Goal: Task Accomplishment & Management: Manage account settings

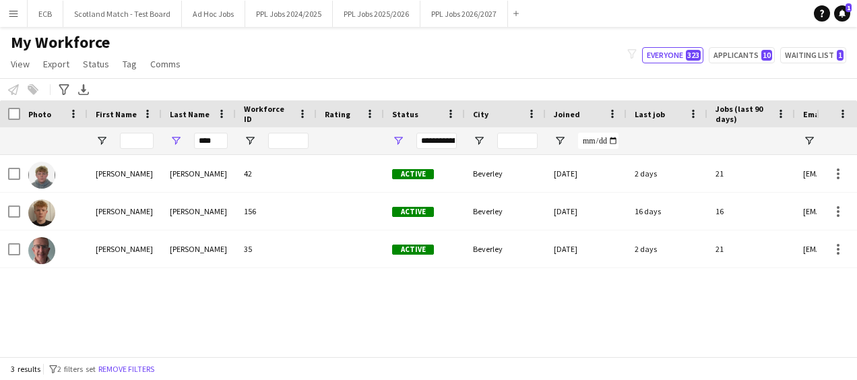
click at [11, 15] on app-icon "Menu" at bounding box center [13, 13] width 11 height 11
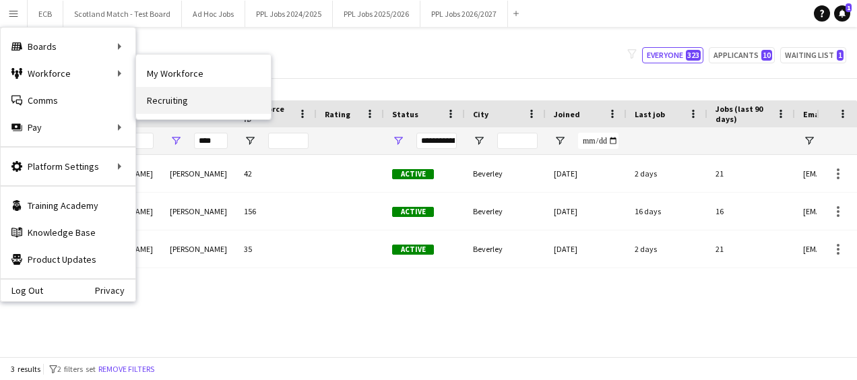
click at [162, 93] on link "Recruiting" at bounding box center [203, 100] width 135 height 27
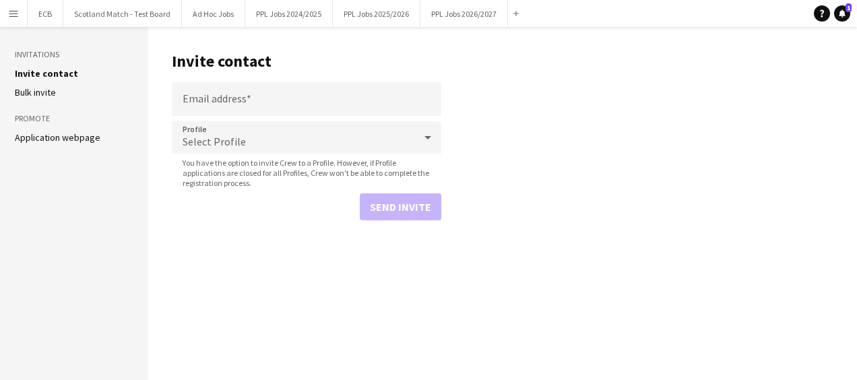
click at [67, 132] on link "Application webpage" at bounding box center [58, 137] width 86 height 12
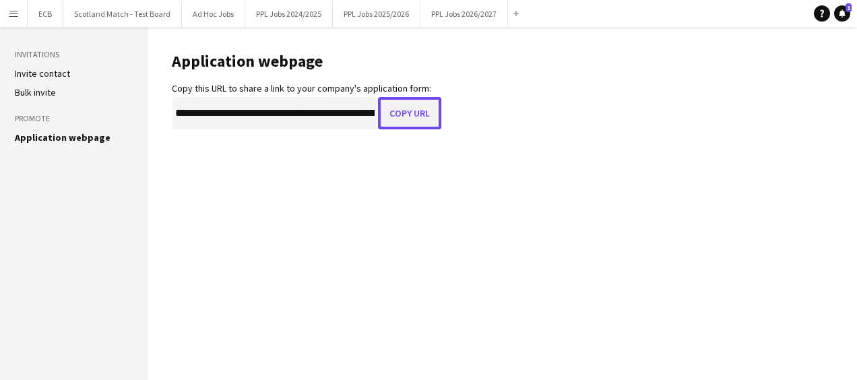
click at [397, 113] on button "Copy URL" at bounding box center [409, 113] width 63 height 32
click at [110, 170] on aside "Invitations Invite contact Bulk invite Promote Application webpage" at bounding box center [74, 203] width 148 height 353
click at [808, 132] on main "**********" at bounding box center [502, 203] width 709 height 353
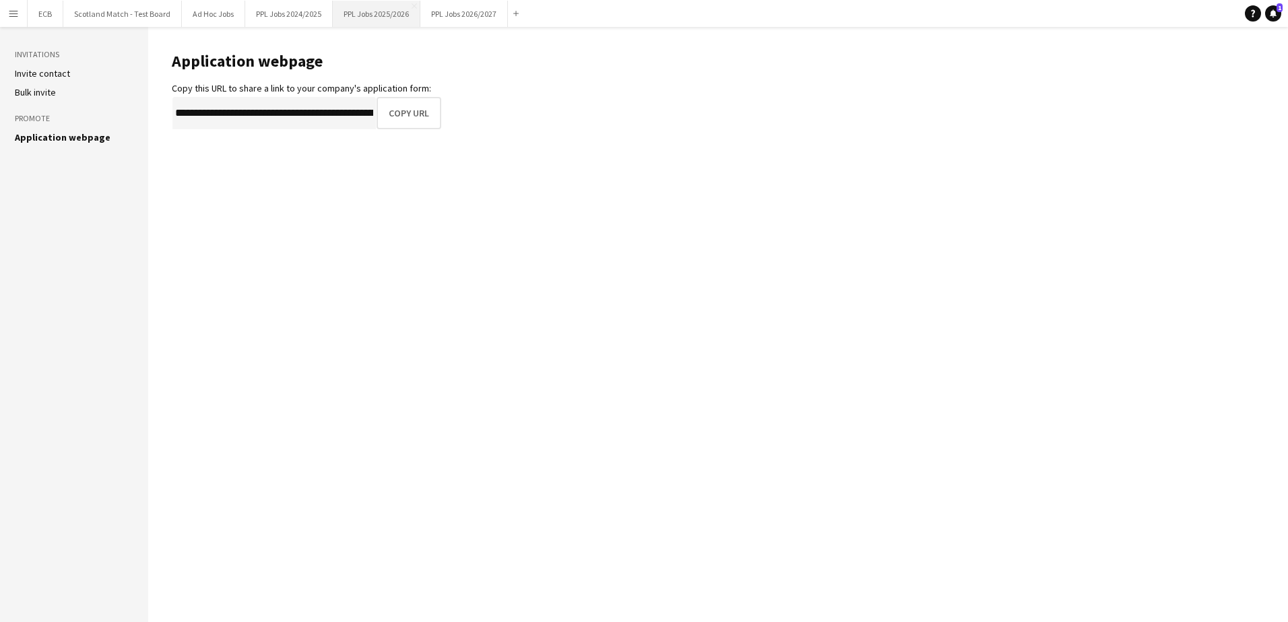
click at [399, 13] on button "PPL Jobs 2025/2026 Close" at bounding box center [377, 14] width 88 height 26
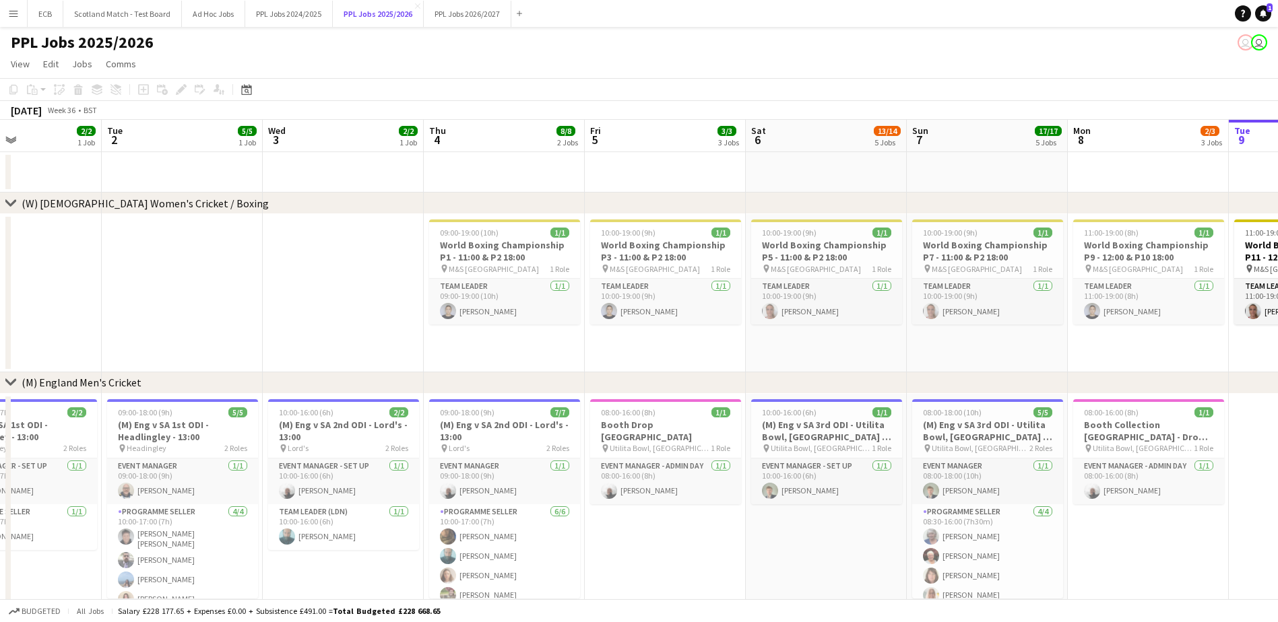
scroll to position [0, 382]
click at [508, 260] on h3 "World Boxing Championship P1 - 11:00 & P2 18:00" at bounding box center [503, 251] width 151 height 24
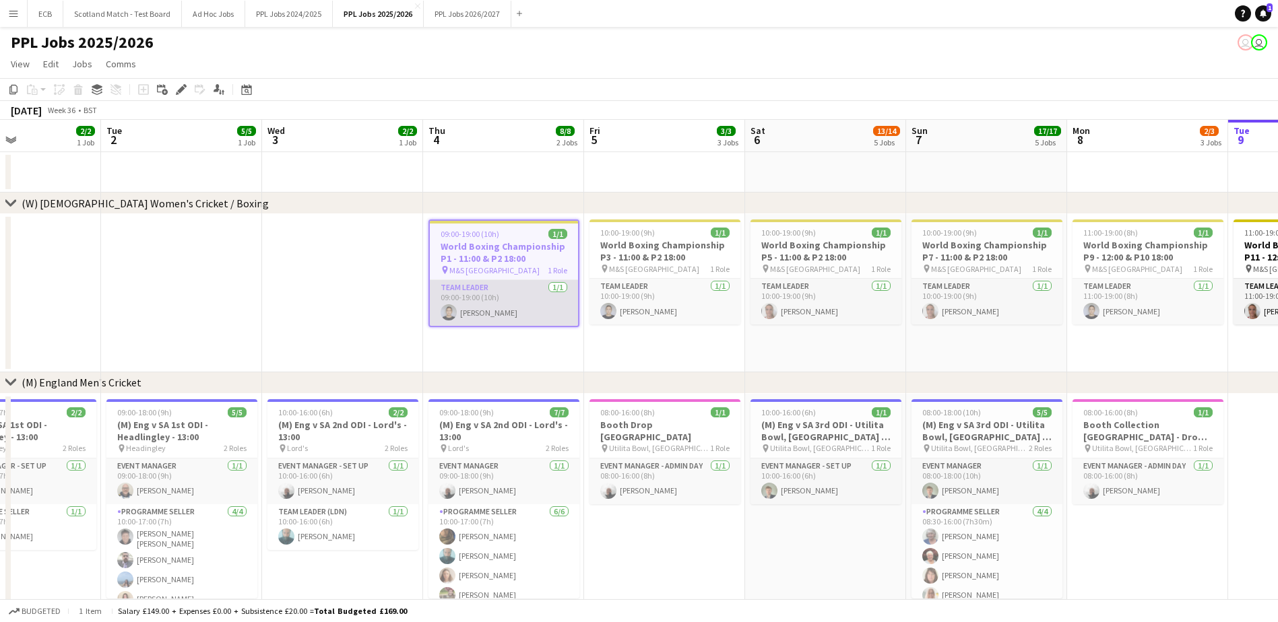
click at [479, 286] on app-card-role "Team Leader 1/1 09:00-19:00 (10h) Rachel Hay" at bounding box center [504, 303] width 148 height 46
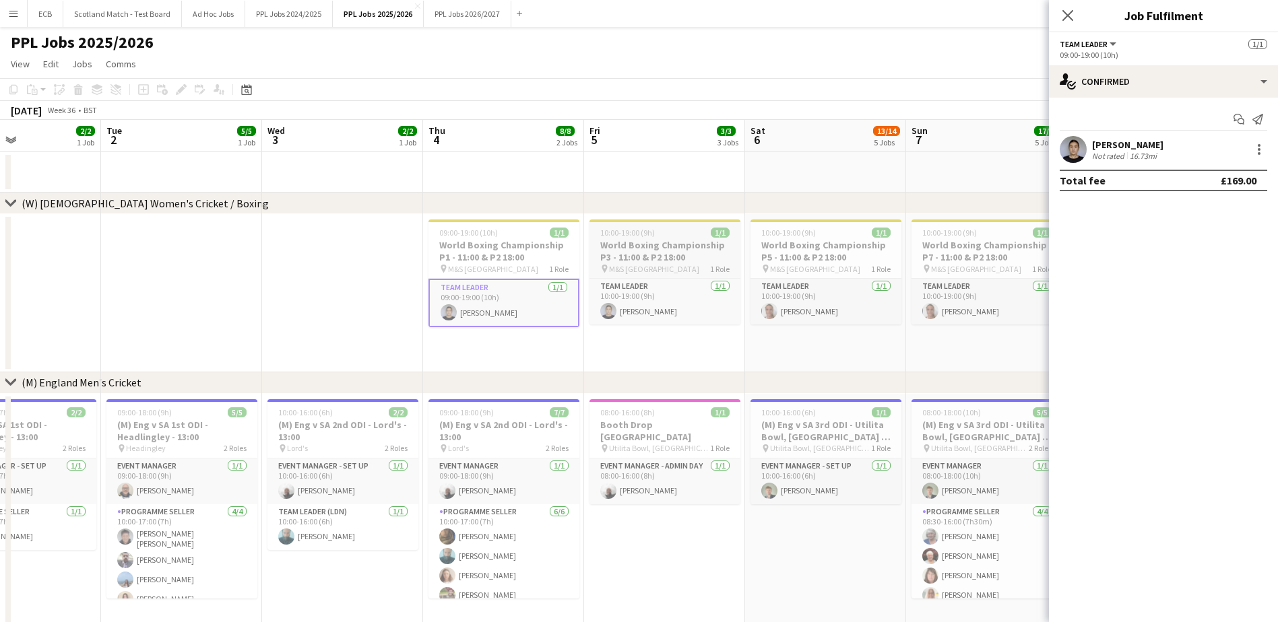
click at [682, 247] on h3 "World Boxing Championship P3 - 11:00 & P2 18:00" at bounding box center [664, 251] width 151 height 24
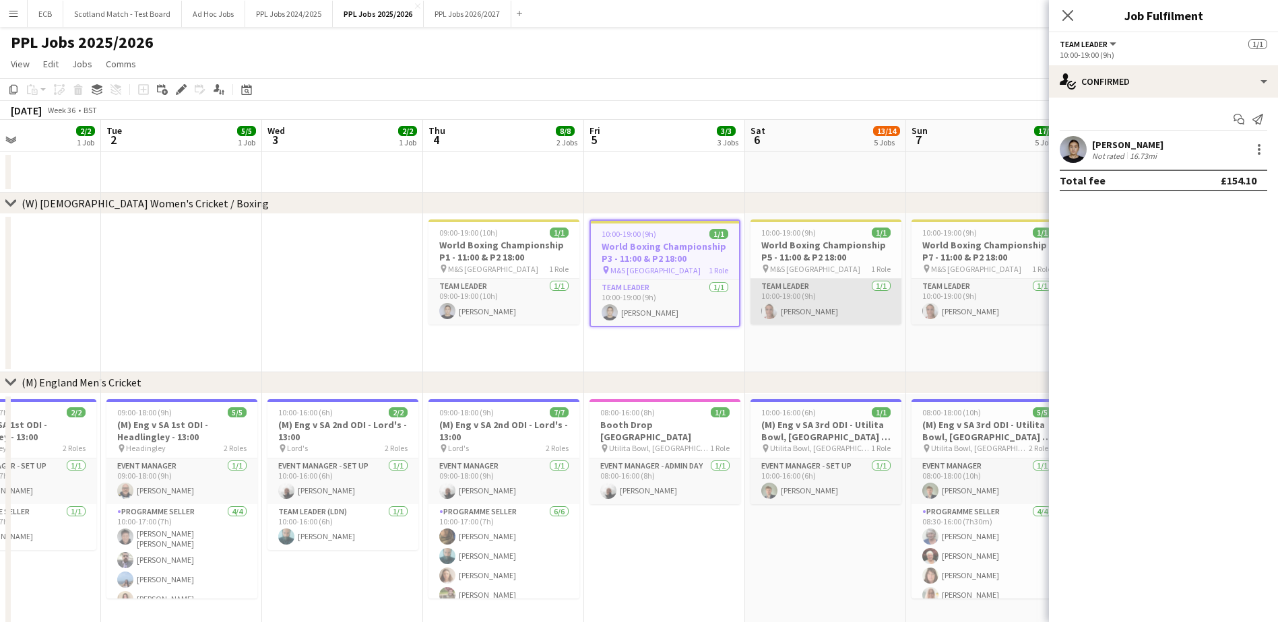
click at [821, 304] on app-card-role "Team Leader 1/1 10:00-19:00 (9h) Joseph Edmonds" at bounding box center [825, 302] width 151 height 46
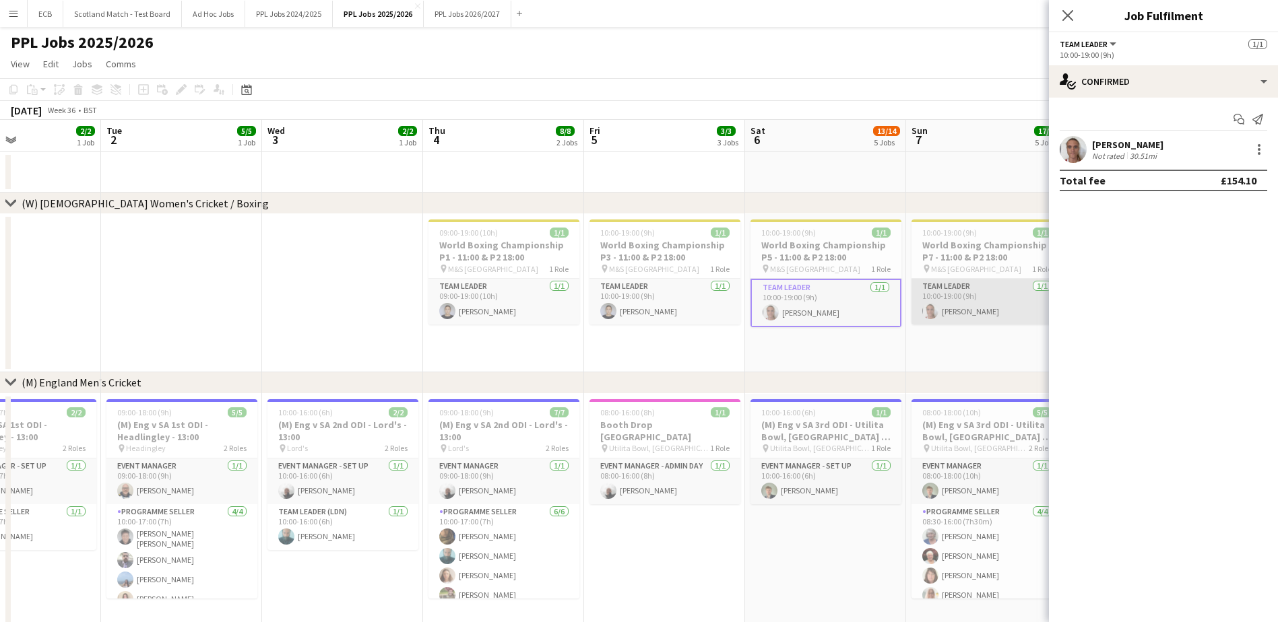
click at [856, 293] on app-card-role "Team Leader 1/1 10:00-19:00 (9h) Joseph Edmonds" at bounding box center [986, 302] width 151 height 46
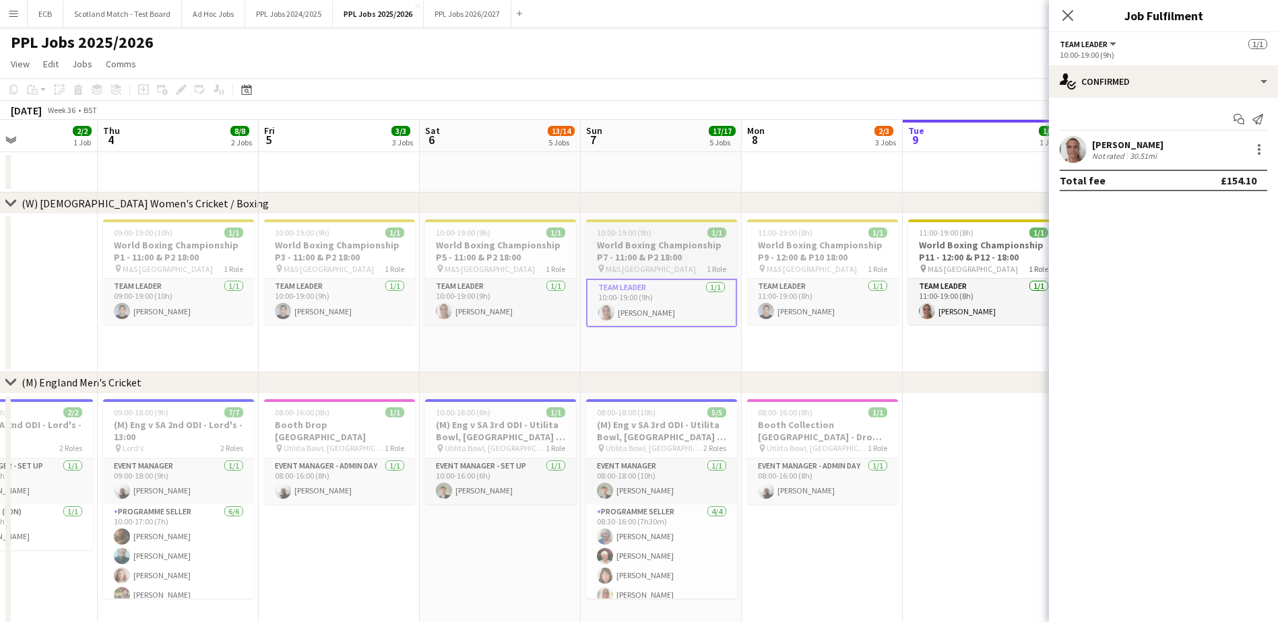
scroll to position [0, 393]
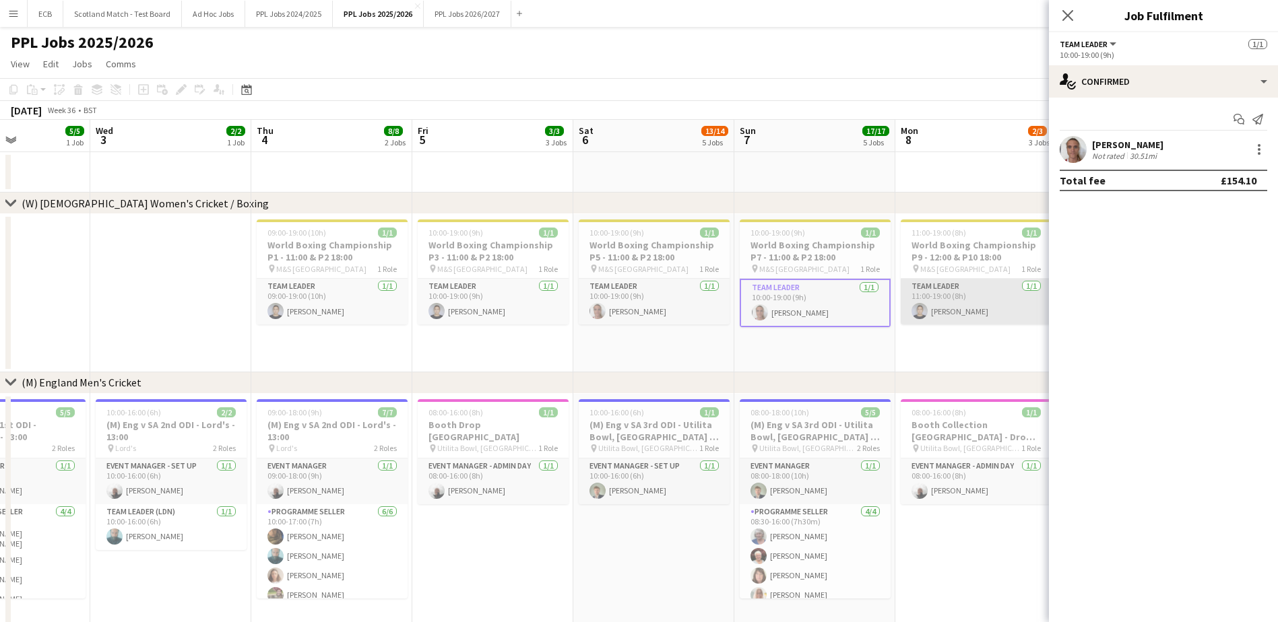
click at [856, 297] on app-card-role "Team Leader 1/1 11:00-19:00 (8h) Rachel Hay" at bounding box center [976, 302] width 151 height 46
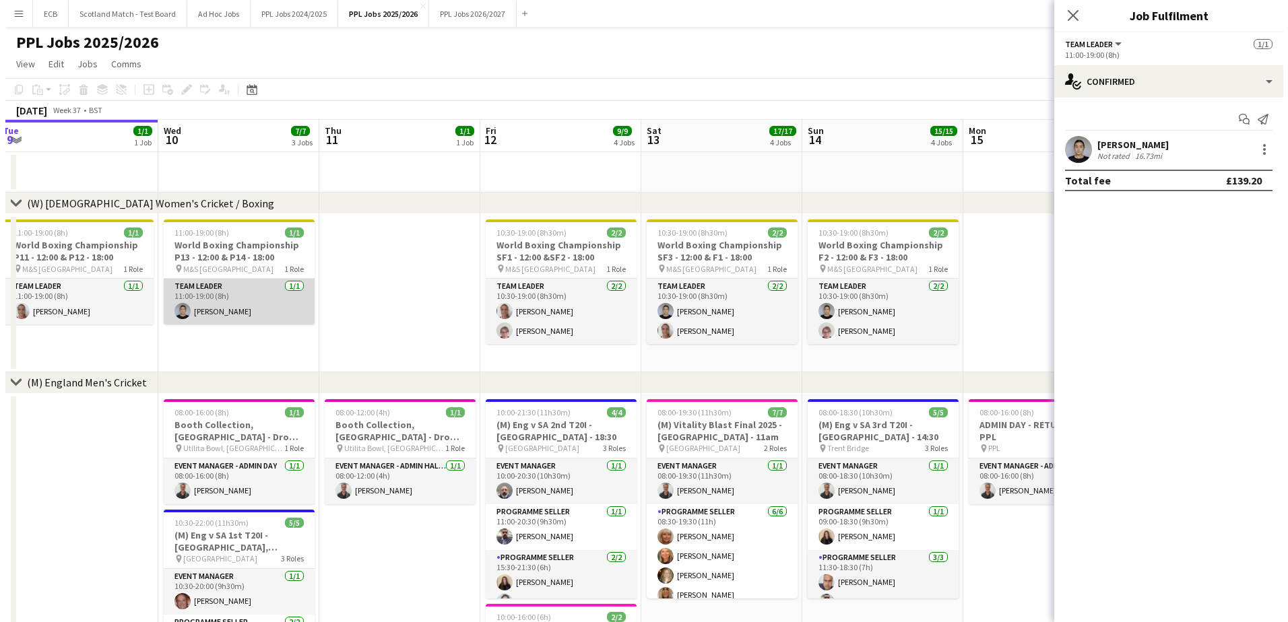
scroll to position [0, 490]
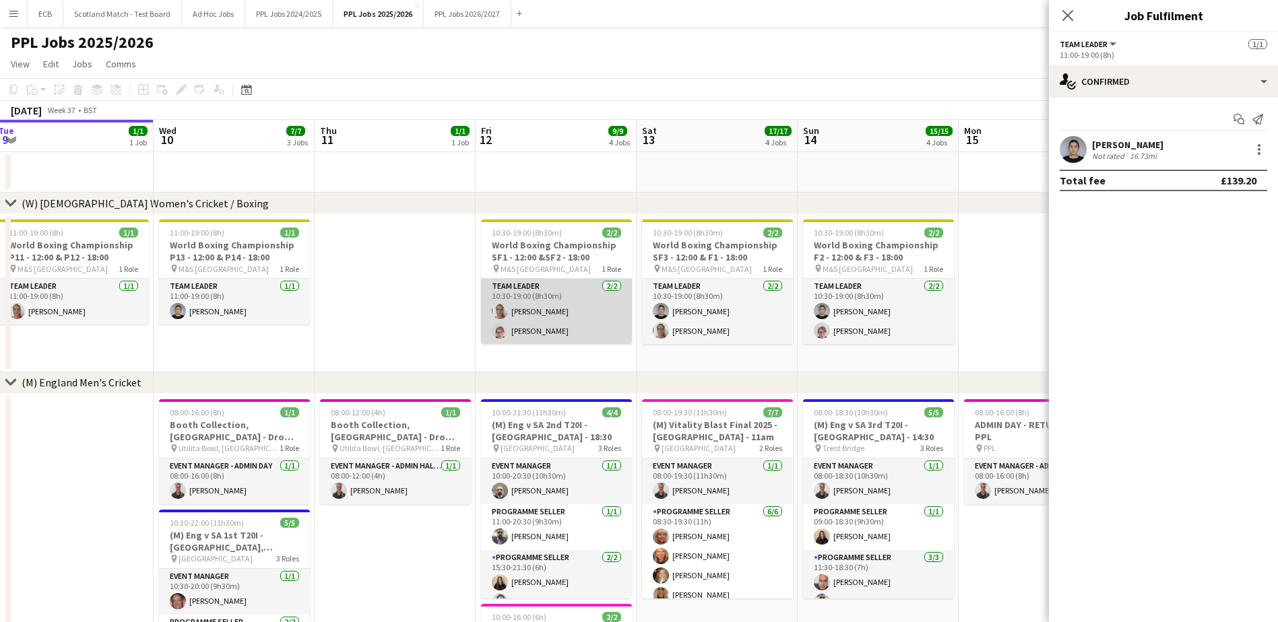
click at [578, 289] on app-card-role "Team Leader 2/2 10:30-19:00 (8h30m) Joseph Edmonds Victoria Marguet" at bounding box center [556, 311] width 151 height 65
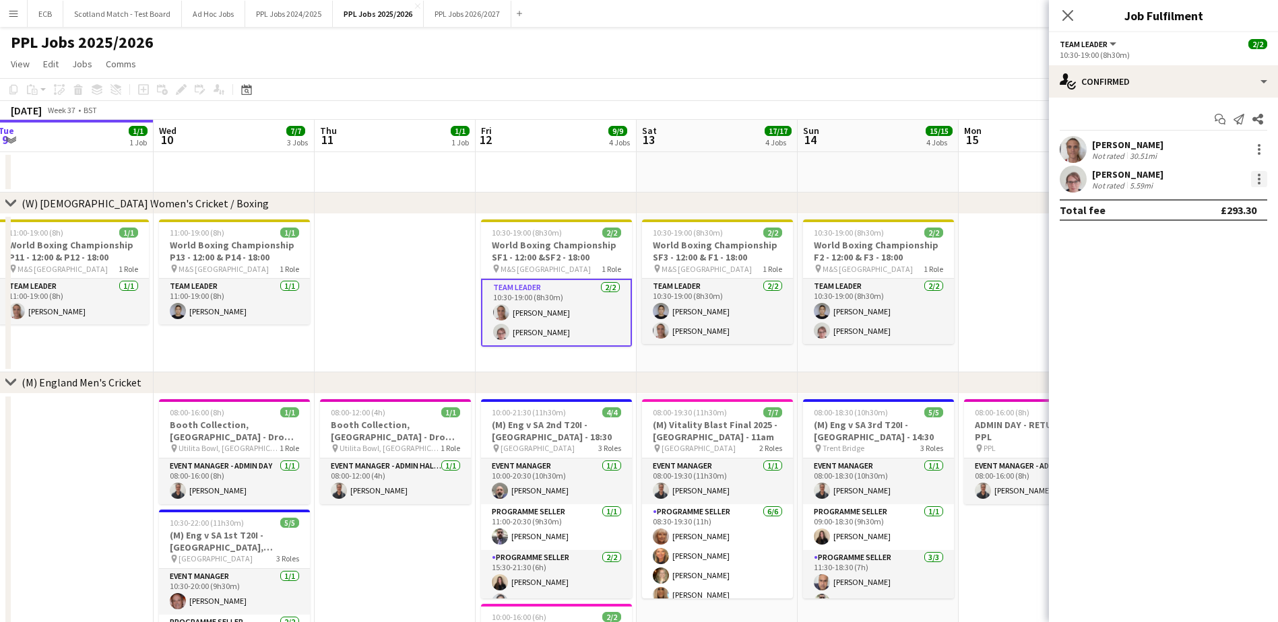
click at [856, 181] on div at bounding box center [1259, 179] width 16 height 16
click at [856, 327] on span "Remove" at bounding box center [1193, 332] width 40 height 11
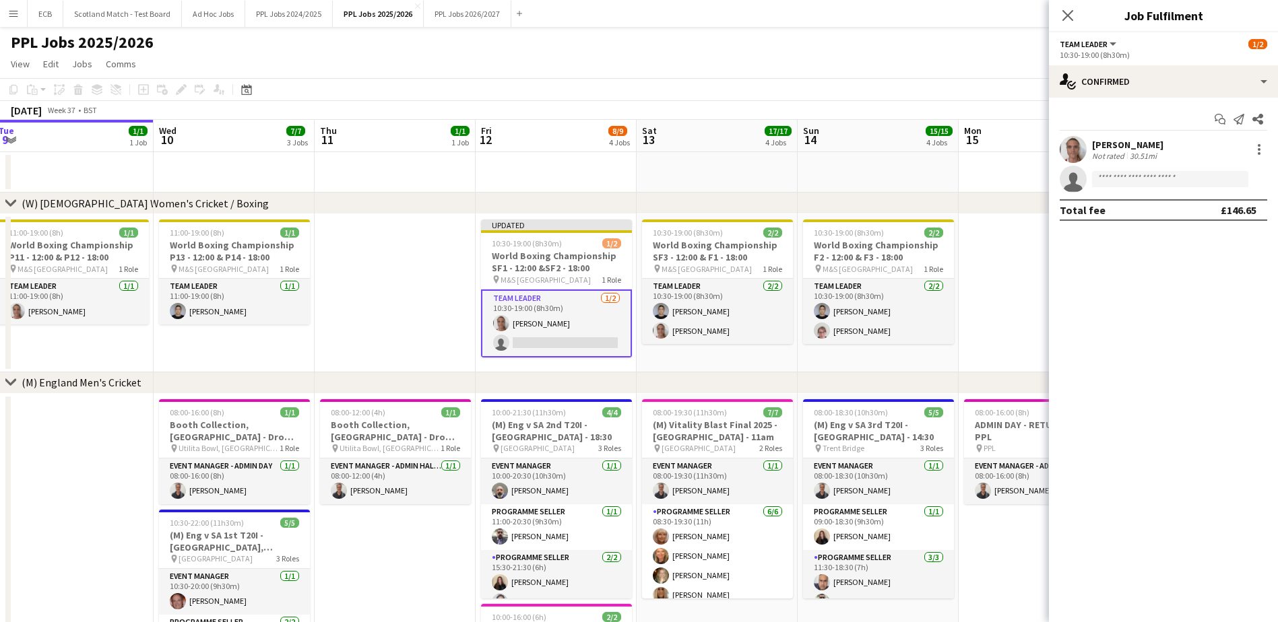
click at [412, 269] on app-date-cell at bounding box center [395, 293] width 161 height 158
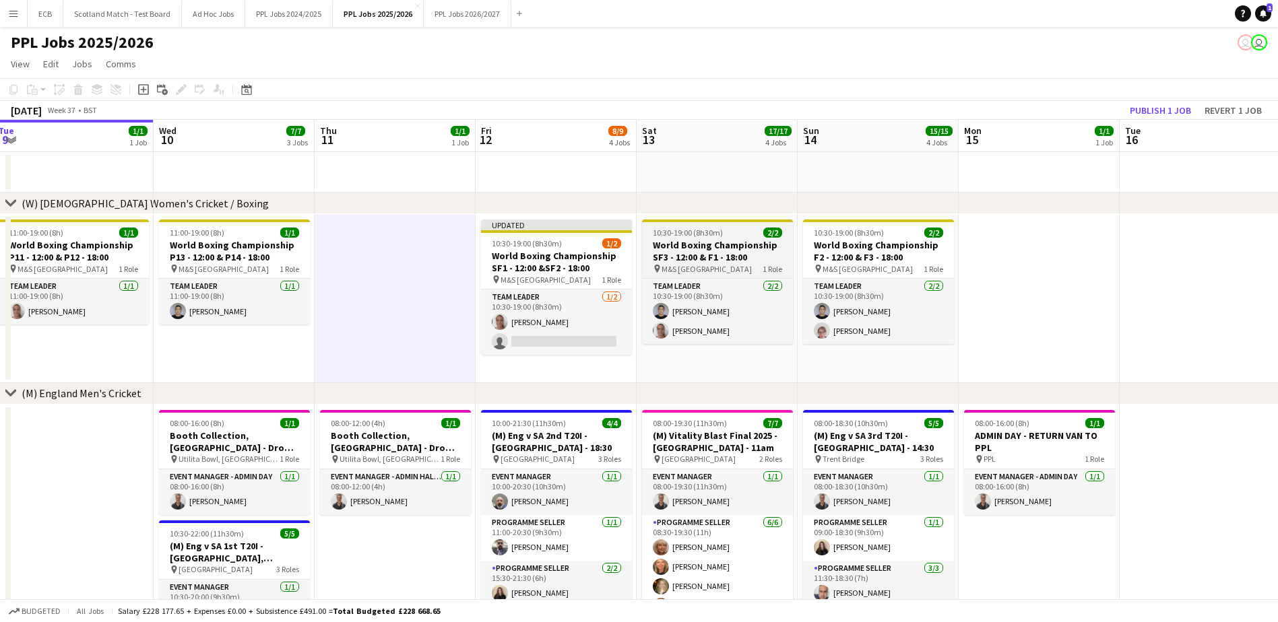
click at [689, 249] on h3 "World Boxing Championship SF3 - 12:00 & F1 - 18:00" at bounding box center [717, 251] width 151 height 24
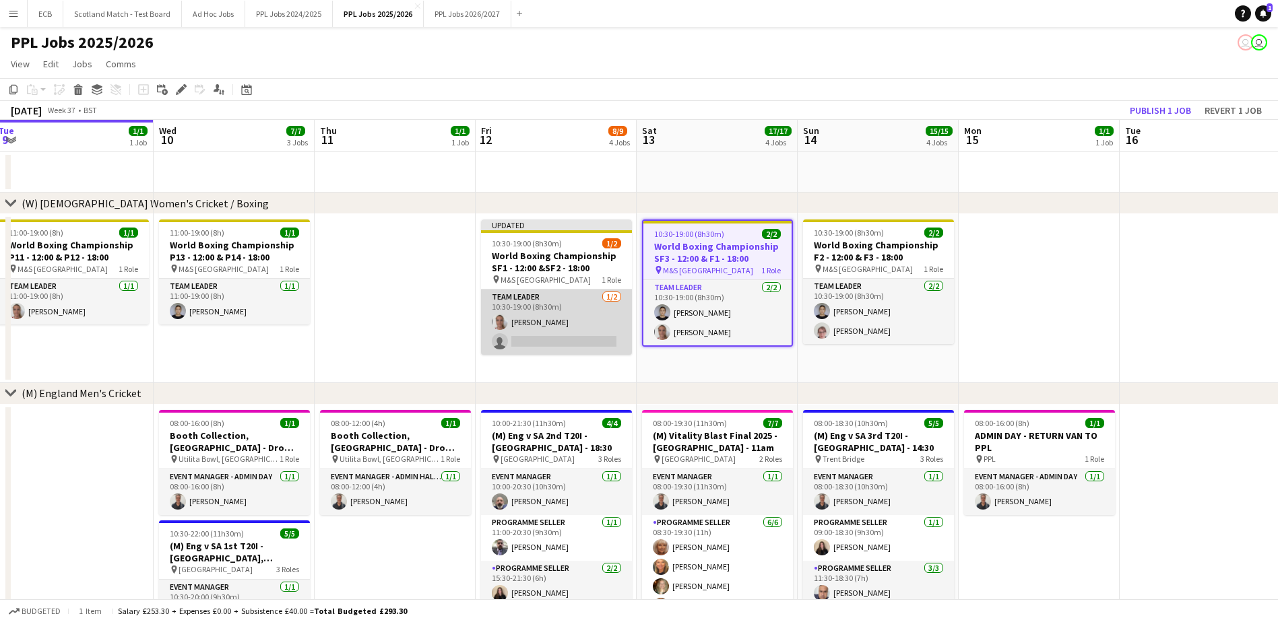
click at [562, 325] on app-card-role "Team Leader 1/2 10:30-19:00 (8h30m) Joseph Edmonds single-neutral-actions" at bounding box center [556, 322] width 151 height 65
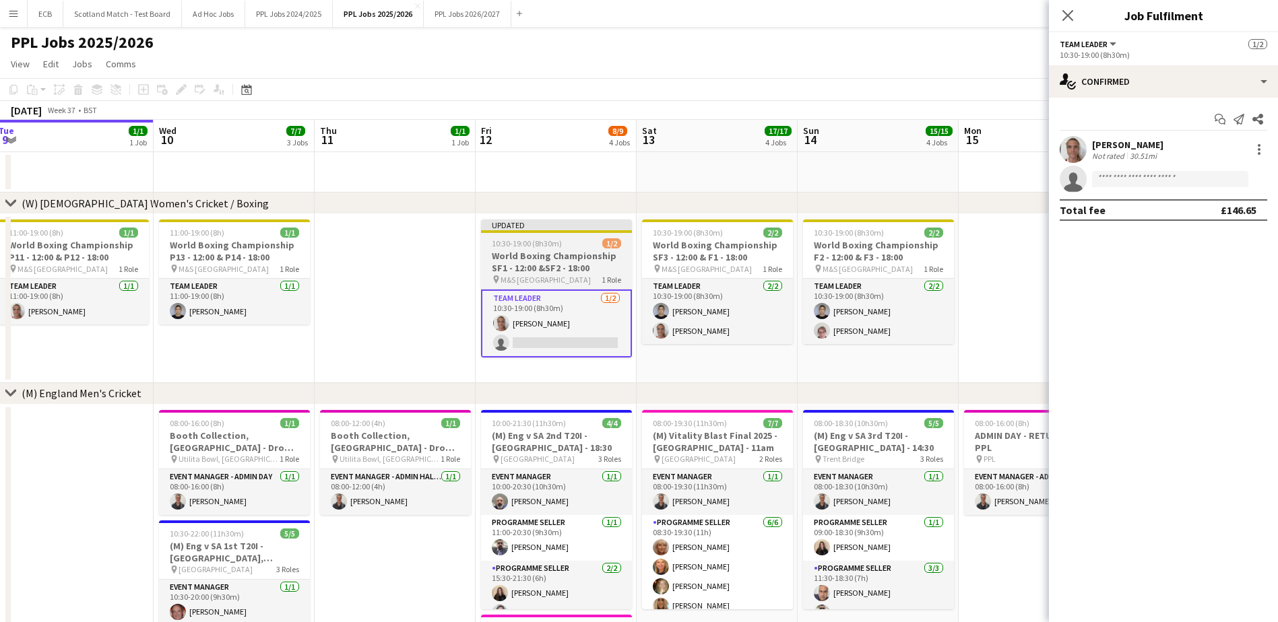
click at [530, 252] on h3 "World Boxing Championship SF1 - 12:00 &SF2 - 18:00" at bounding box center [556, 262] width 151 height 24
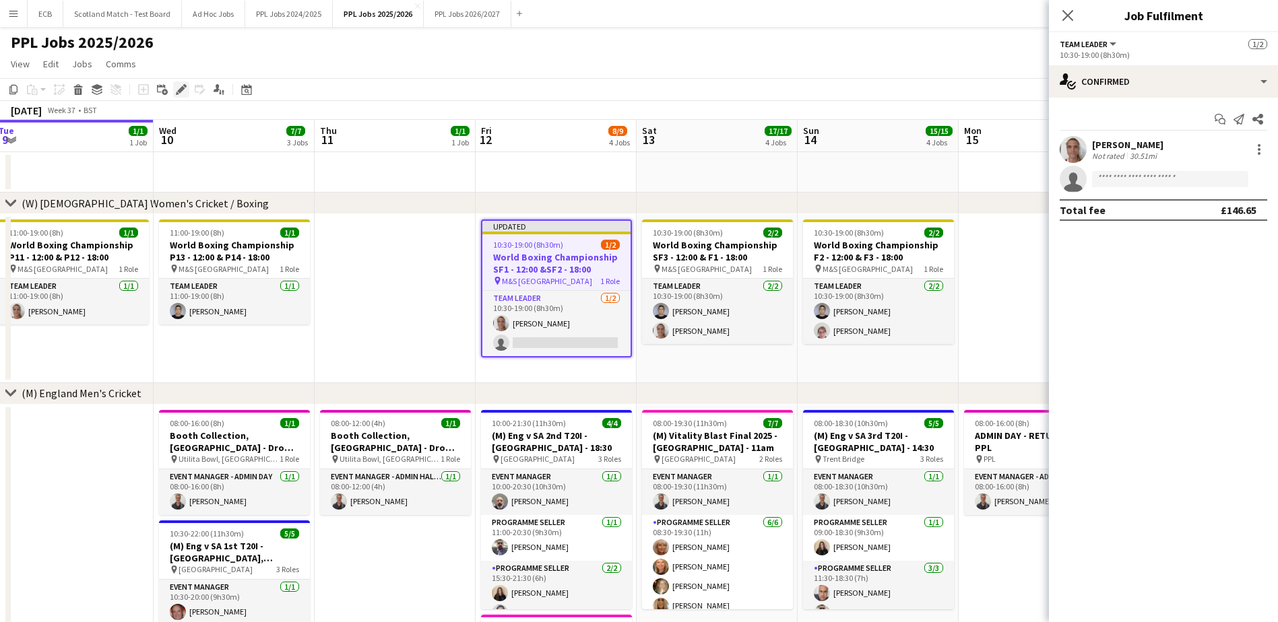
click at [180, 90] on icon at bounding box center [180, 89] width 7 height 7
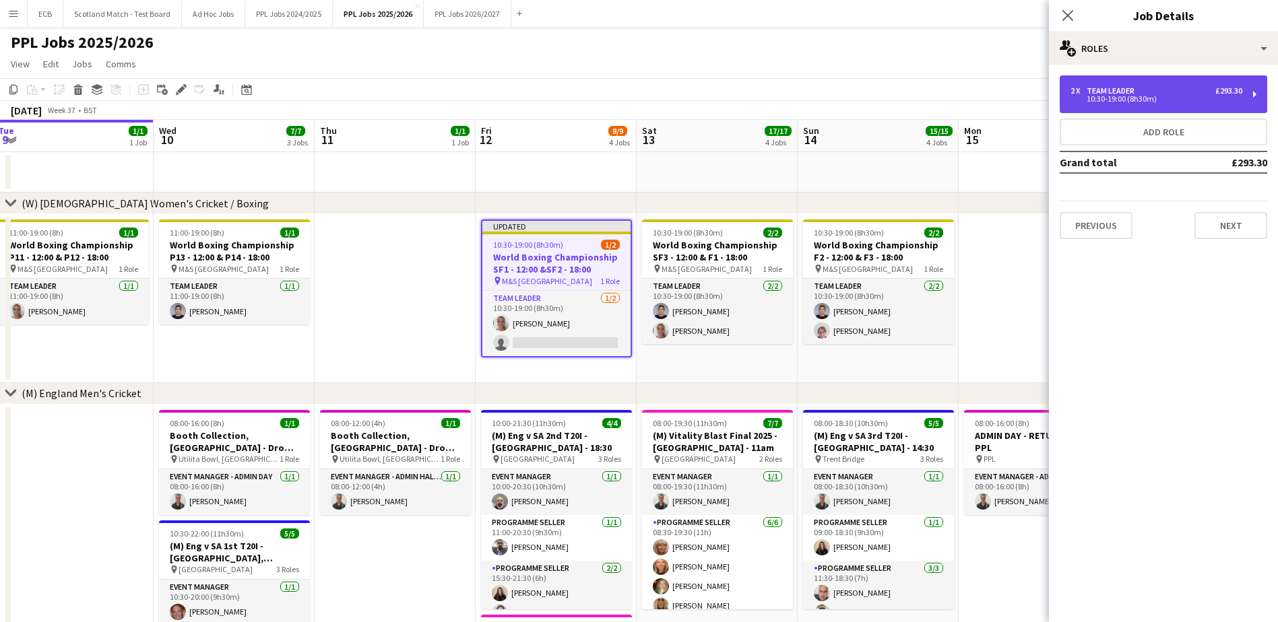
click at [856, 98] on div "10:30-19:00 (8h30m)" at bounding box center [1156, 99] width 172 height 7
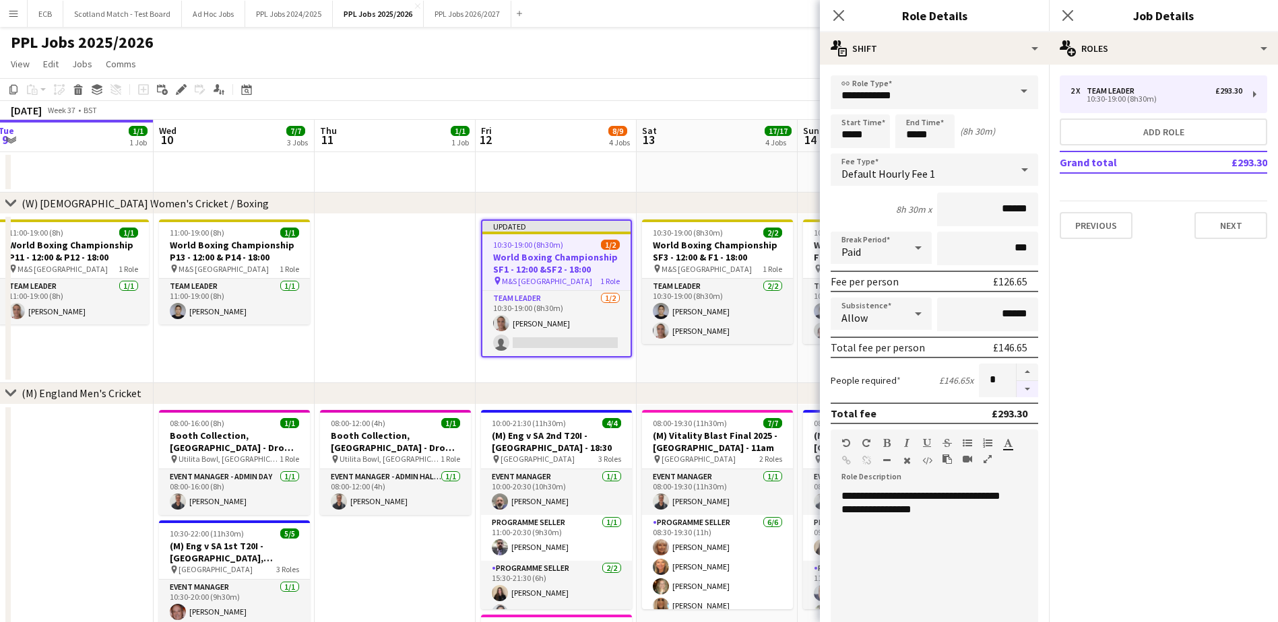
click at [856, 379] on button "button" at bounding box center [1027, 389] width 22 height 17
type input "*"
click at [680, 374] on app-date-cell "10:30-19:00 (8h30m) 2/2 World Boxing Championship SF3 - 12:00 & F1 - 18:00 pin …" at bounding box center [717, 298] width 161 height 169
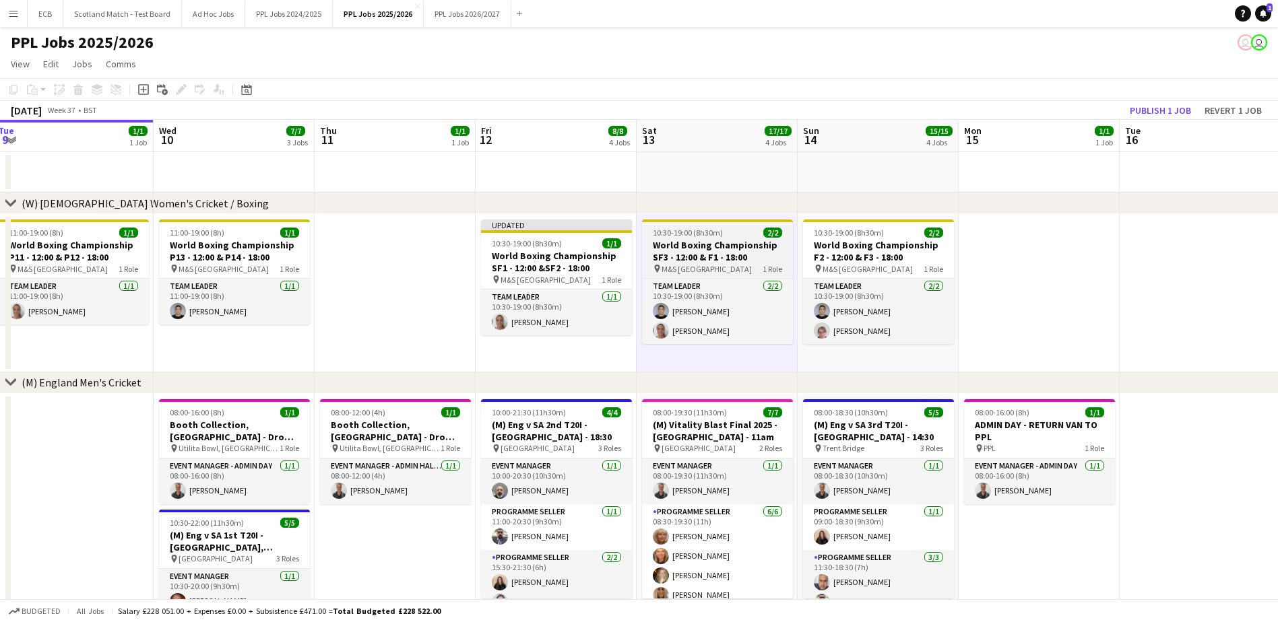
click at [681, 232] on span "10:30-19:00 (8h30m)" at bounding box center [688, 233] width 70 height 10
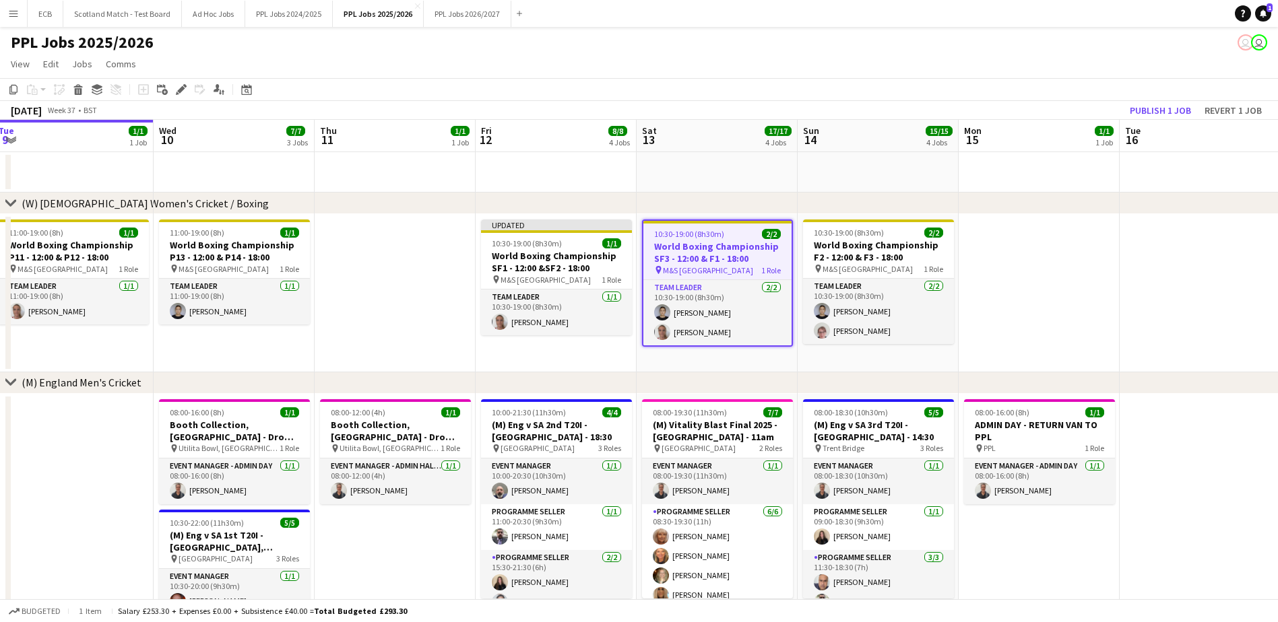
click at [681, 232] on span "10:30-19:00 (8h30m)" at bounding box center [689, 234] width 70 height 10
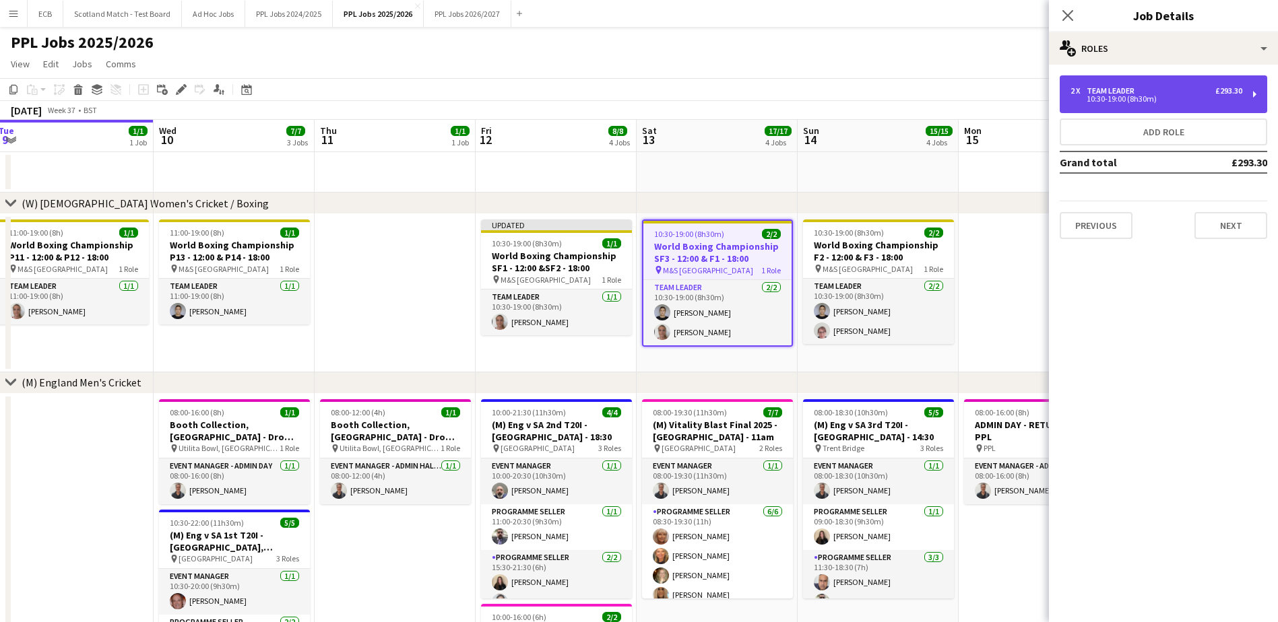
click at [856, 87] on div "2 x Team Leader £293.30" at bounding box center [1156, 90] width 172 height 9
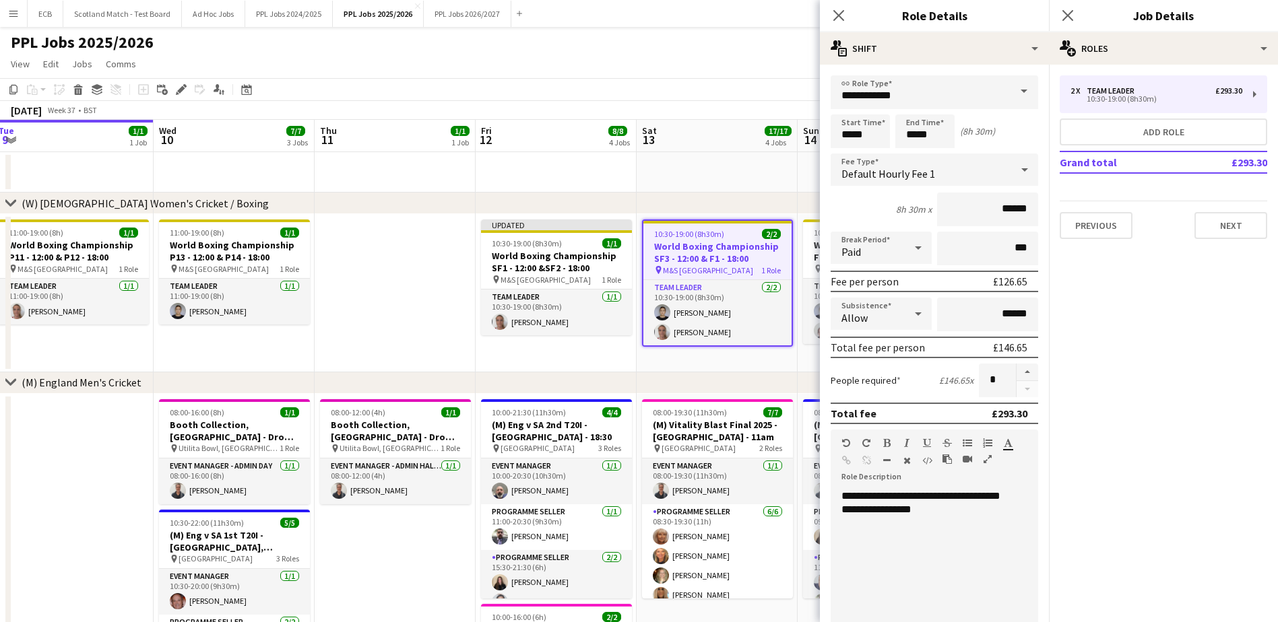
click at [856, 379] on div at bounding box center [1027, 381] width 22 height 34
click at [703, 346] on app-job-card "10:30-19:00 (8h30m) 2/2 World Boxing Championship SF3 - 12:00 & F1 - 18:00 pin …" at bounding box center [717, 283] width 151 height 127
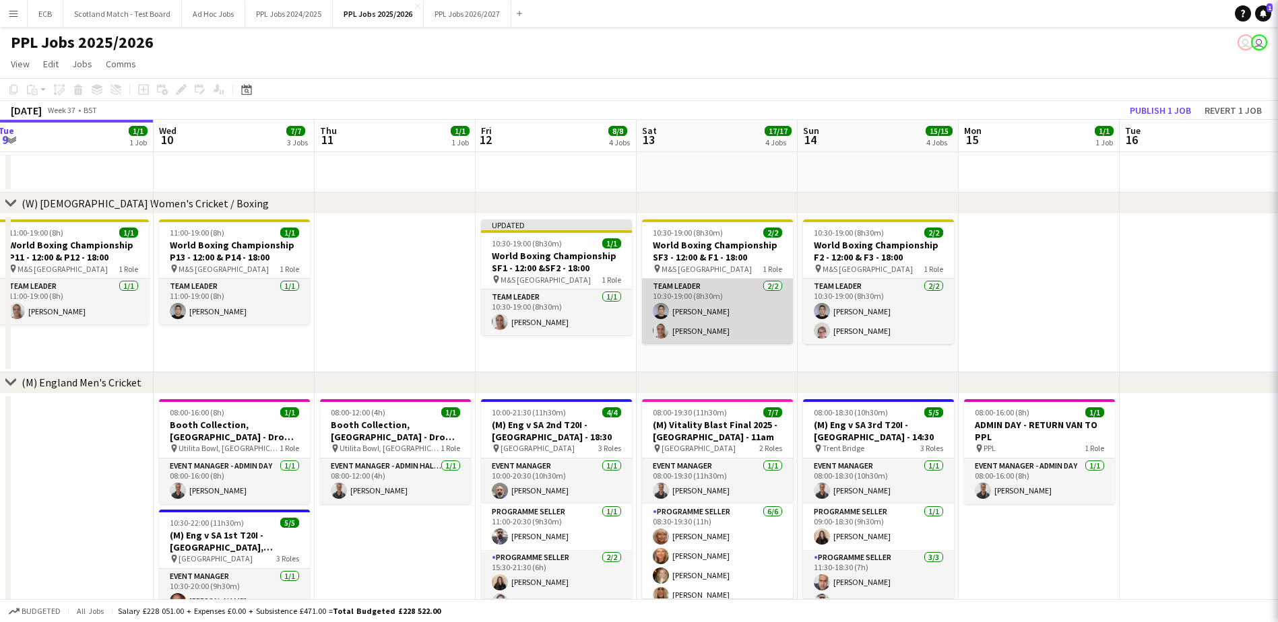
click at [707, 320] on app-card-role "Team Leader 2/2 10:30-19:00 (8h30m) Rachel Hay Joseph Edmonds" at bounding box center [717, 311] width 151 height 65
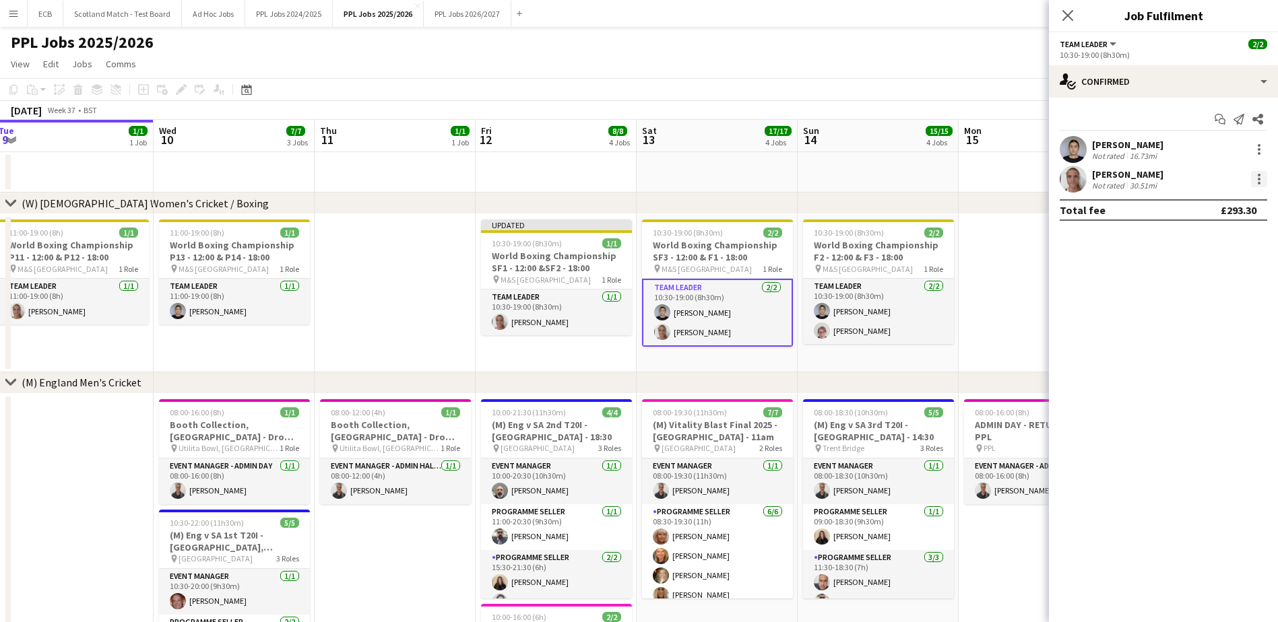
click at [856, 176] on div at bounding box center [1259, 179] width 16 height 16
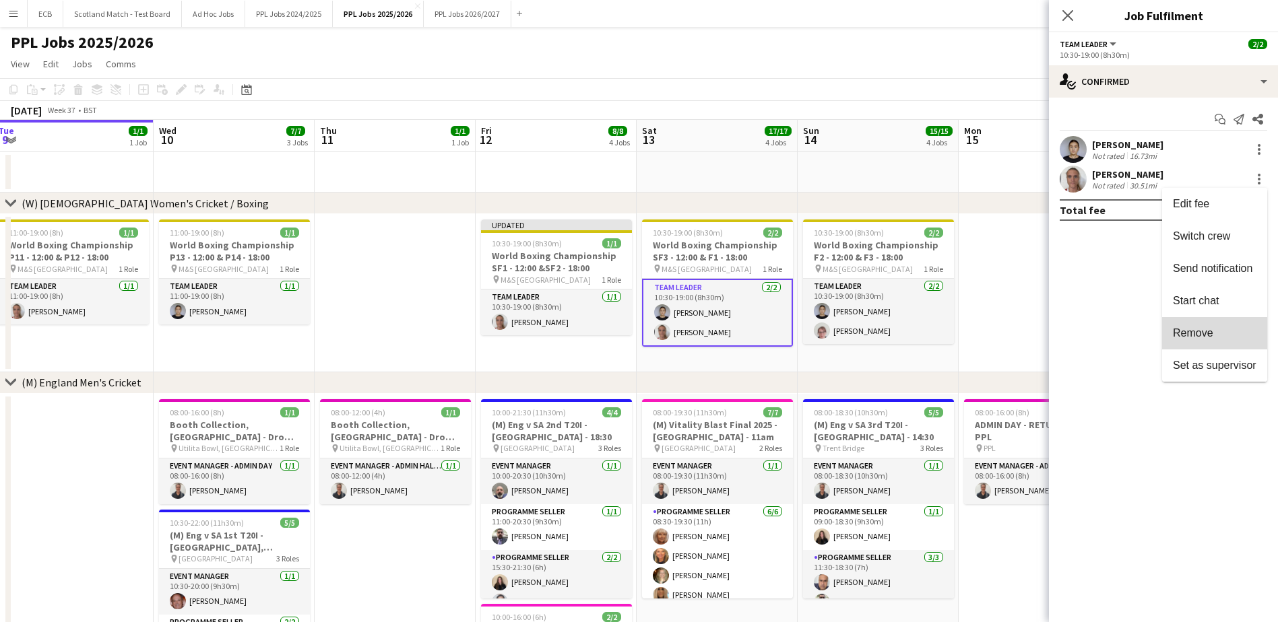
click at [856, 333] on span "Remove" at bounding box center [1193, 332] width 40 height 11
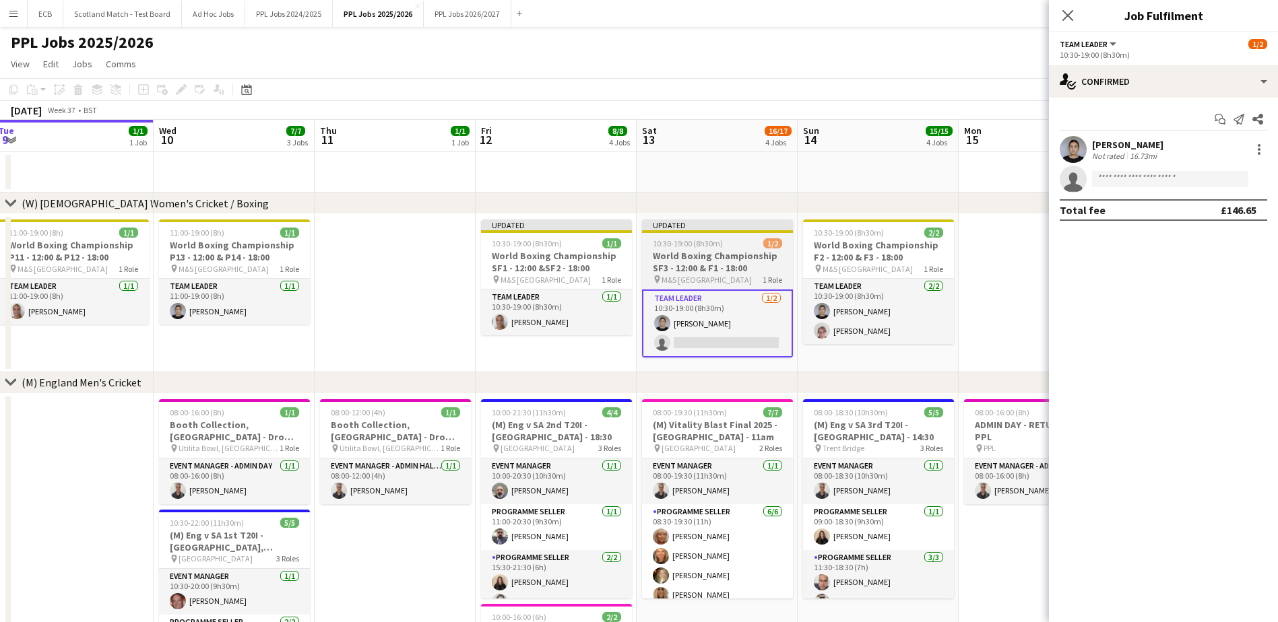
click at [667, 261] on h3 "World Boxing Championship SF3 - 12:00 & F1 - 18:00" at bounding box center [717, 262] width 151 height 24
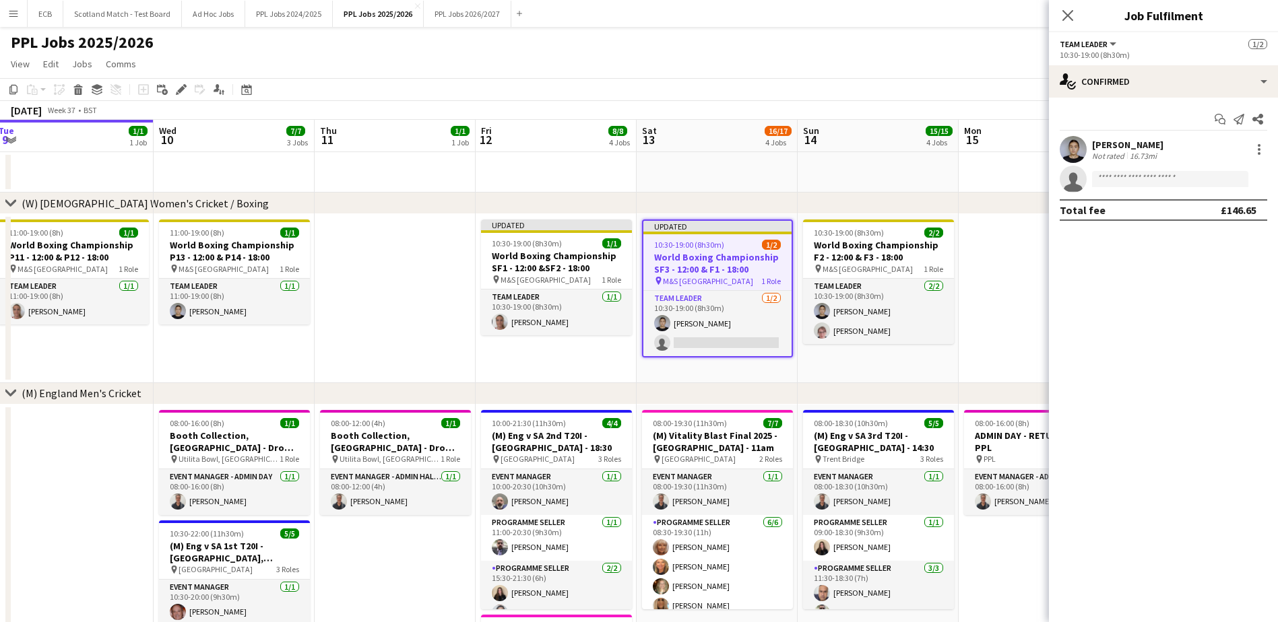
click at [363, 265] on app-date-cell at bounding box center [395, 298] width 161 height 169
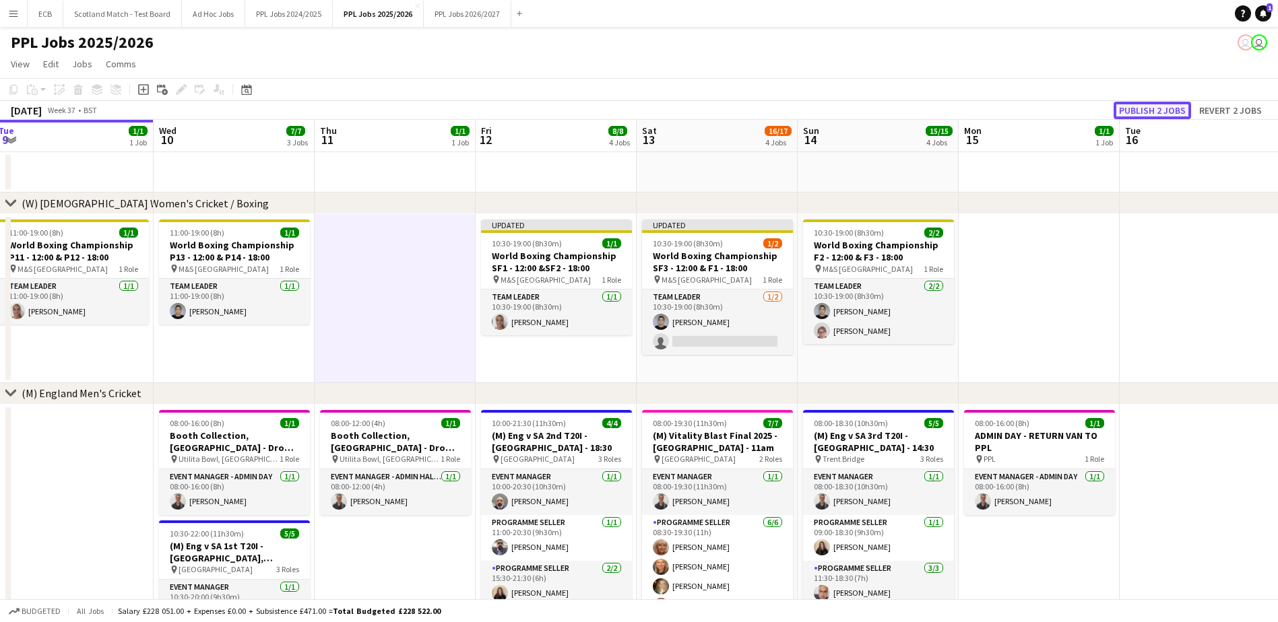
click at [856, 112] on button "Publish 2 jobs" at bounding box center [1151, 111] width 77 height 18
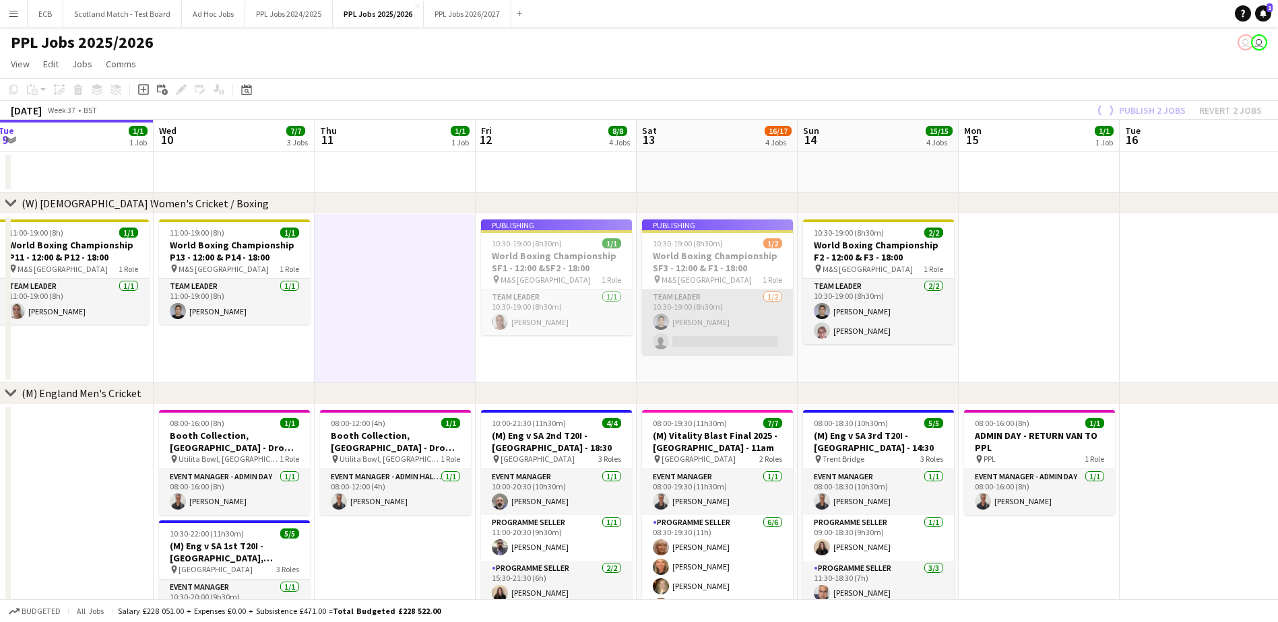
click at [705, 291] on app-card-role "Team Leader 1/2 10:30-19:00 (8h30m) Rachel Hay single-neutral-actions" at bounding box center [717, 322] width 151 height 65
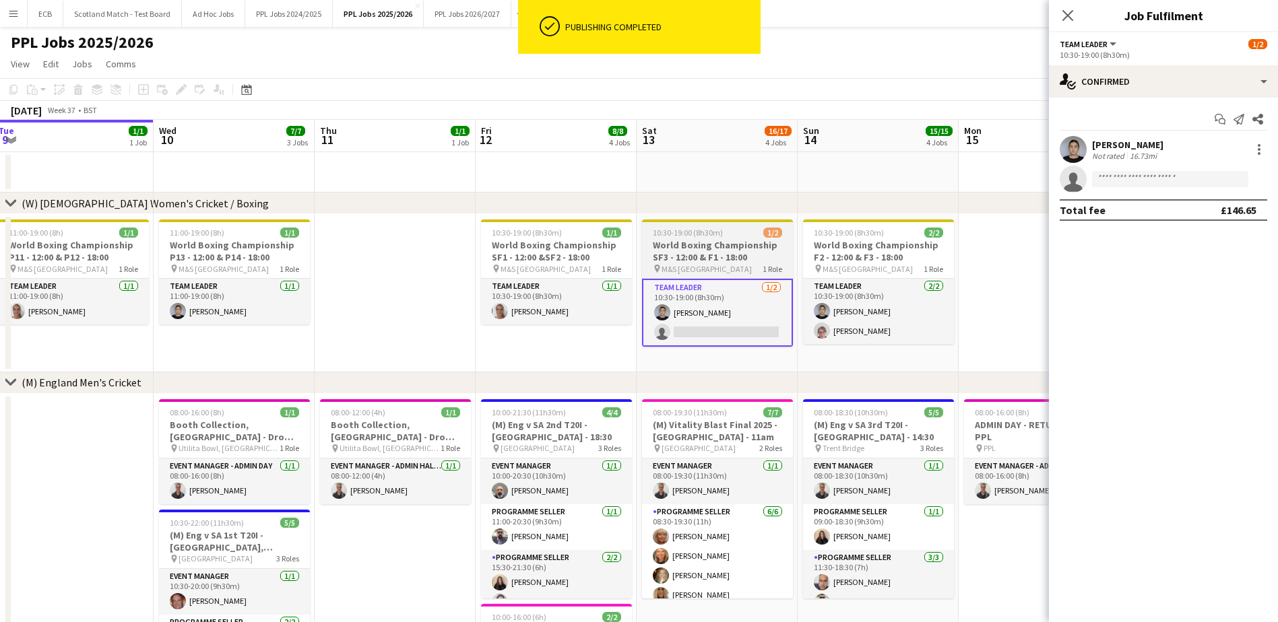
click at [700, 238] on app-job-card "10:30-19:00 (8h30m) 1/2 World Boxing Championship SF3 - 12:00 & F1 - 18:00 pin …" at bounding box center [717, 283] width 151 height 127
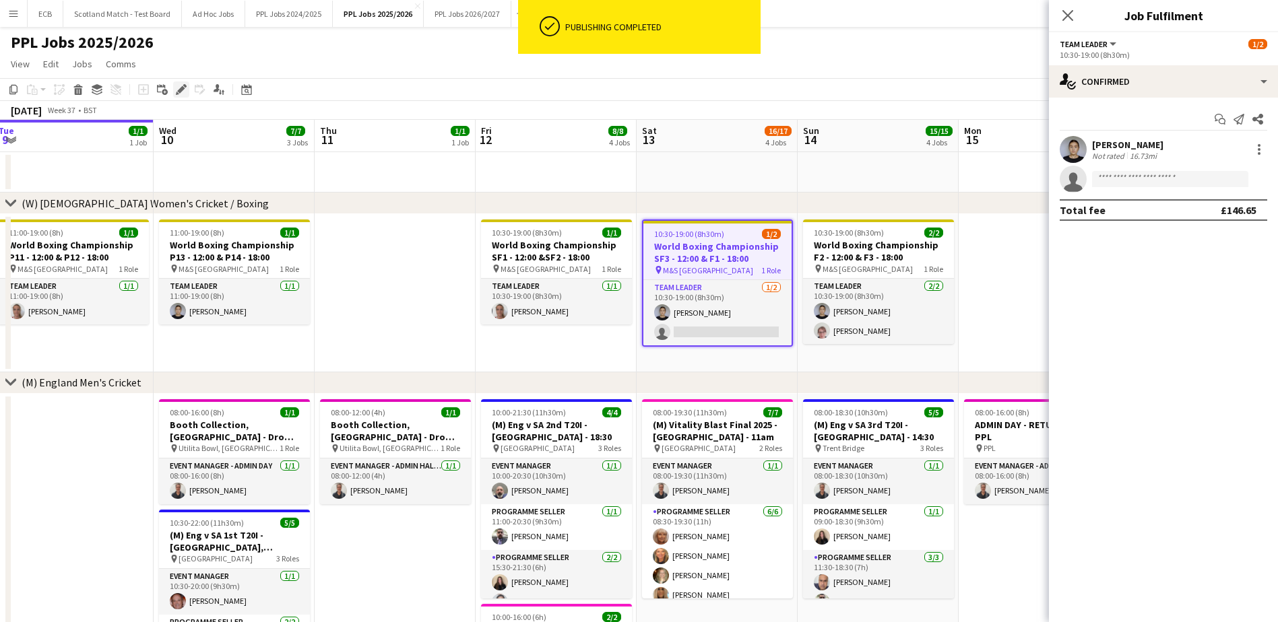
click at [181, 89] on icon at bounding box center [180, 89] width 7 height 7
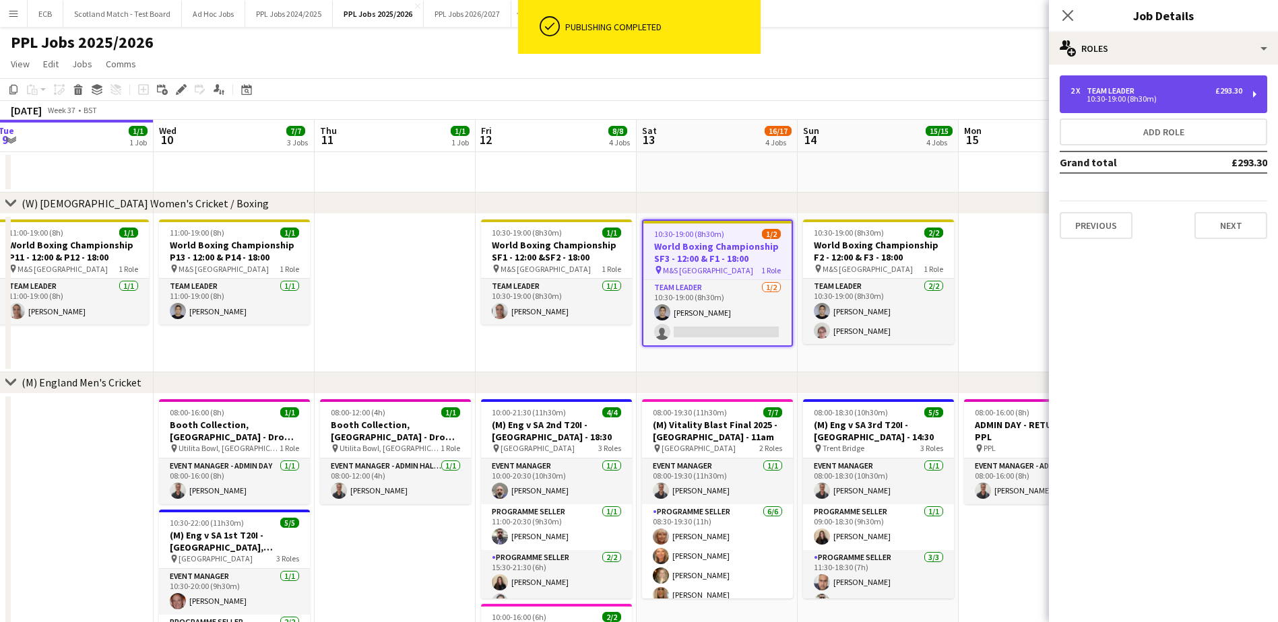
click at [856, 100] on div "10:30-19:00 (8h30m)" at bounding box center [1156, 99] width 172 height 7
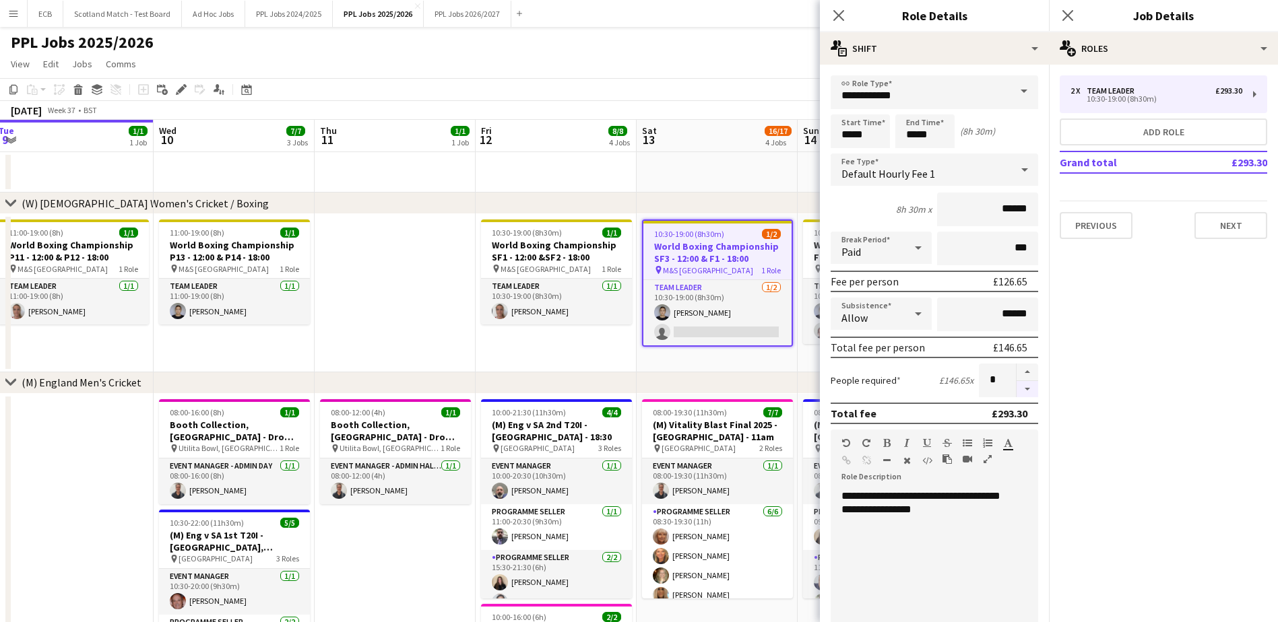
click at [856, 379] on button "button" at bounding box center [1027, 389] width 22 height 17
type input "*"
click at [546, 338] on app-date-cell "10:30-19:00 (8h30m) 1/1 World Boxing Championship SF1 - 12:00 &SF2 - 18:00 pin …" at bounding box center [556, 293] width 161 height 158
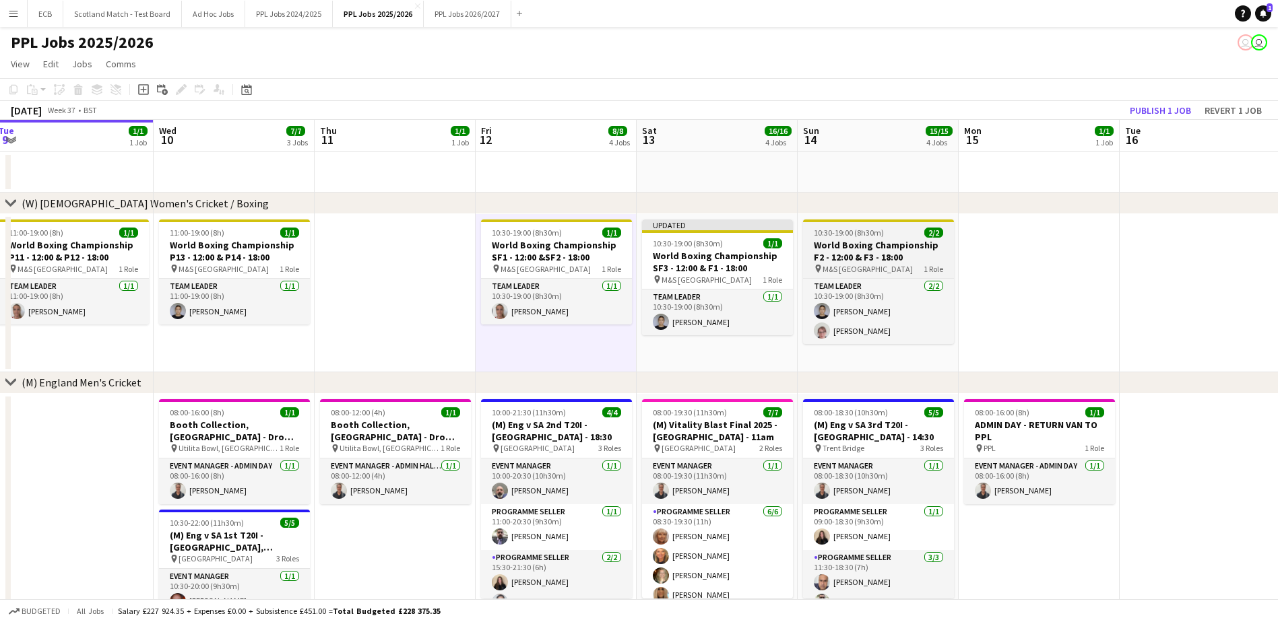
click at [855, 244] on h3 "World Boxing Championship F2 - 12:00 & F3 - 18:00" at bounding box center [878, 251] width 151 height 24
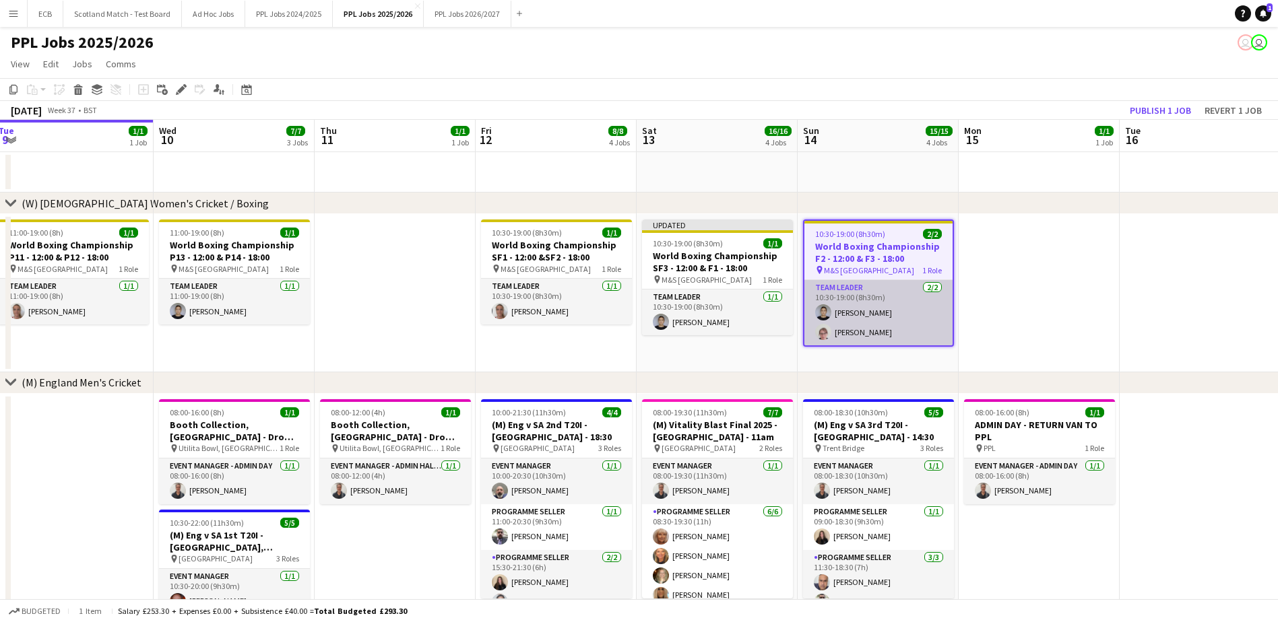
click at [856, 313] on app-card-role "Team Leader 2/2 10:30-19:00 (8h30m) Rachel Hay Victoria Marguet" at bounding box center [878, 312] width 148 height 65
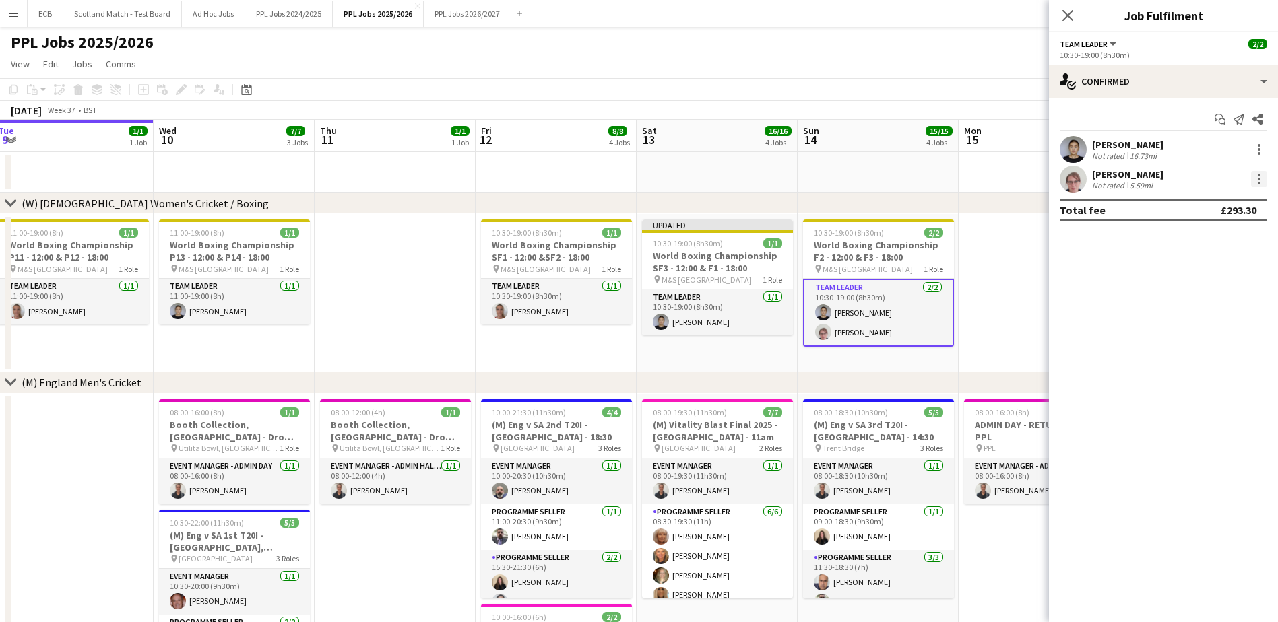
click at [856, 171] on div at bounding box center [1259, 179] width 16 height 16
click at [856, 323] on button "Remove" at bounding box center [1214, 333] width 105 height 32
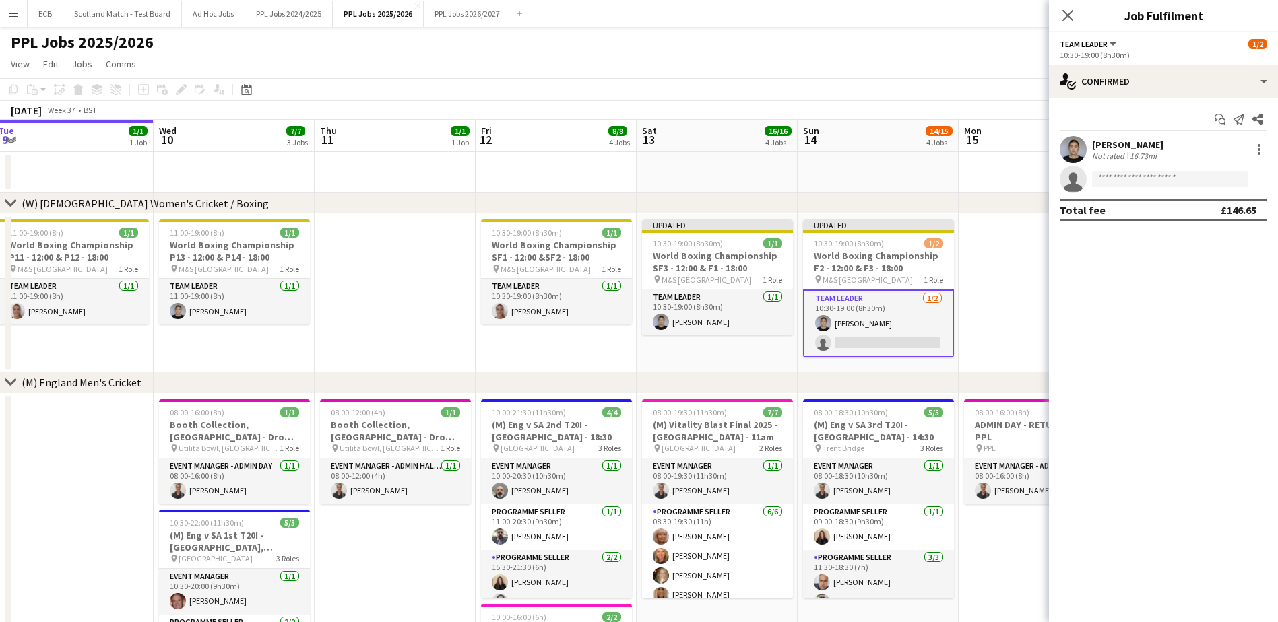
click at [856, 244] on app-date-cell at bounding box center [1038, 293] width 161 height 158
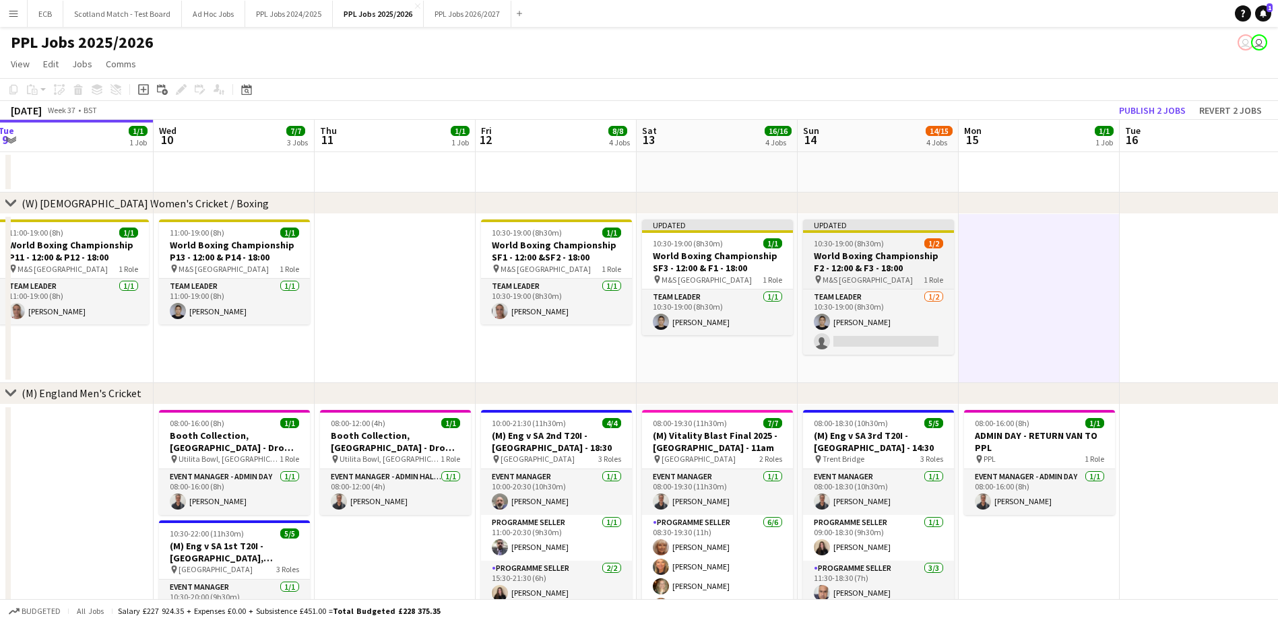
click at [856, 244] on span "10:30-19:00 (8h30m)" at bounding box center [849, 243] width 70 height 10
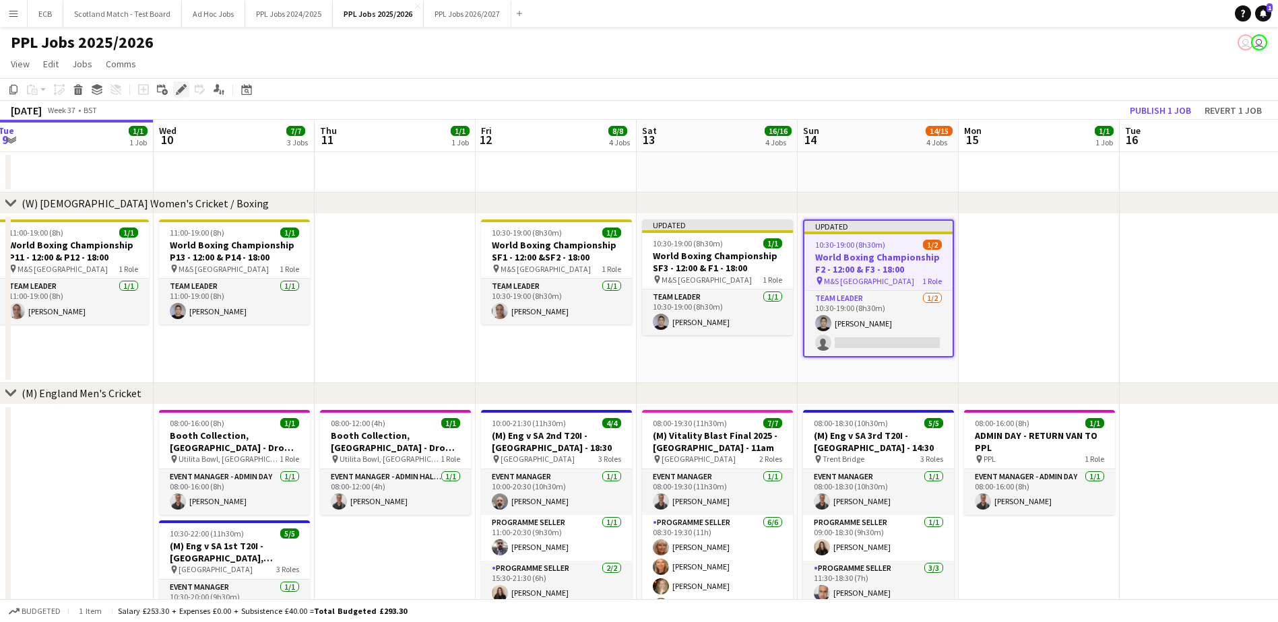
click at [176, 87] on icon "Edit" at bounding box center [181, 89] width 11 height 11
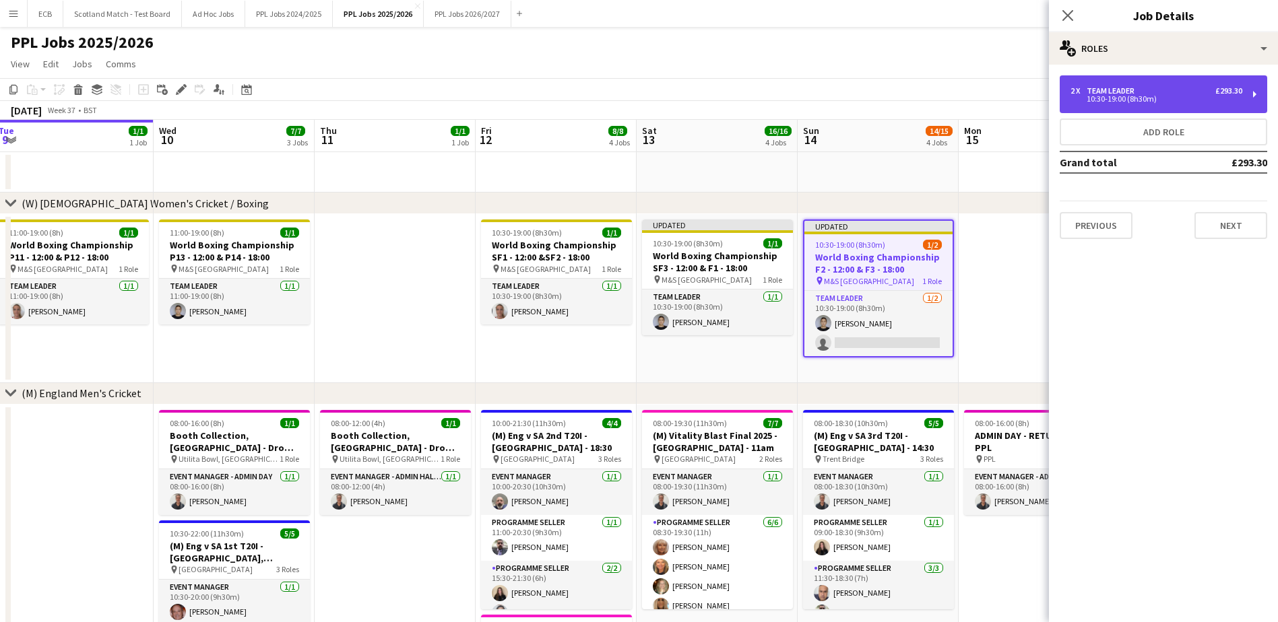
click at [856, 90] on div "2 x Team Leader £293.30 10:30-19:00 (8h30m)" at bounding box center [1162, 94] width 207 height 38
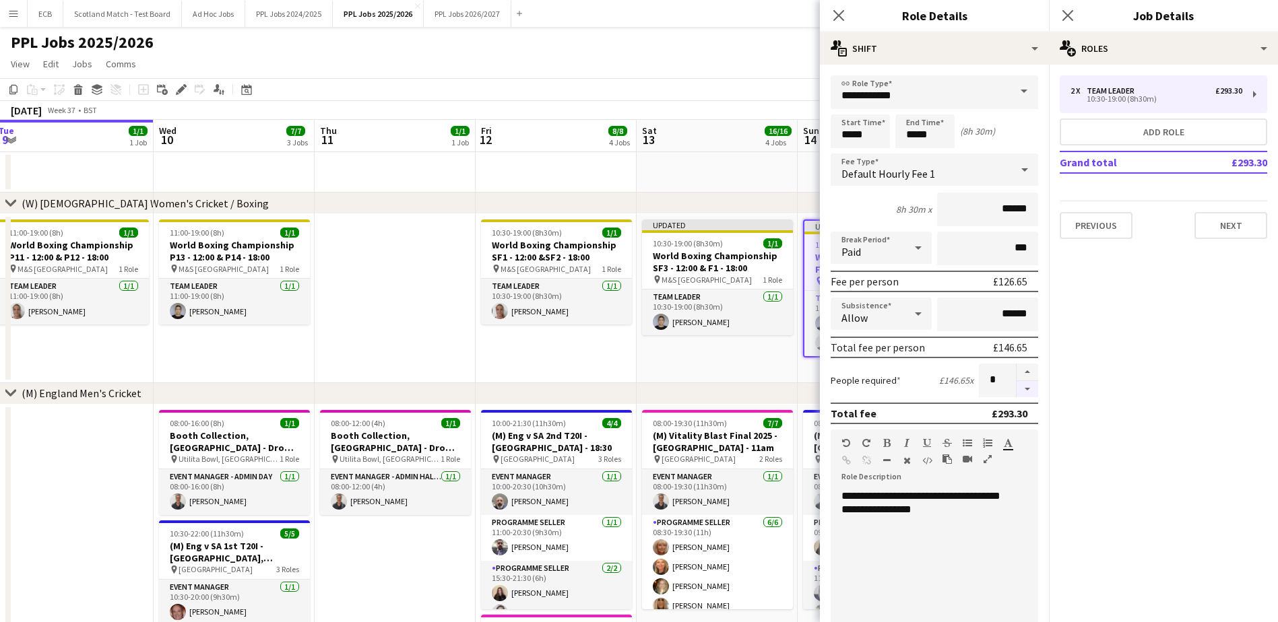
click at [856, 379] on button "button" at bounding box center [1027, 389] width 22 height 17
type input "*"
click at [740, 353] on app-date-cell "Updated 10:30-19:00 (8h30m) 1/1 World Boxing Championship SF3 - 12:00 & F1 - 18…" at bounding box center [717, 298] width 161 height 169
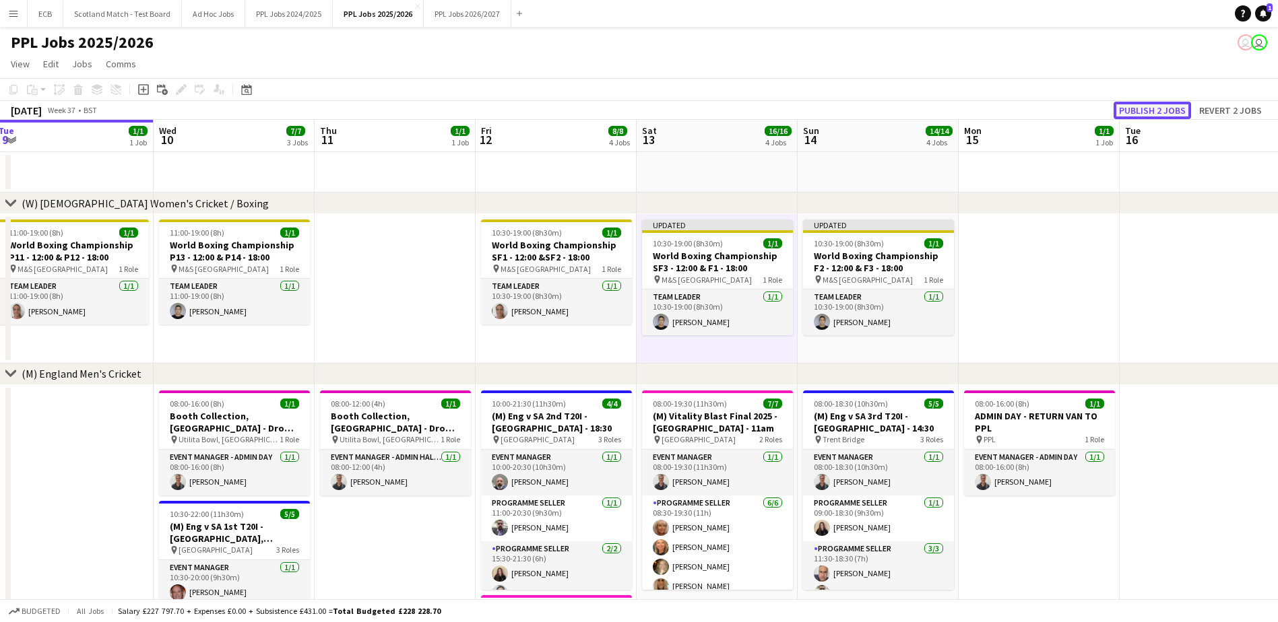
click at [856, 113] on button "Publish 2 jobs" at bounding box center [1151, 111] width 77 height 18
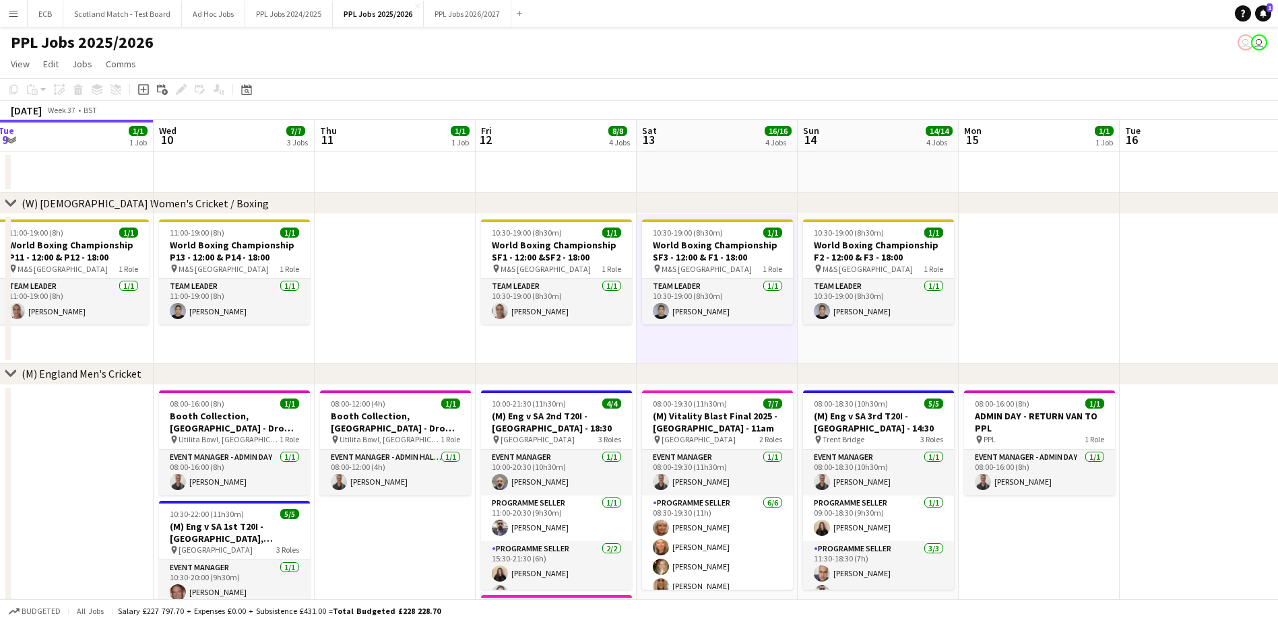
click at [14, 14] on app-icon "Menu" at bounding box center [13, 13] width 11 height 11
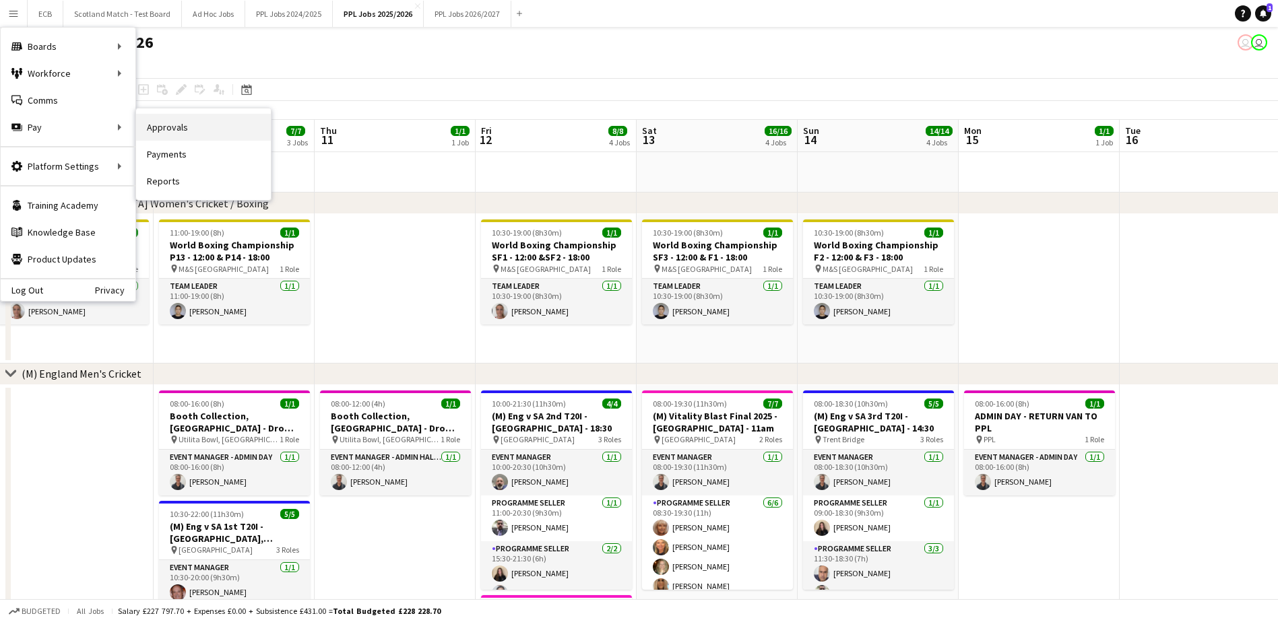
click at [172, 125] on link "Approvals" at bounding box center [203, 127] width 135 height 27
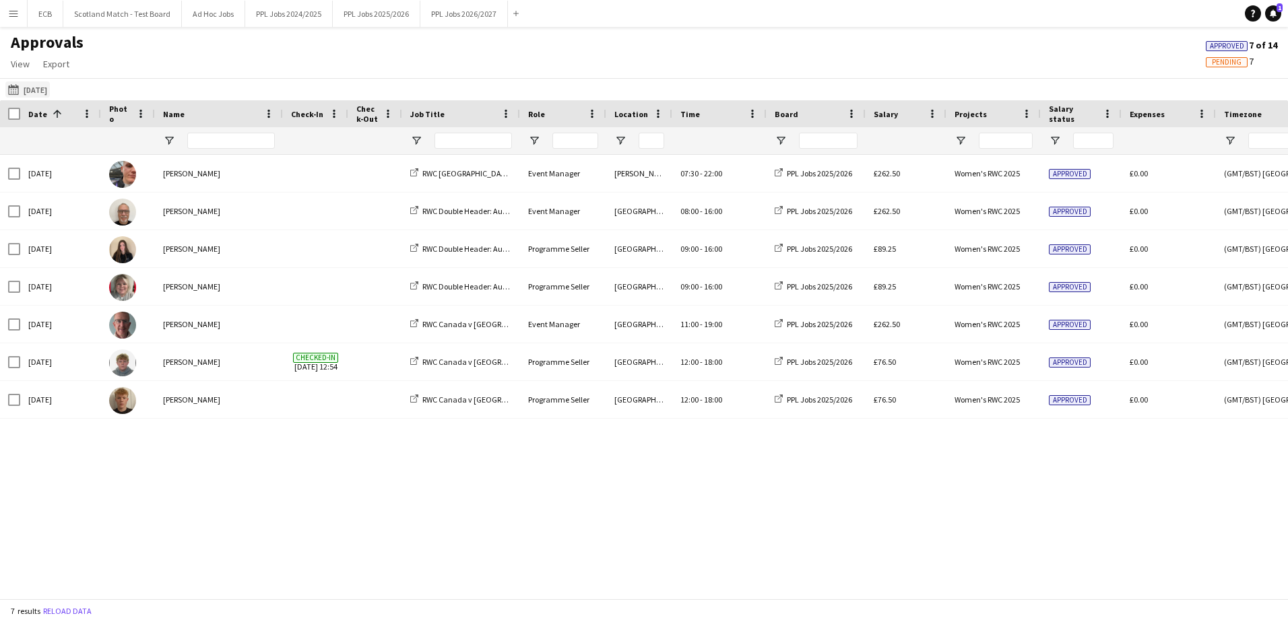
click at [34, 86] on button "23-08-2025 23-08-2025" at bounding box center [27, 89] width 44 height 16
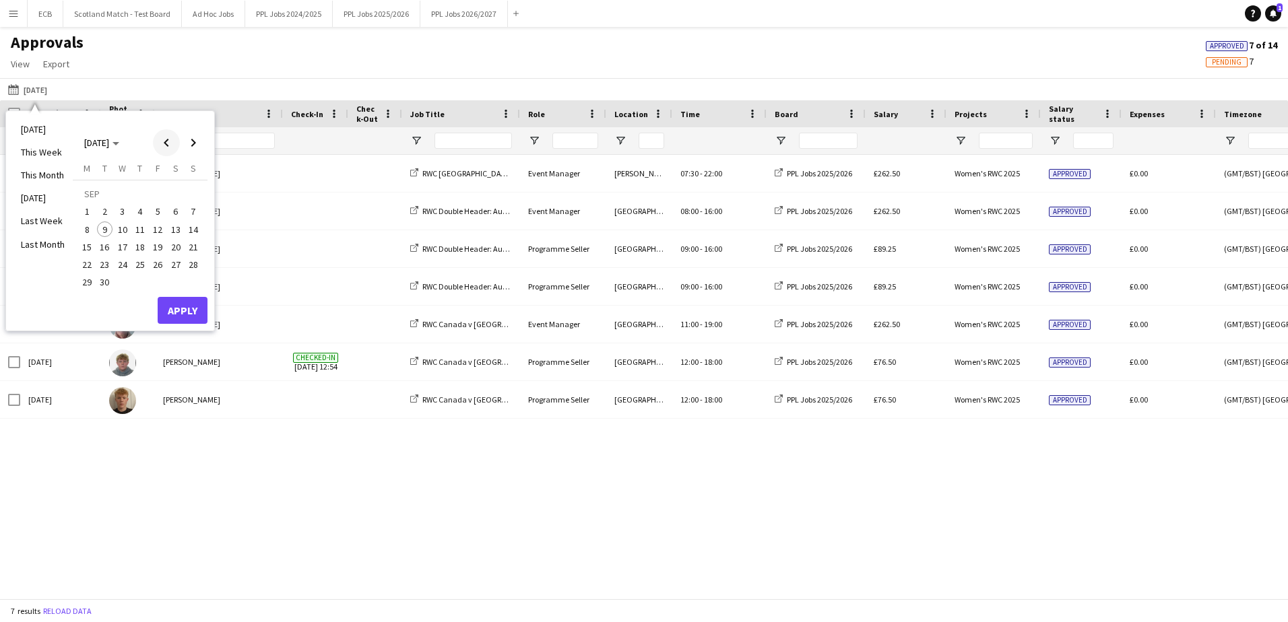
click at [166, 145] on span "Previous month" at bounding box center [166, 142] width 27 height 27
click at [90, 265] on span "25" at bounding box center [87, 268] width 16 height 16
click at [197, 271] on span "31" at bounding box center [193, 268] width 16 height 16
click at [189, 292] on button "Apply" at bounding box center [183, 295] width 50 height 27
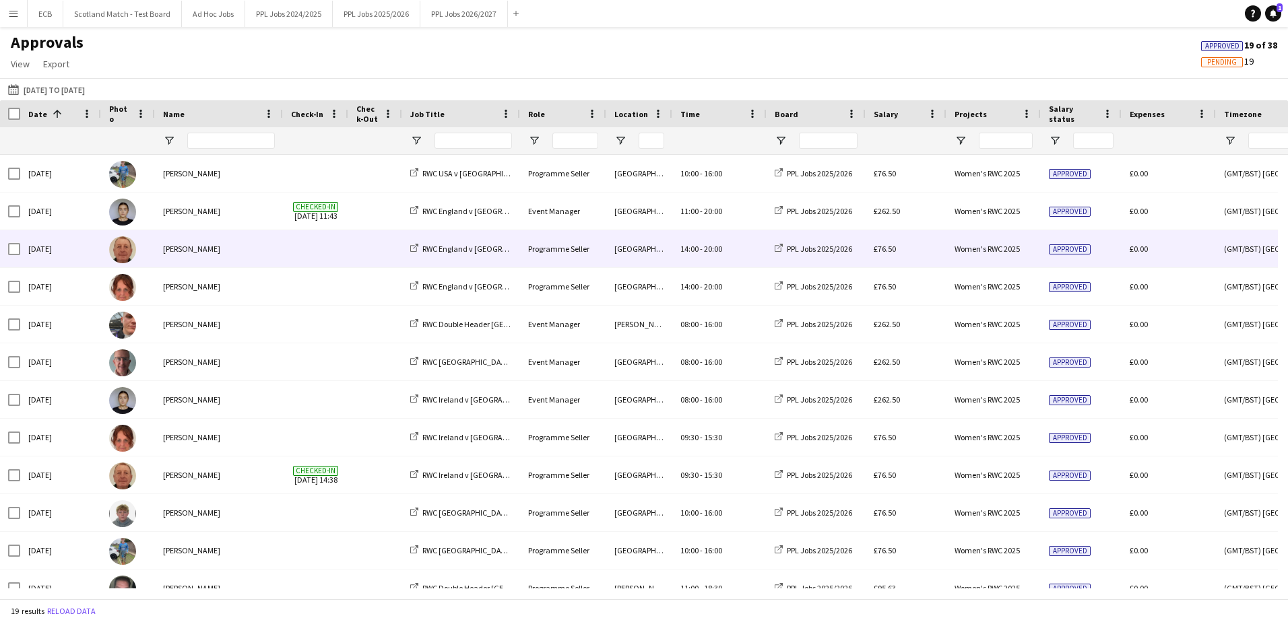
scroll to position [242, 0]
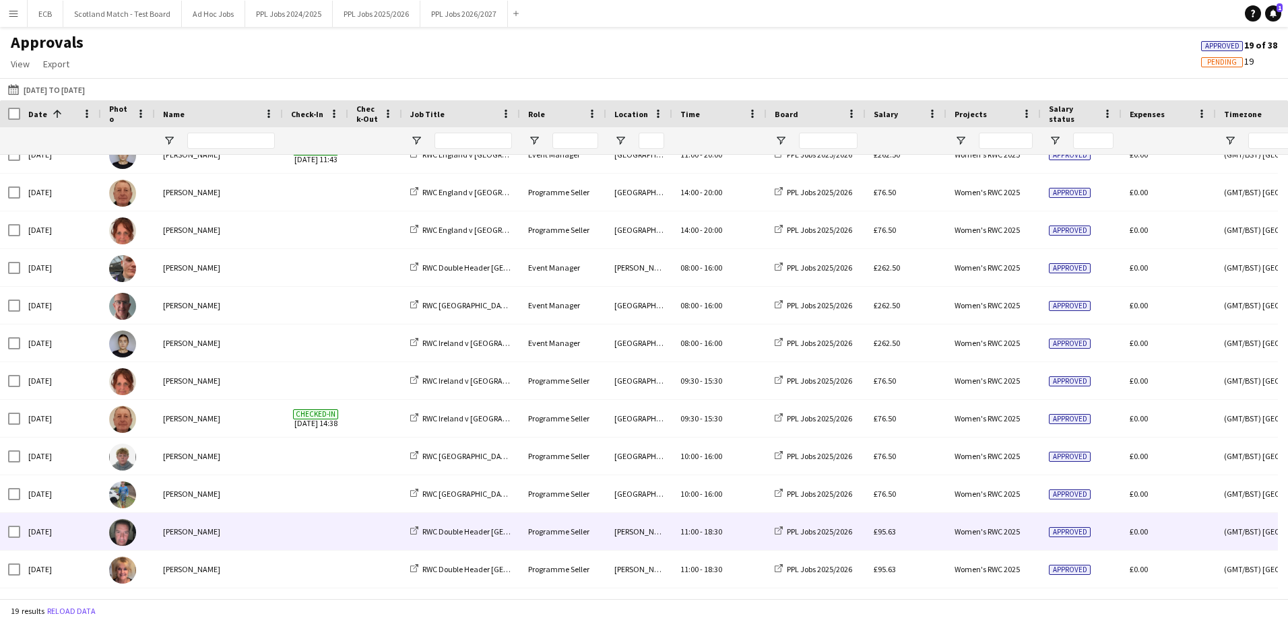
click at [705, 379] on span "18:30" at bounding box center [713, 532] width 18 height 10
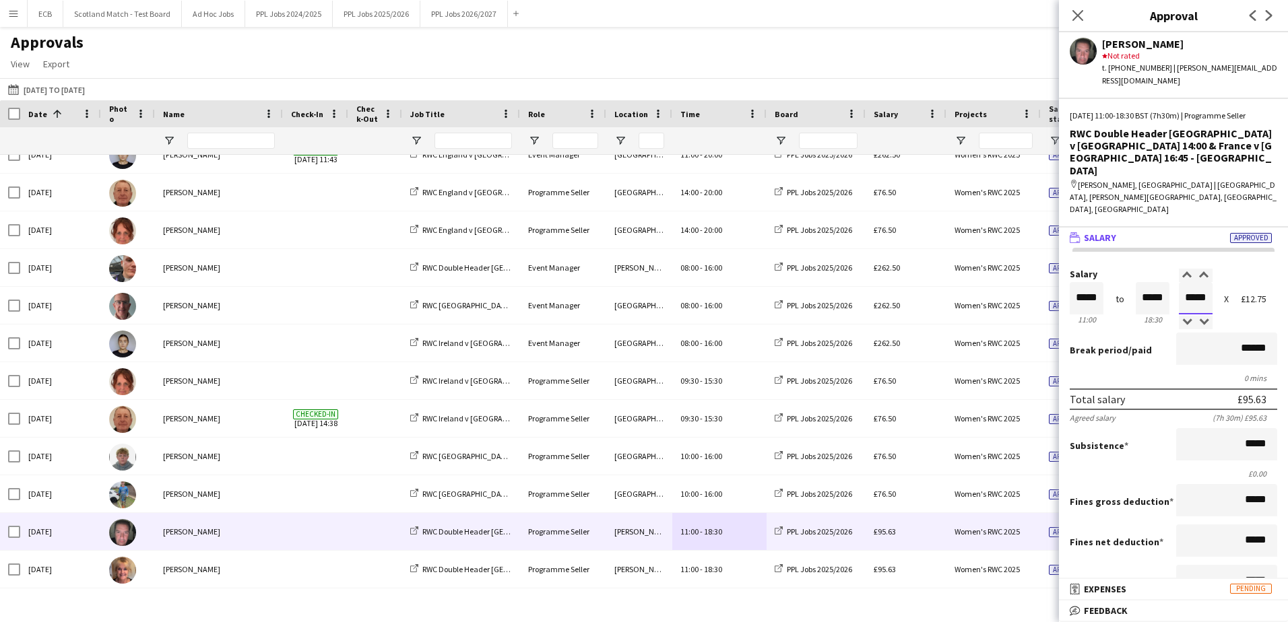
click at [856, 282] on input "*****" at bounding box center [1196, 298] width 34 height 32
type input "*****"
click at [856, 269] on div at bounding box center [1187, 275] width 17 height 13
type input "*****"
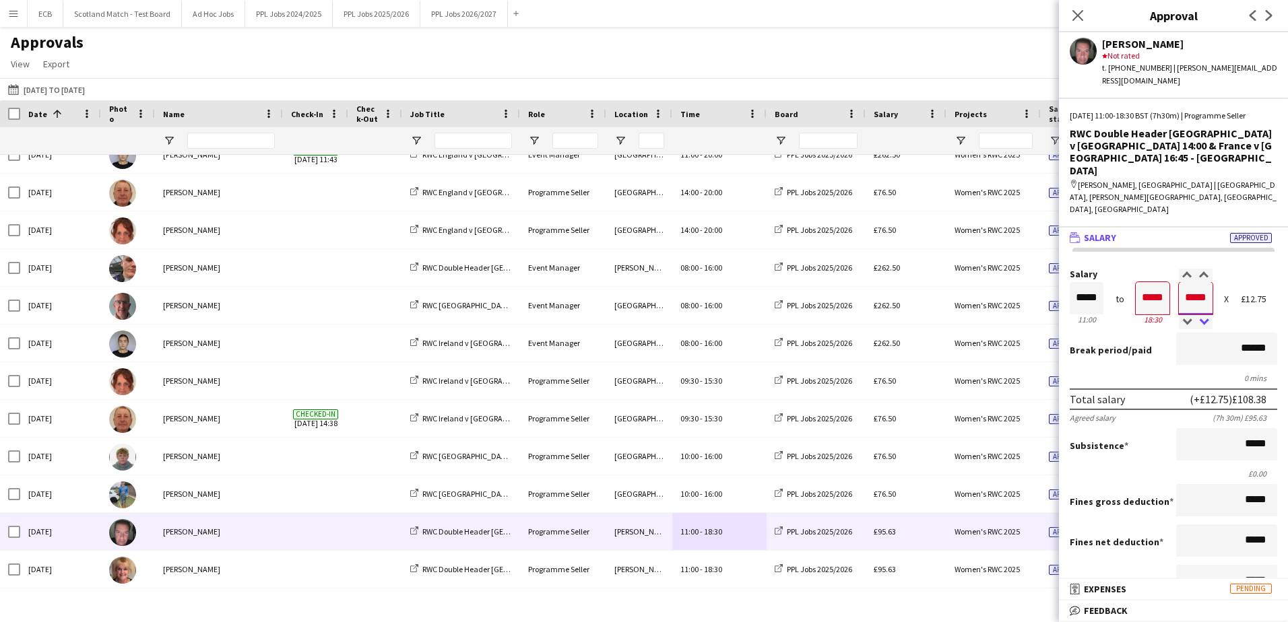
type input "*****"
click at [856, 316] on div at bounding box center [1204, 322] width 17 height 13
type input "*****"
click at [856, 316] on div at bounding box center [1204, 322] width 17 height 13
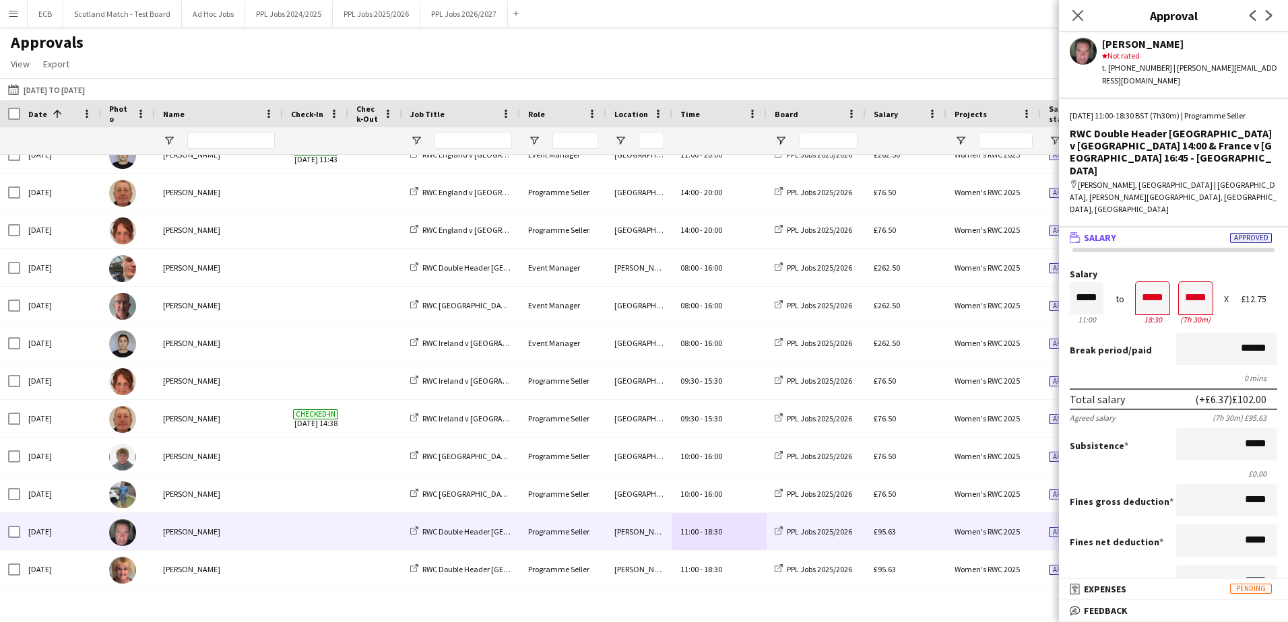
click at [856, 373] on div "0 mins" at bounding box center [1173, 378] width 207 height 10
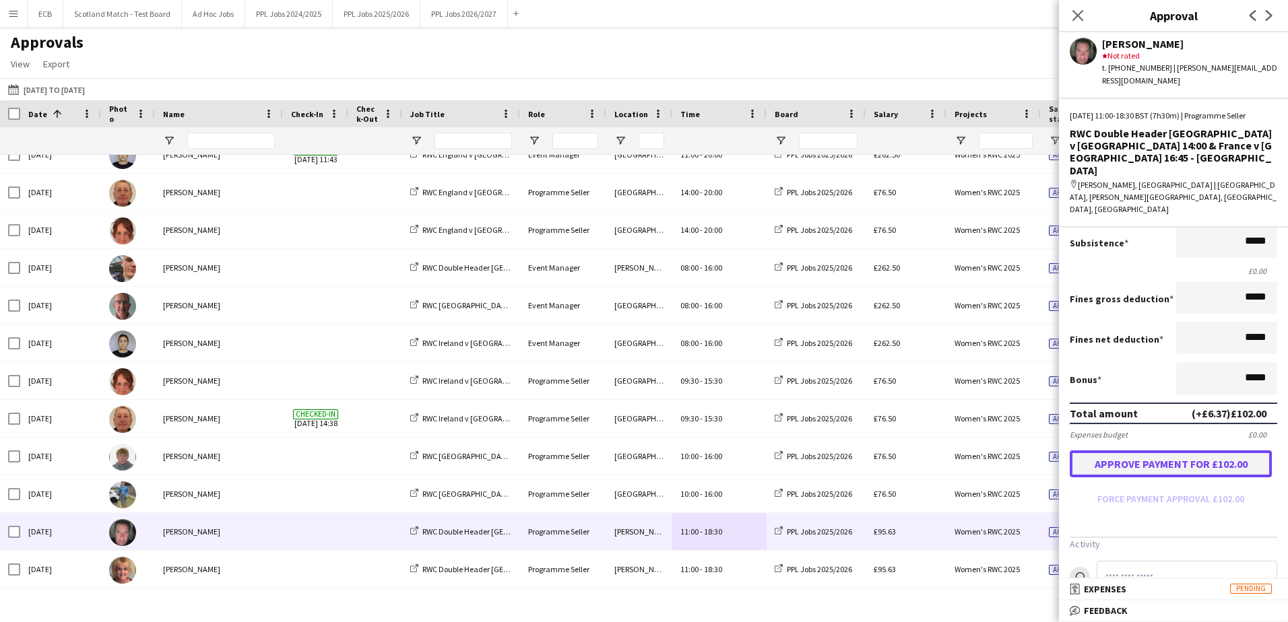
click at [856, 379] on button "Approve payment for £102.00" at bounding box center [1171, 464] width 202 height 27
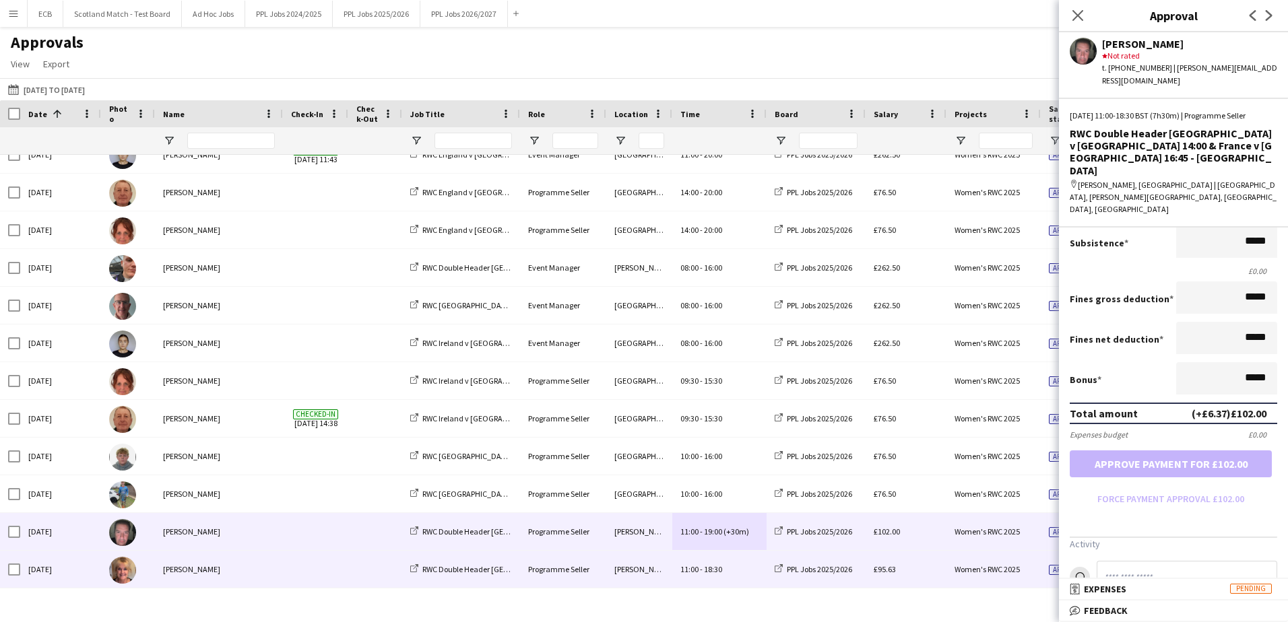
click at [724, 379] on div "11:00 - 18:30" at bounding box center [719, 569] width 94 height 37
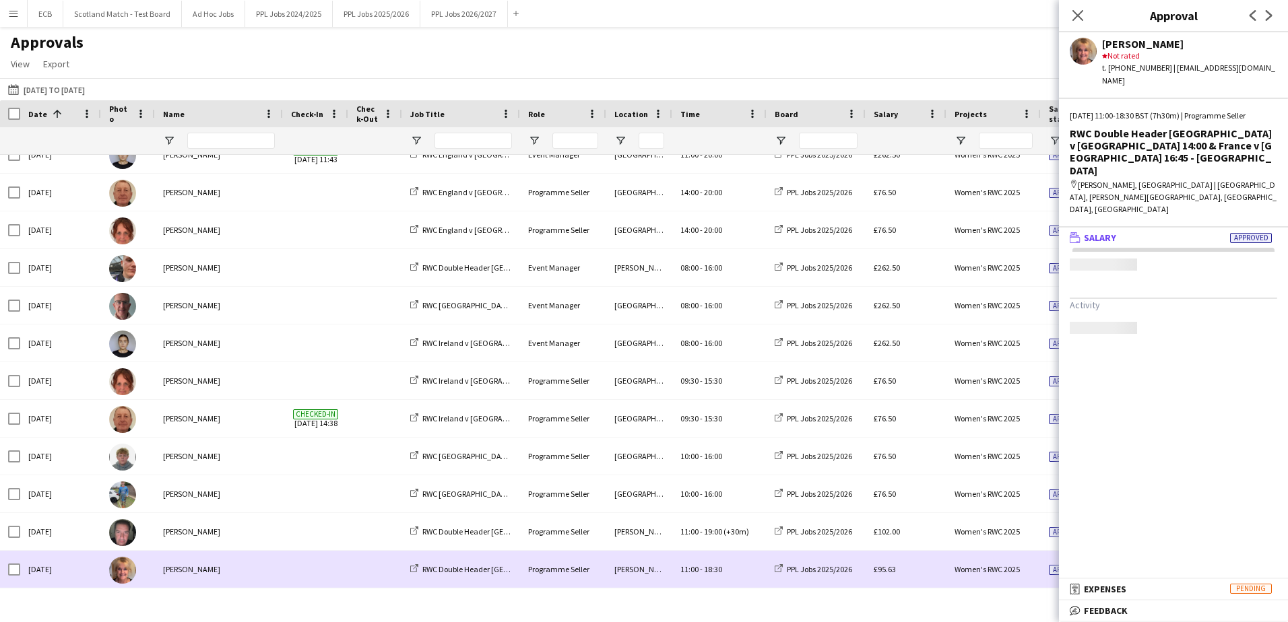
scroll to position [0, 0]
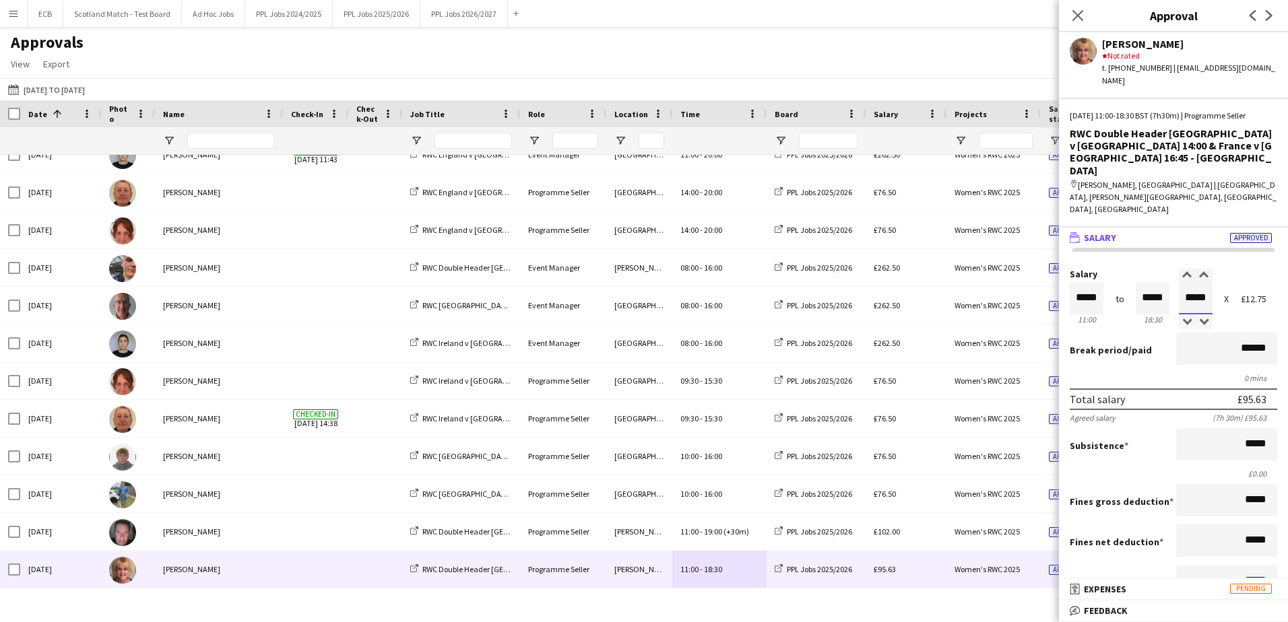
click at [856, 282] on input "*****" at bounding box center [1196, 298] width 34 height 32
type input "*****"
click at [856, 269] on div at bounding box center [1187, 275] width 17 height 13
type input "*****"
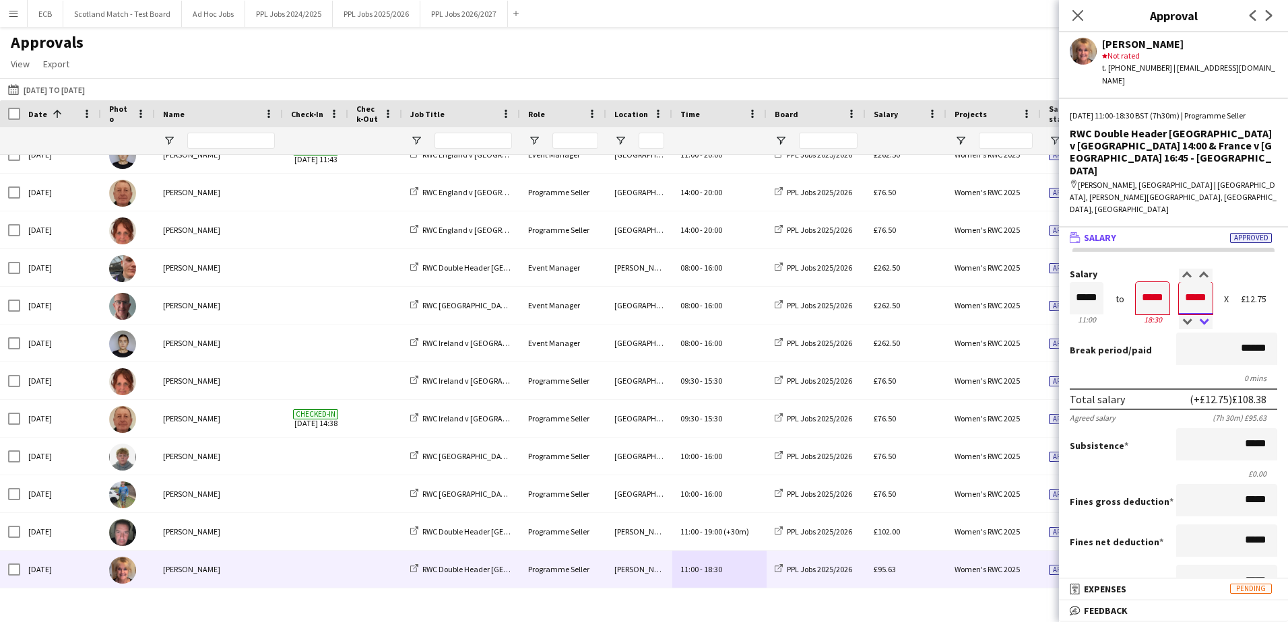
type input "*****"
click at [856, 316] on div at bounding box center [1204, 322] width 17 height 13
type input "*****"
click at [856, 316] on div at bounding box center [1204, 322] width 17 height 13
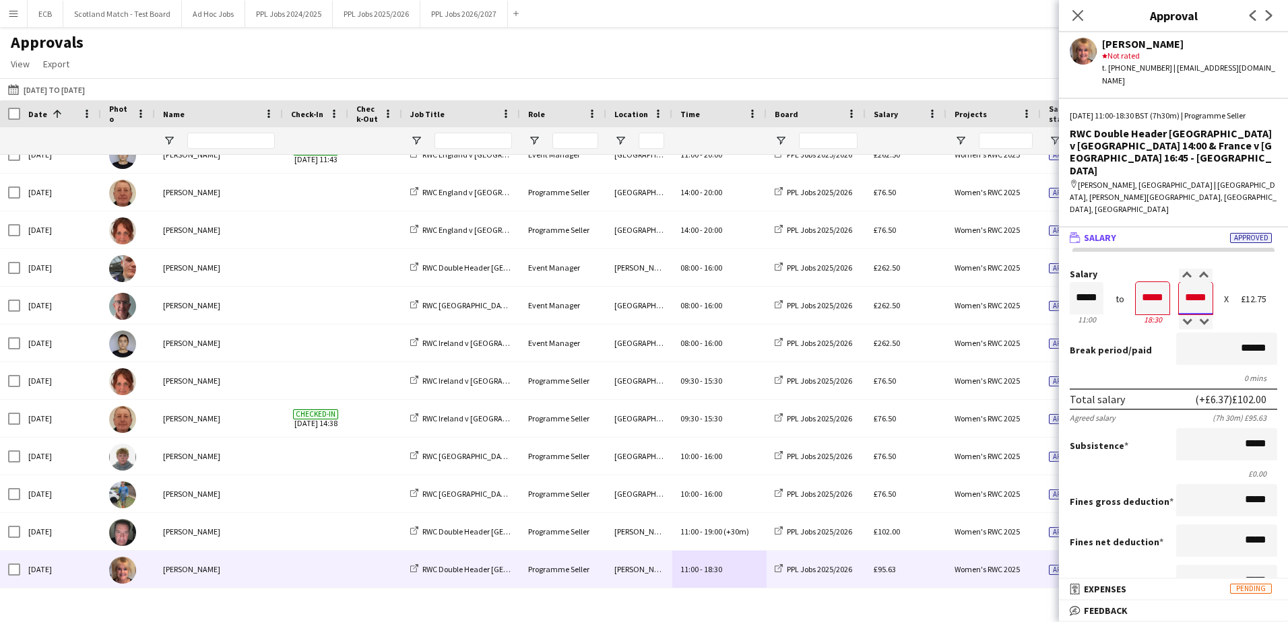
scroll to position [203, 0]
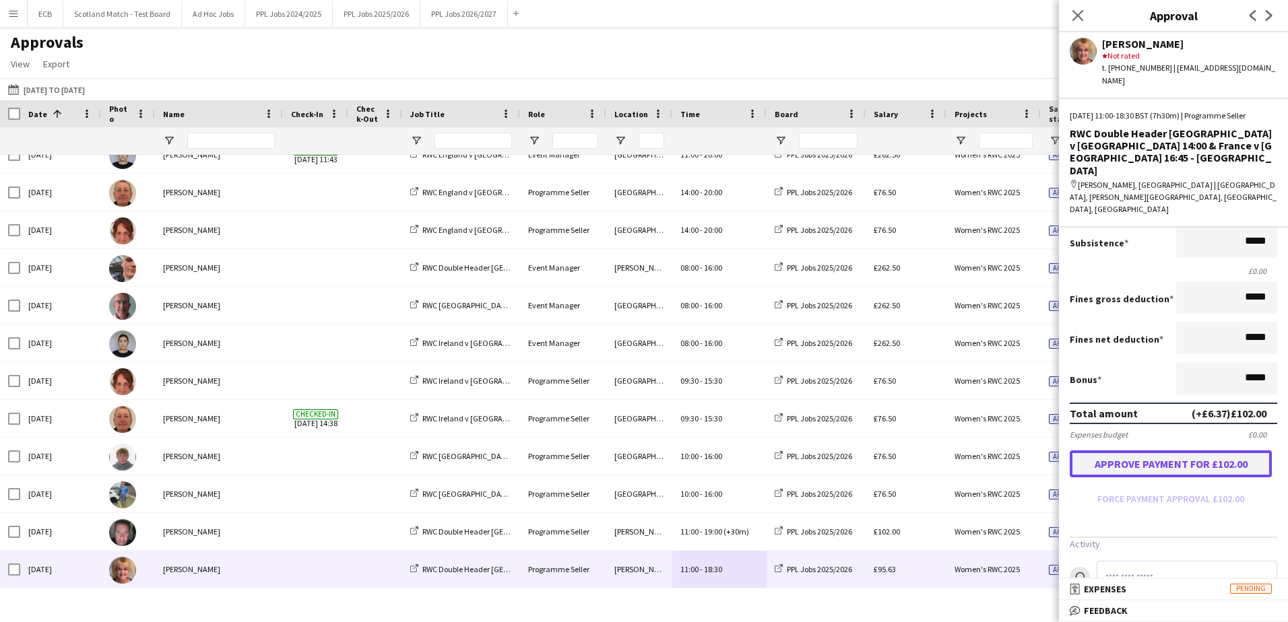
click at [856, 379] on button "Approve payment for £102.00" at bounding box center [1171, 464] width 202 height 27
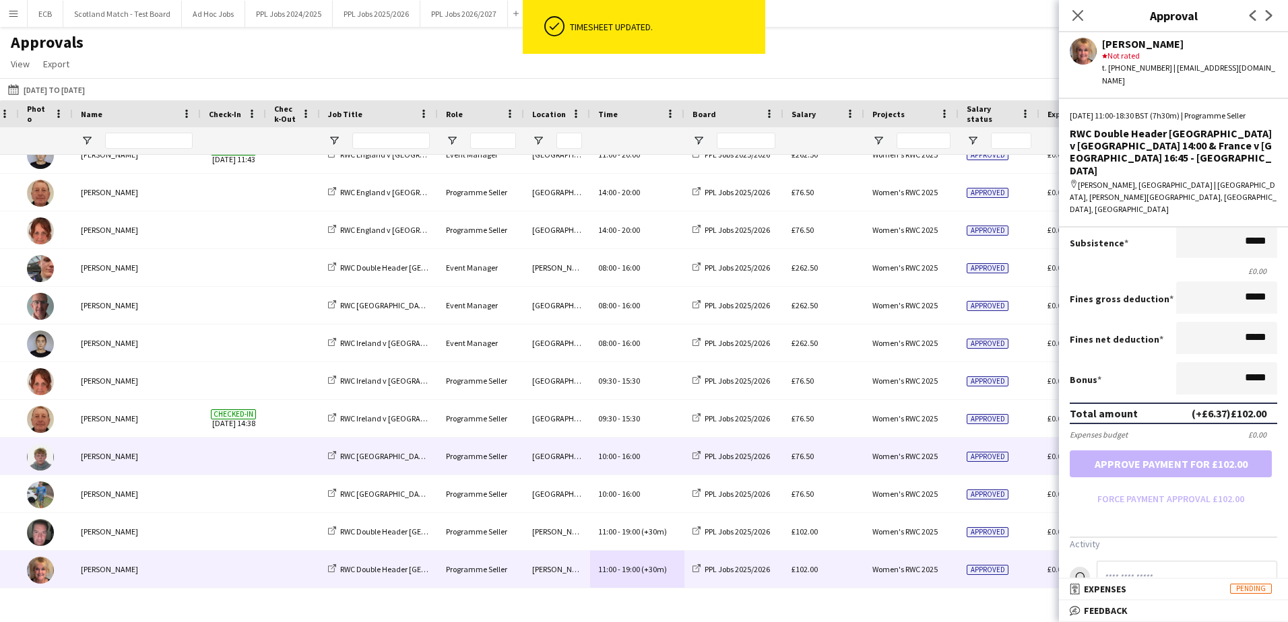
scroll to position [0, 82]
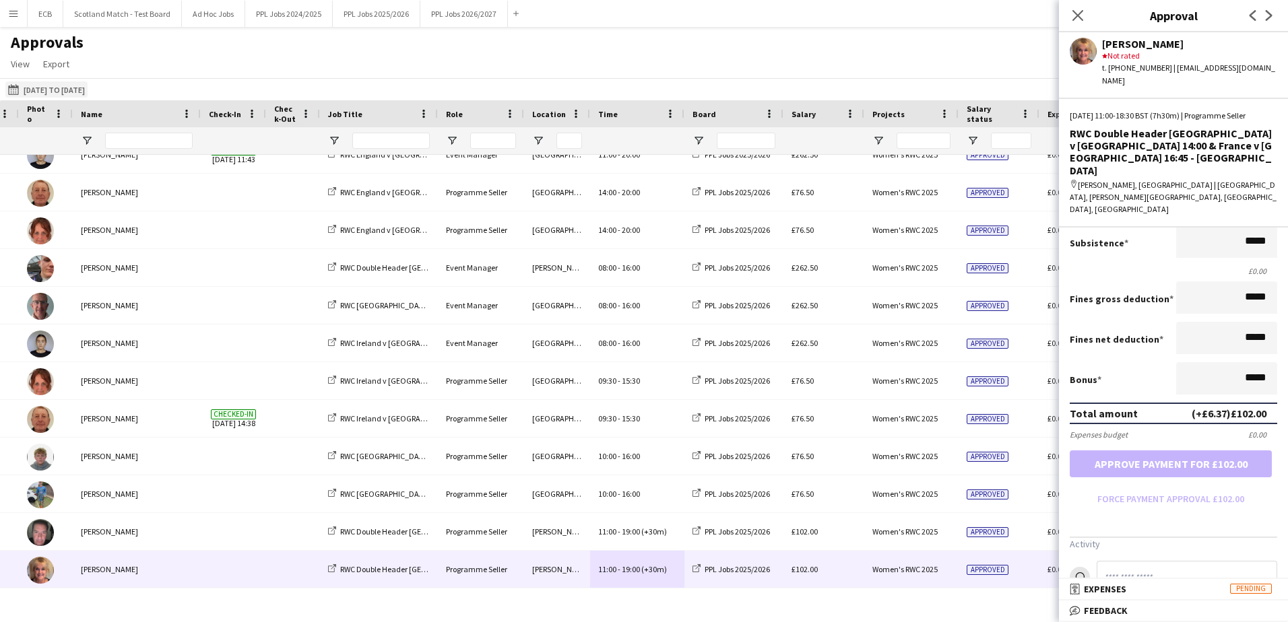
click at [55, 90] on button "23-08-2025 25-08-2025 to 31-08-2025" at bounding box center [46, 89] width 82 height 16
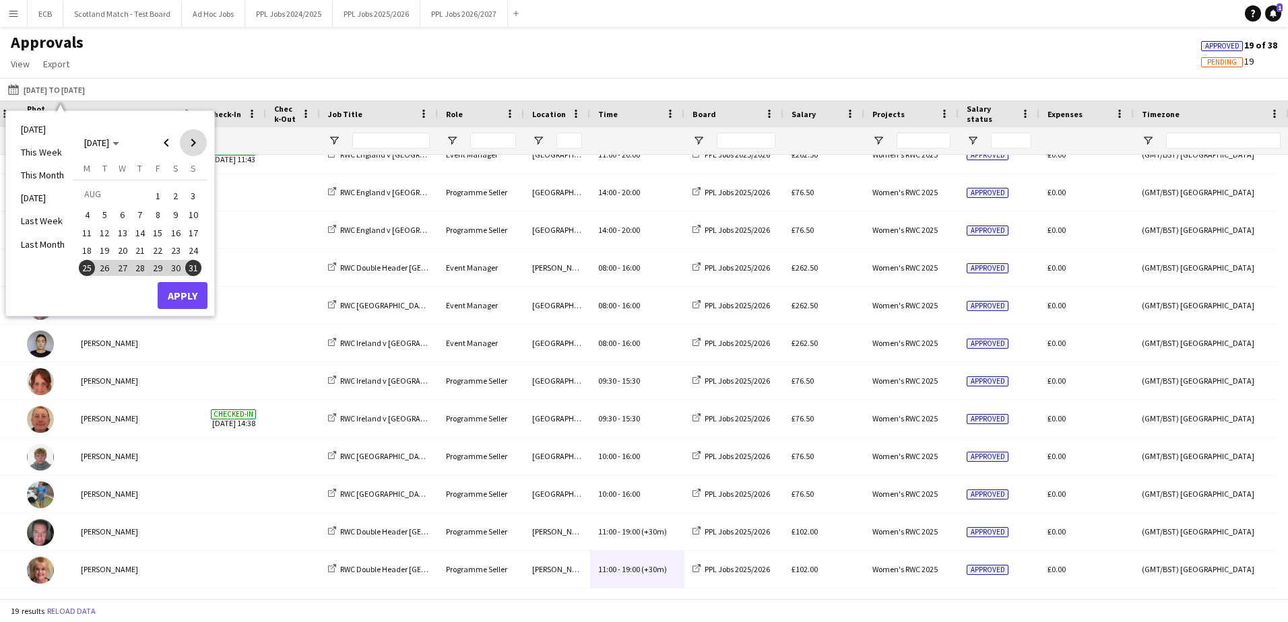
click at [193, 145] on span "Next month" at bounding box center [193, 142] width 27 height 27
click at [84, 211] on span "1" at bounding box center [87, 212] width 16 height 16
click at [193, 213] on span "7" at bounding box center [193, 212] width 16 height 16
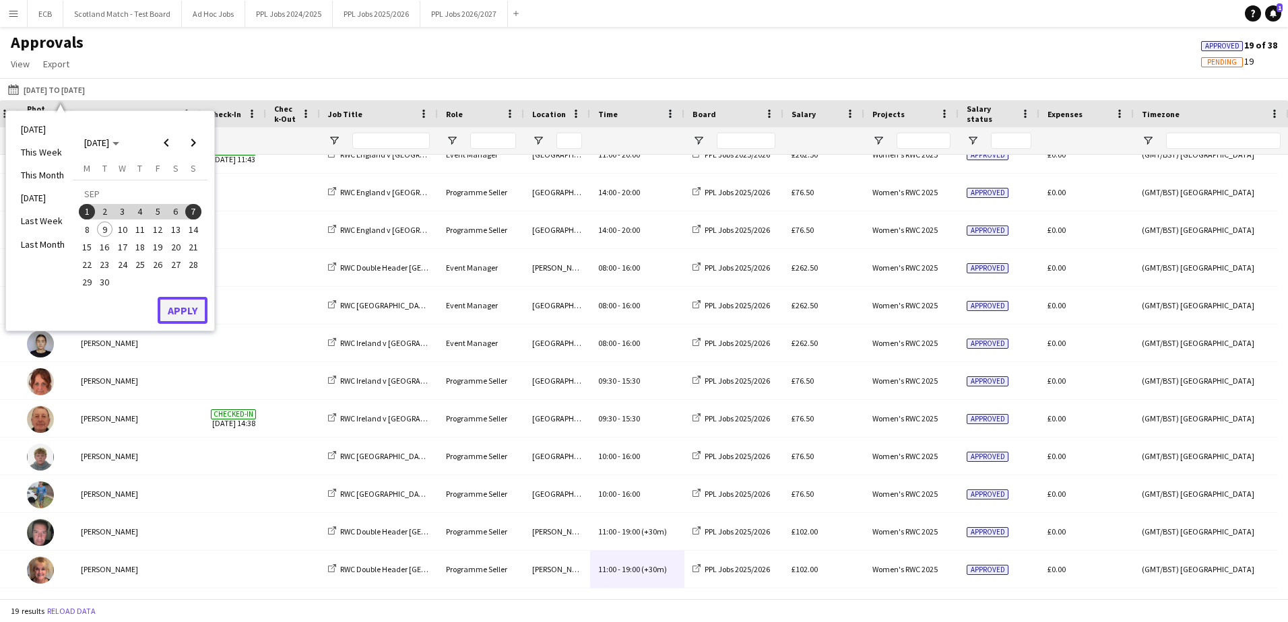
click at [184, 315] on button "Apply" at bounding box center [183, 310] width 50 height 27
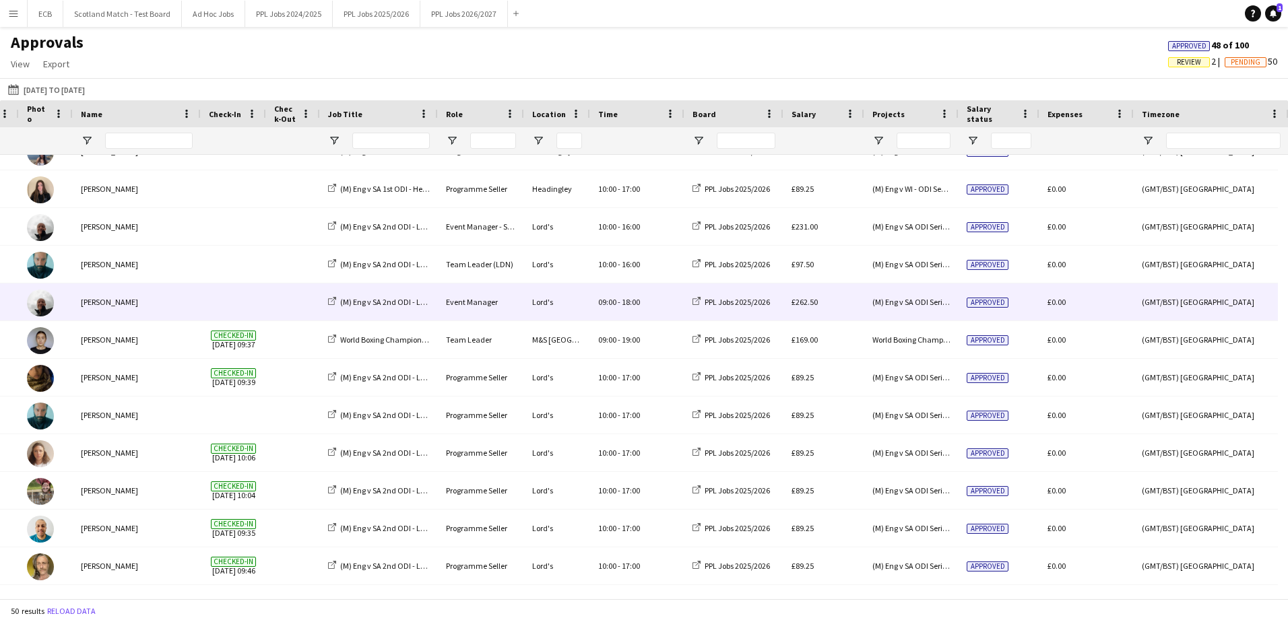
scroll to position [202, 0]
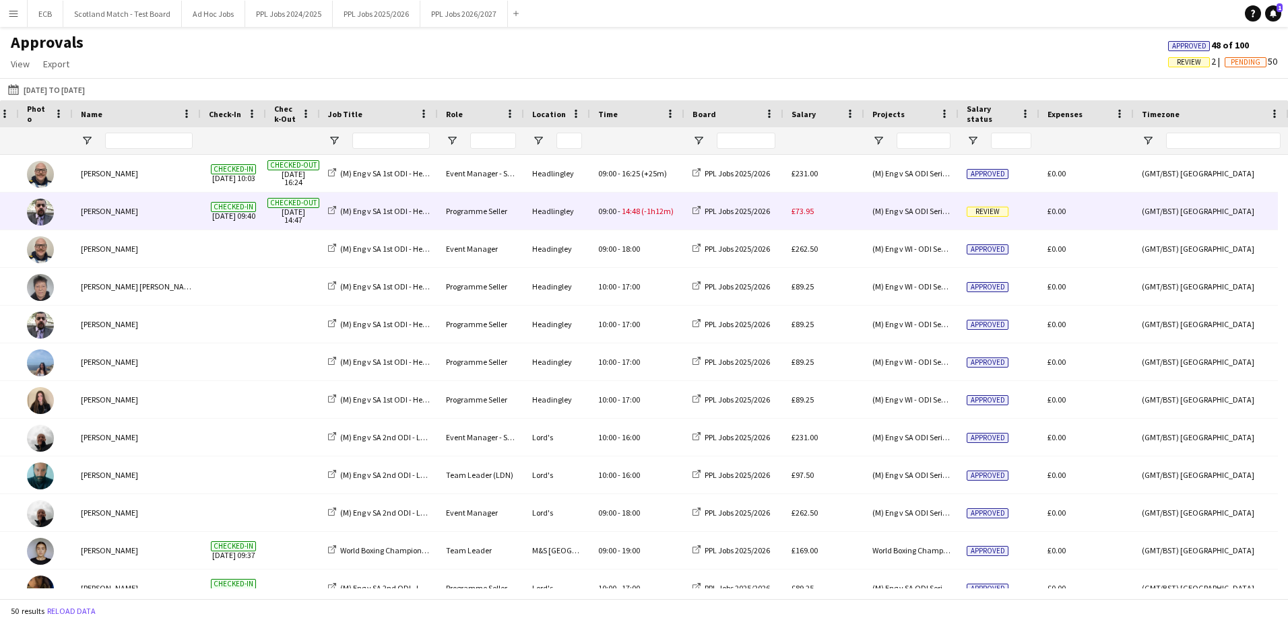
click at [193, 205] on div "[PERSON_NAME]" at bounding box center [137, 211] width 128 height 37
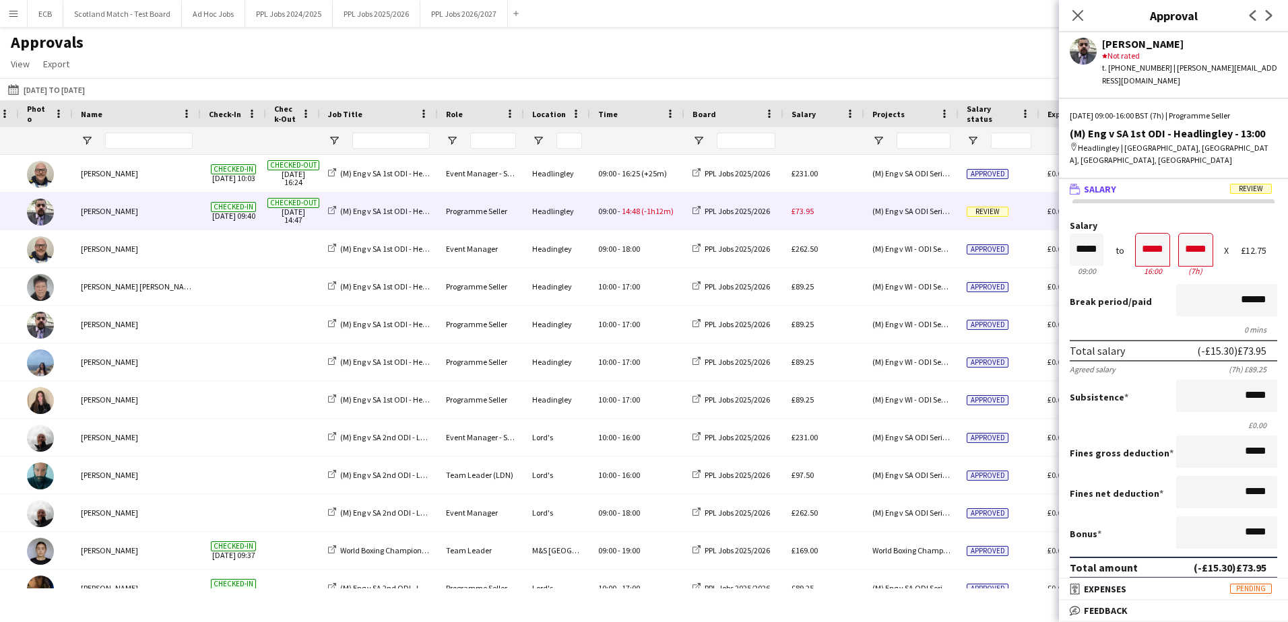
click at [856, 294] on div "Break period /paid ******" at bounding box center [1173, 301] width 207 height 35
click at [856, 237] on input "*****" at bounding box center [1196, 250] width 34 height 32
type input "*****"
click at [856, 220] on div at bounding box center [1187, 226] width 17 height 13
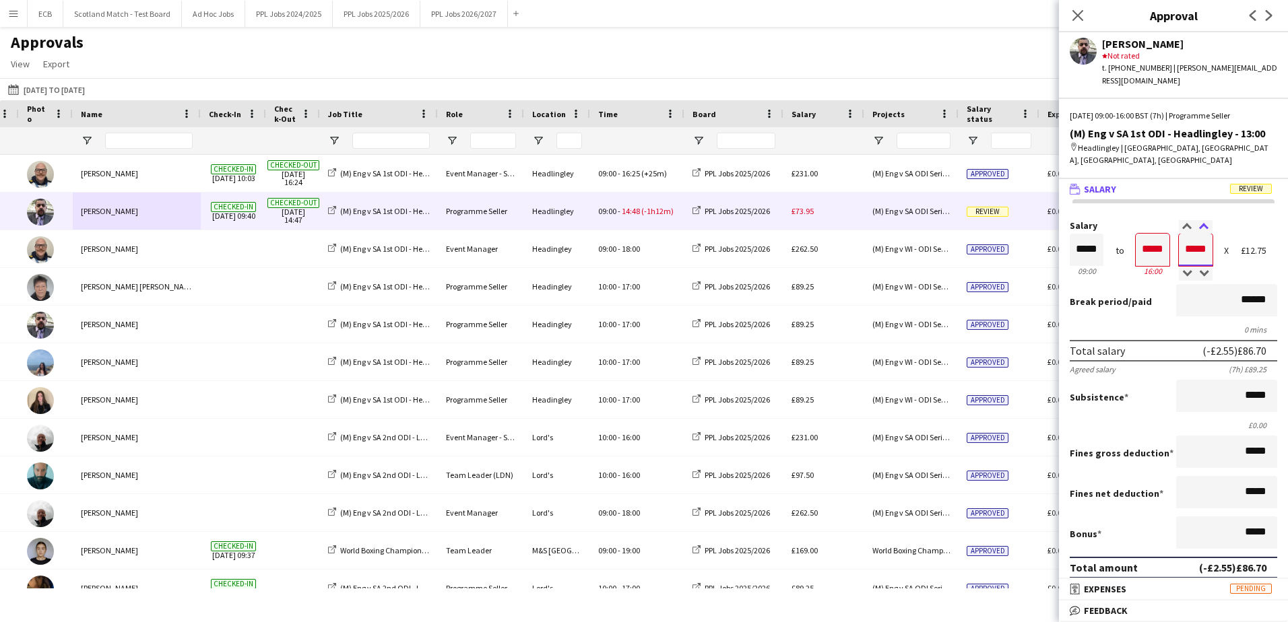
type input "*****"
click at [856, 220] on div at bounding box center [1204, 226] width 17 height 13
type input "*****"
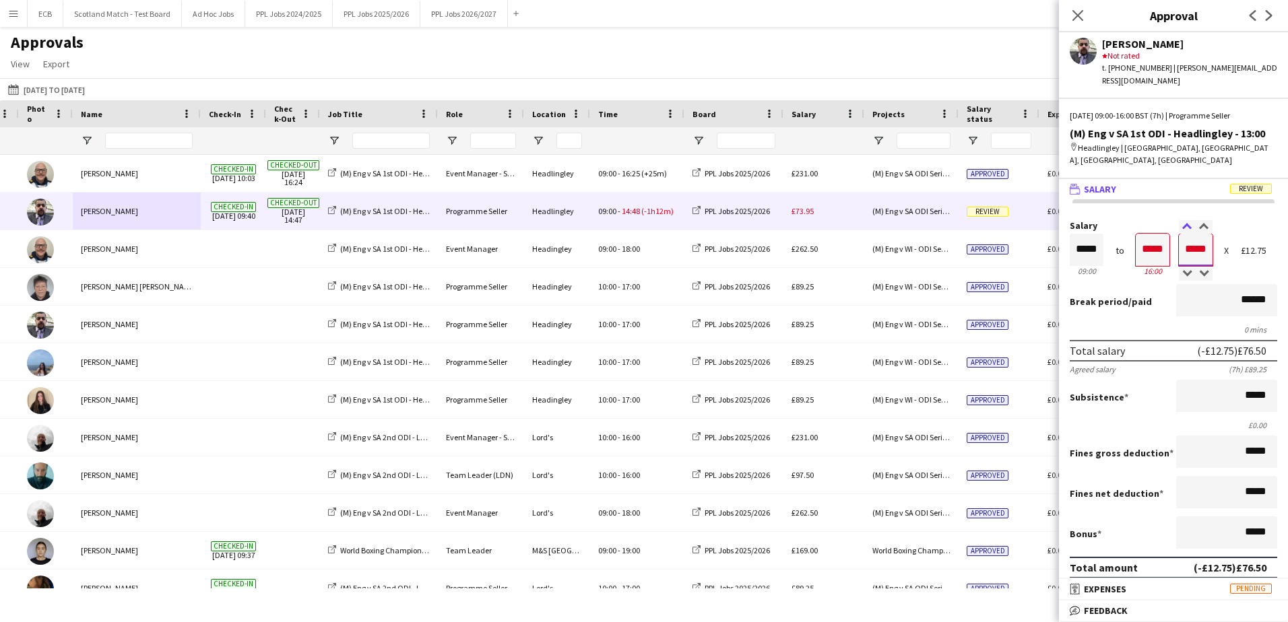
click at [856, 220] on div at bounding box center [1187, 226] width 17 height 13
click at [856, 302] on div "Break period /paid ******" at bounding box center [1173, 301] width 207 height 35
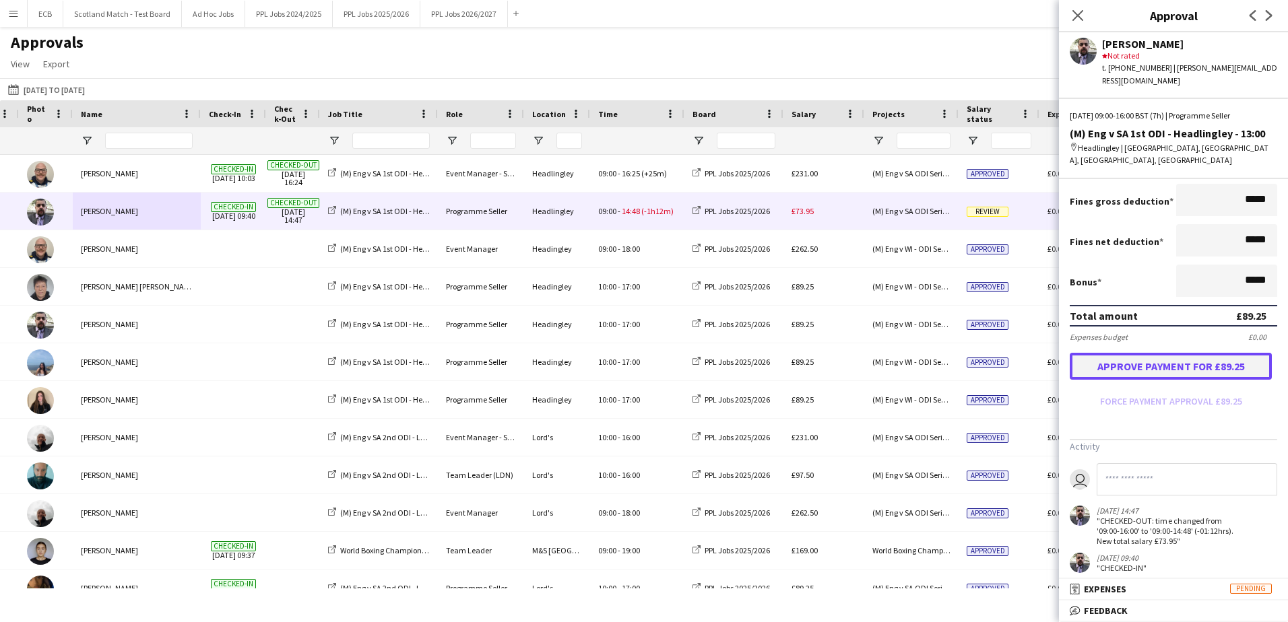
click at [856, 361] on button "Approve payment for £89.25" at bounding box center [1171, 366] width 202 height 27
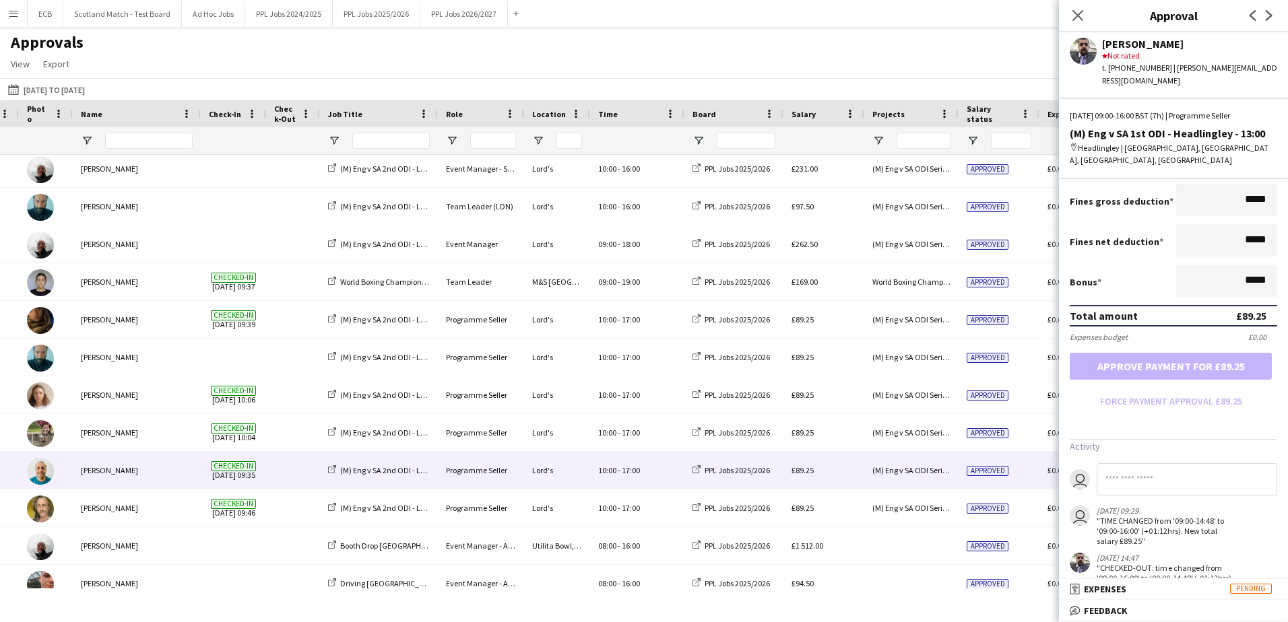
scroll to position [269, 0]
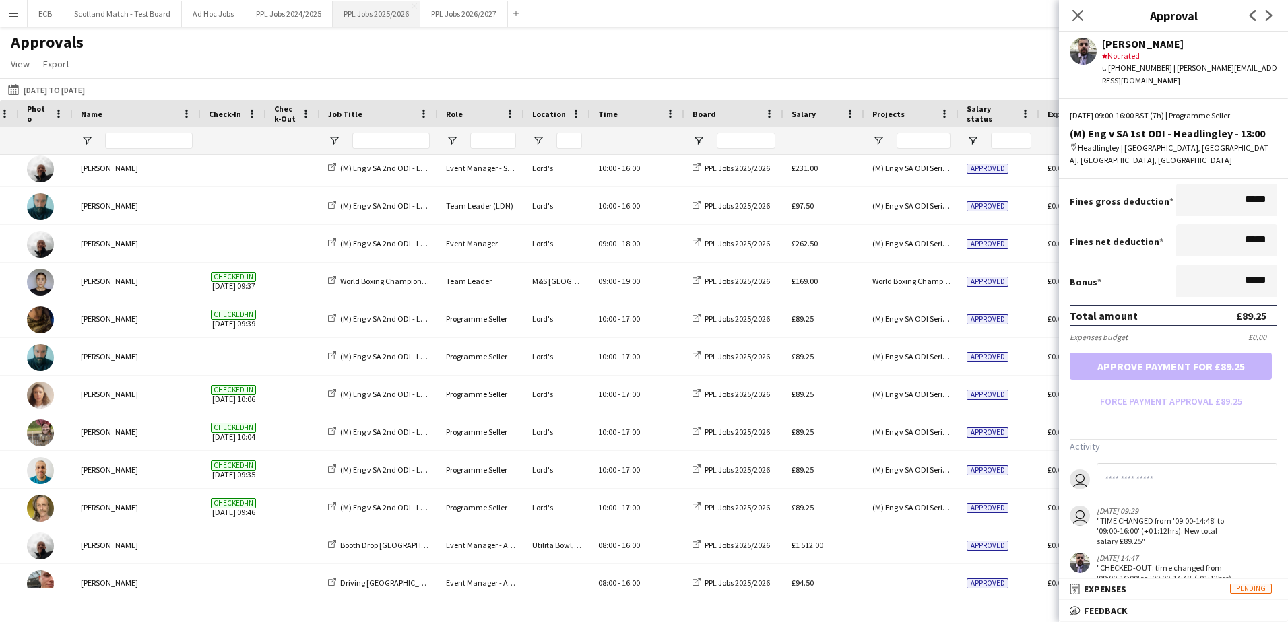
click at [391, 23] on button "PPL Jobs 2025/2026 Close" at bounding box center [377, 14] width 88 height 26
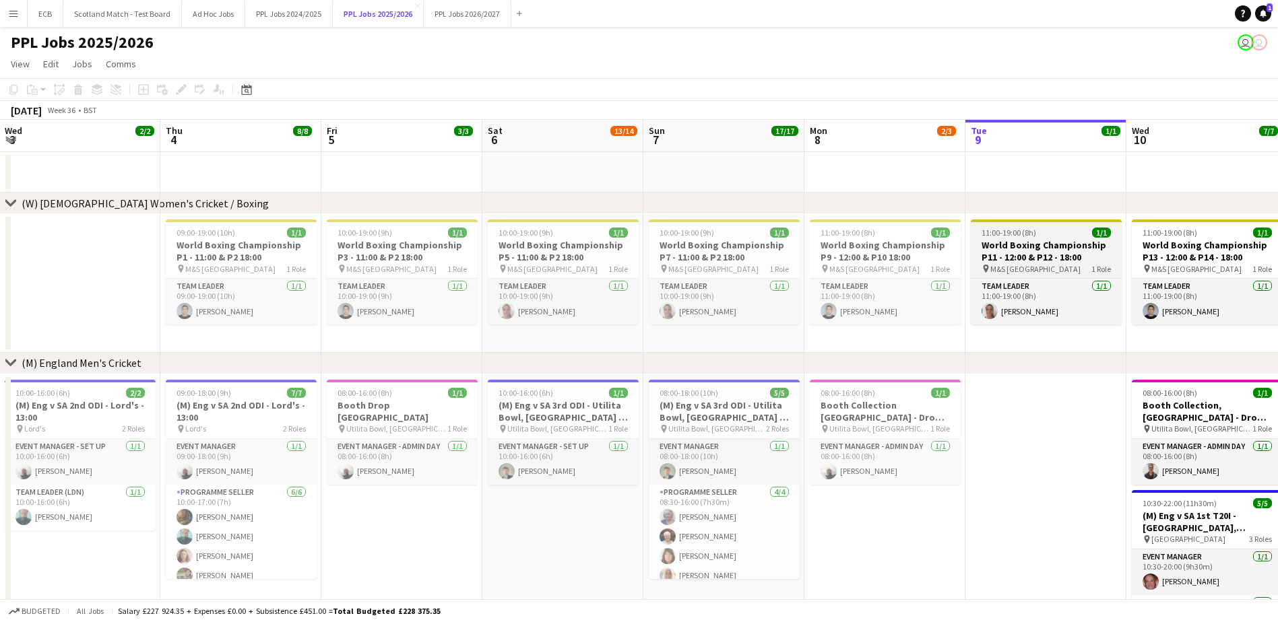
scroll to position [0, 320]
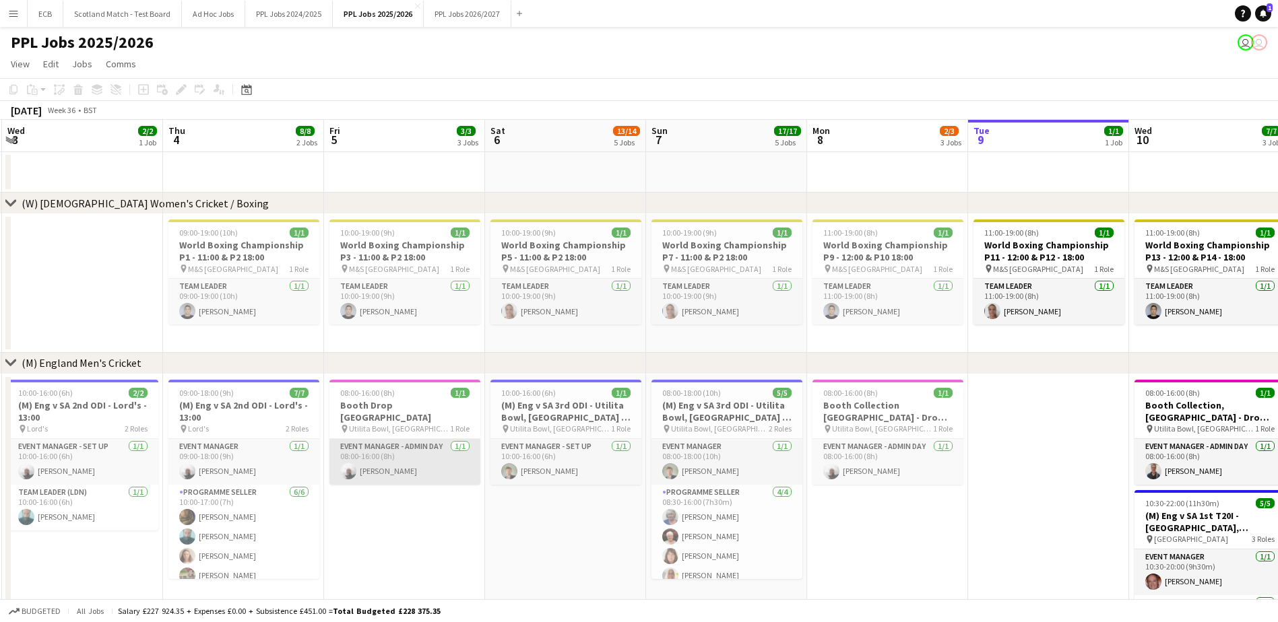
click at [399, 379] on app-card-role "Event Manager - Admin Day 1/1 08:00-16:00 (8h) Steve Fulcher" at bounding box center [404, 462] width 151 height 46
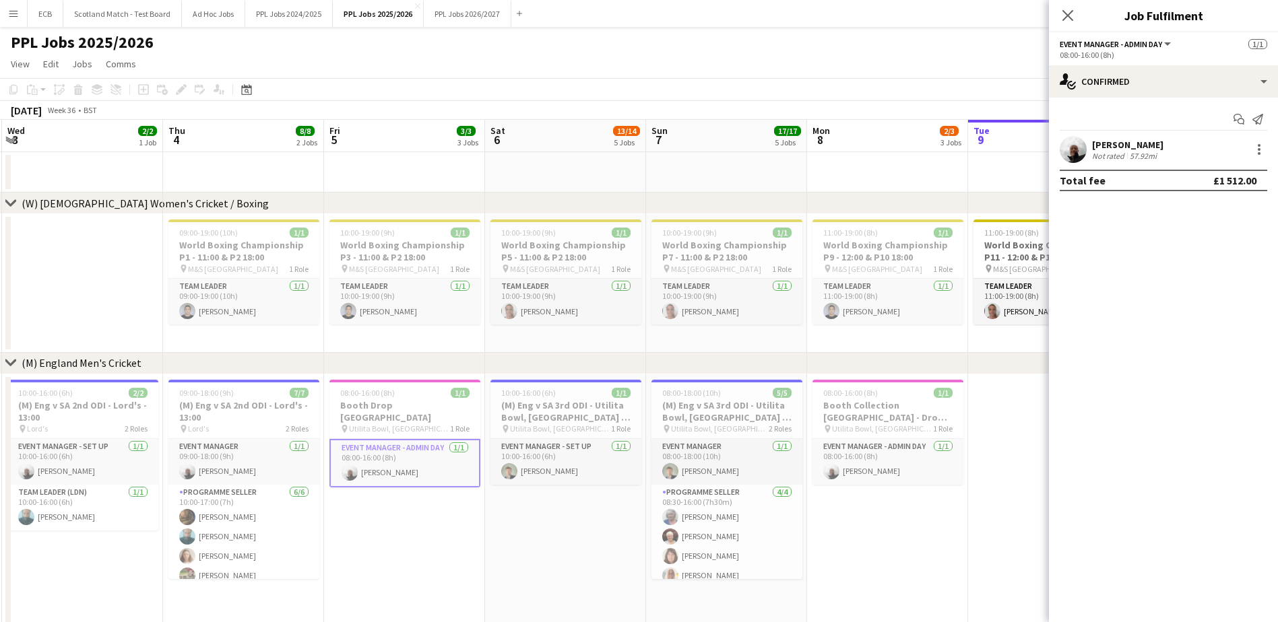
click at [856, 156] on app-date-cell at bounding box center [1048, 172] width 161 height 40
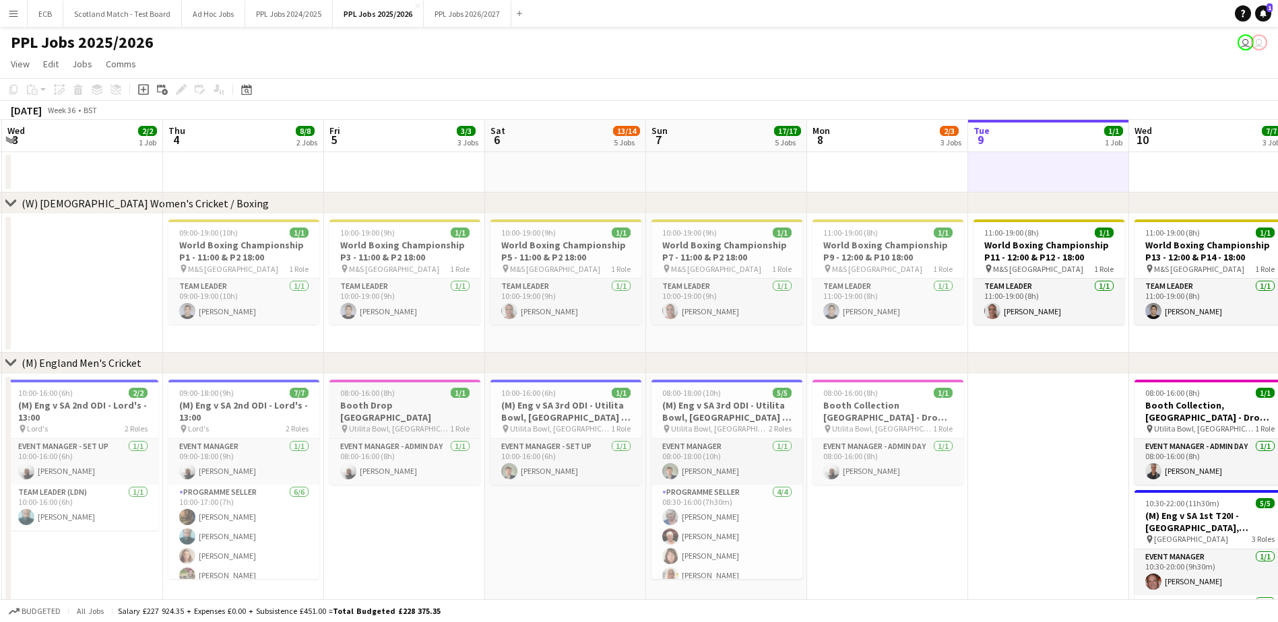
click at [381, 379] on span "08:00-16:00 (8h)" at bounding box center [367, 393] width 55 height 10
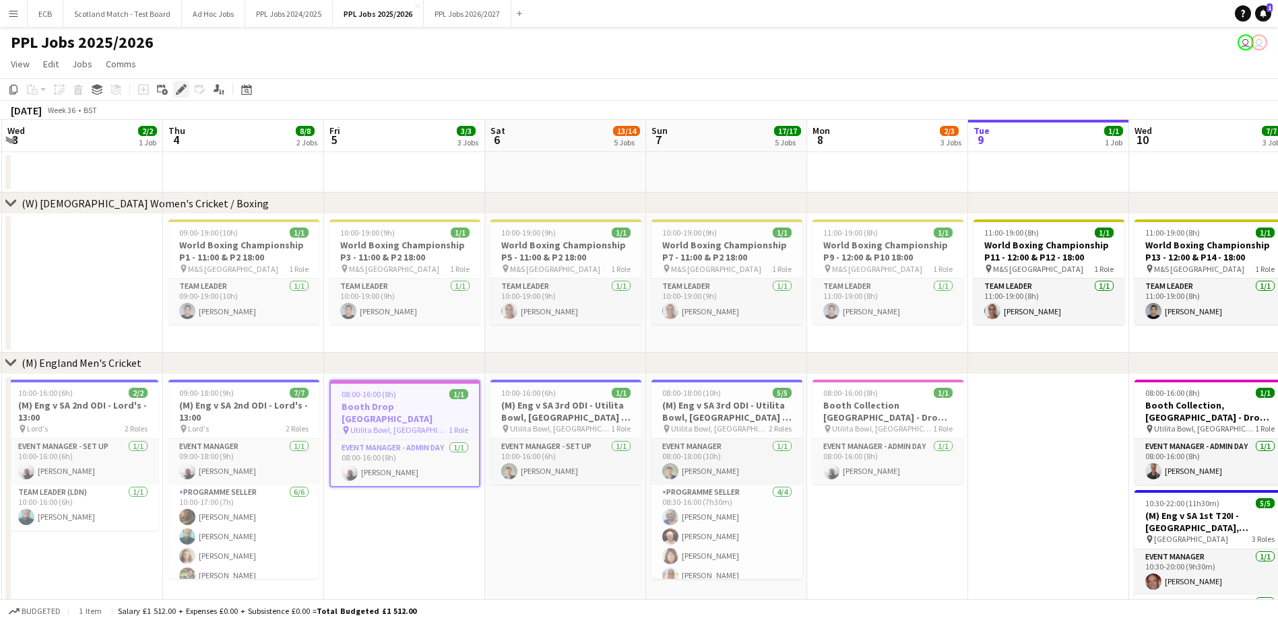
click at [183, 88] on icon at bounding box center [180, 89] width 7 height 7
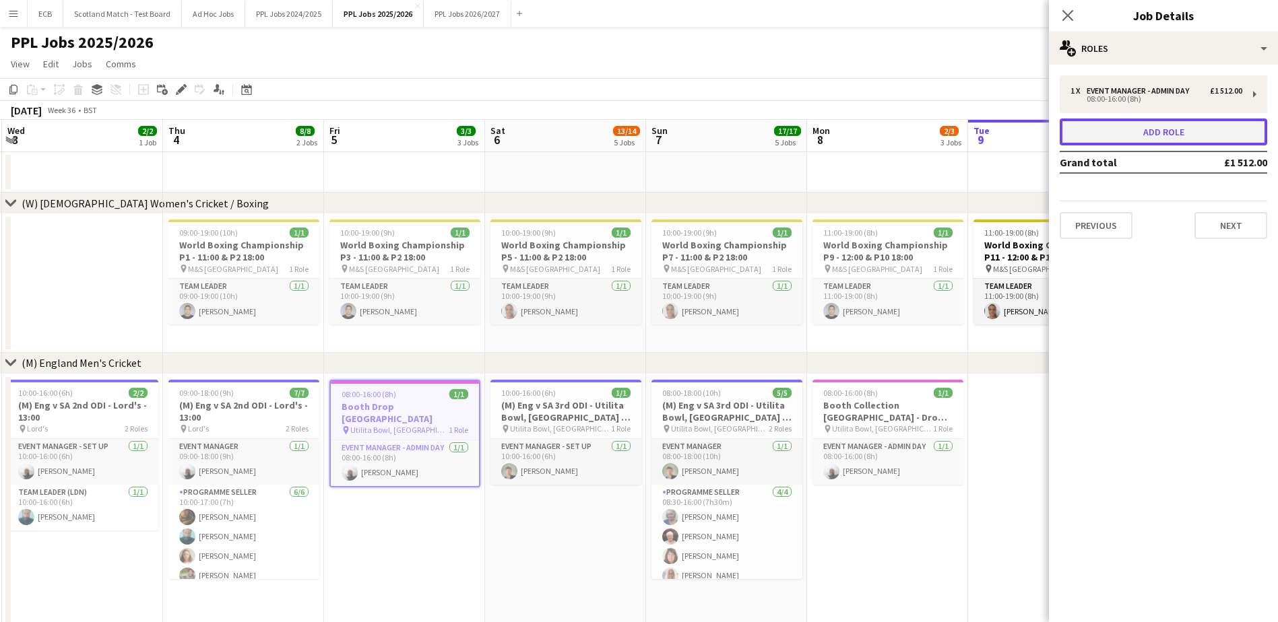
click at [856, 127] on button "Add role" at bounding box center [1162, 132] width 207 height 27
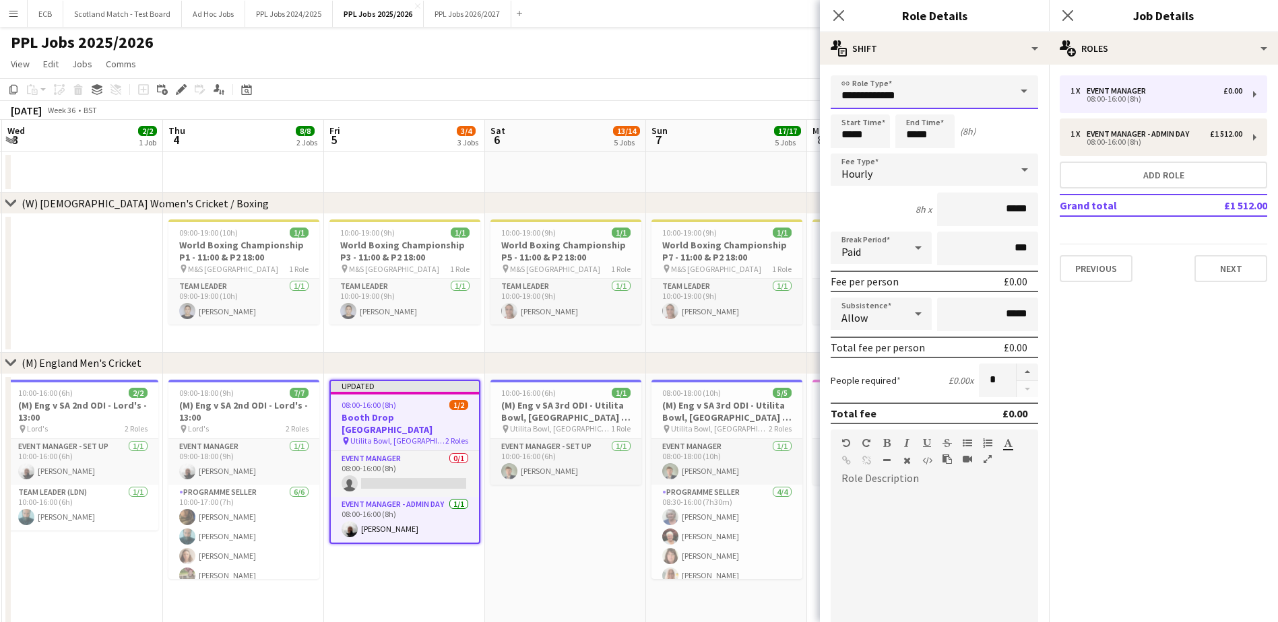
click at [856, 99] on input "**********" at bounding box center [933, 92] width 207 height 34
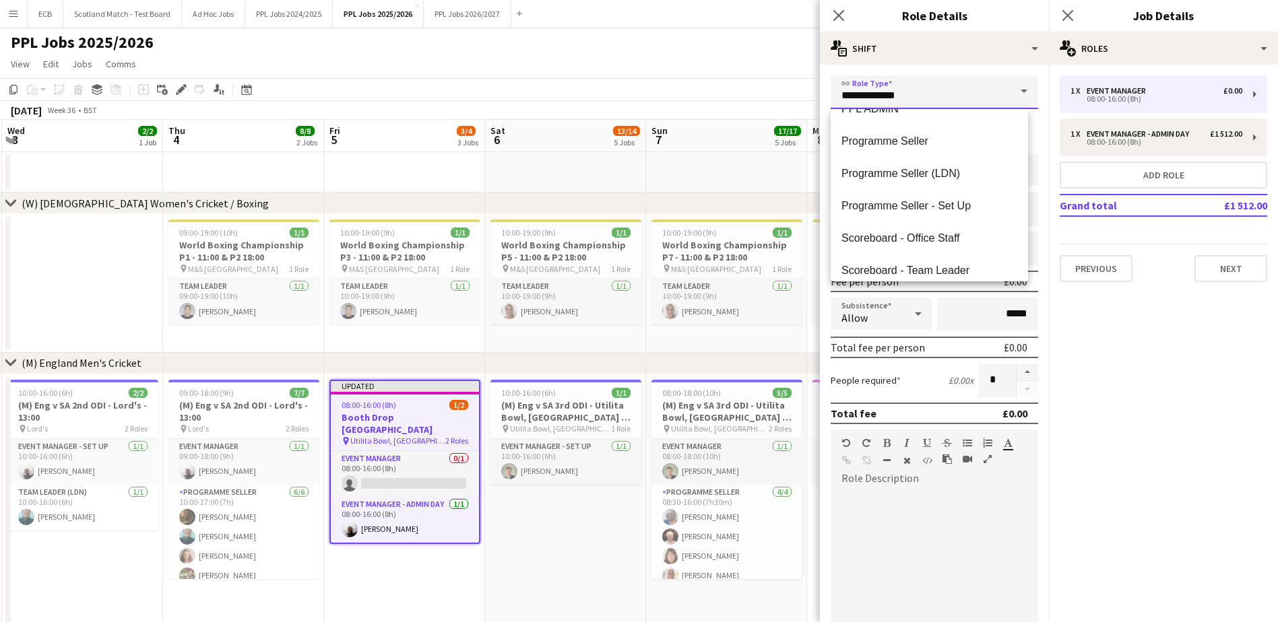
scroll to position [185, 0]
click at [856, 205] on span "Programme Seller - Set Up" at bounding box center [929, 204] width 176 height 13
type input "**********"
type input "******"
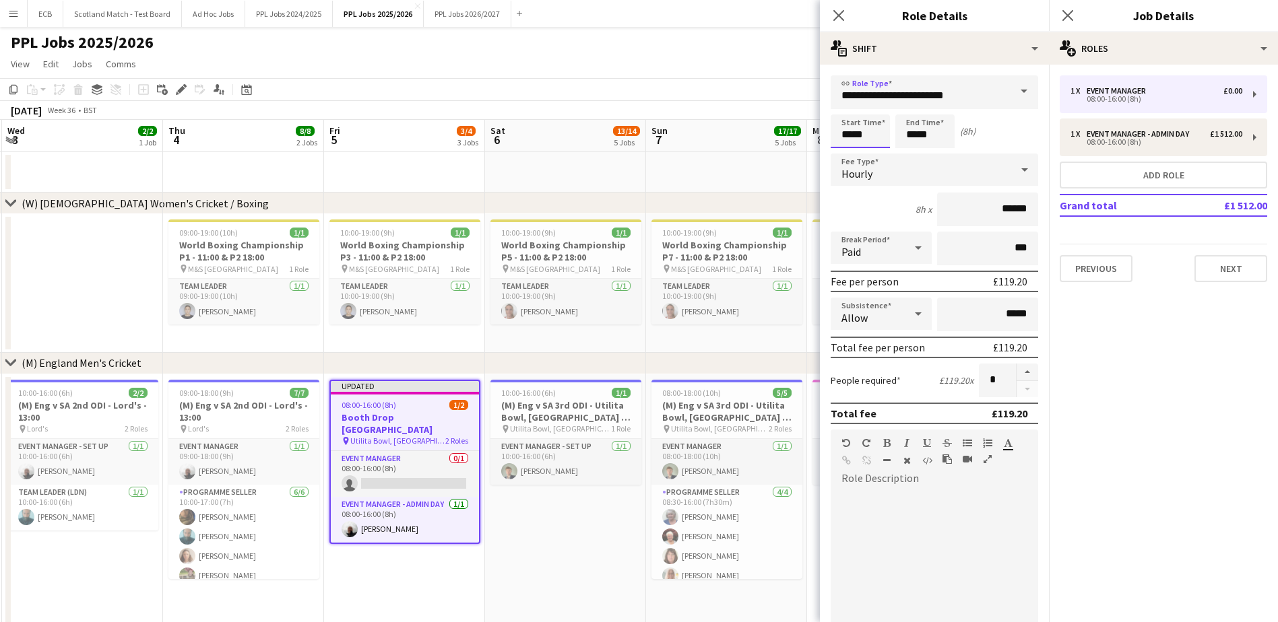
click at [856, 138] on input "*****" at bounding box center [859, 132] width 59 height 34
type input "*****"
click at [843, 105] on div at bounding box center [846, 107] width 27 height 13
click at [856, 264] on button "Next" at bounding box center [1230, 268] width 73 height 27
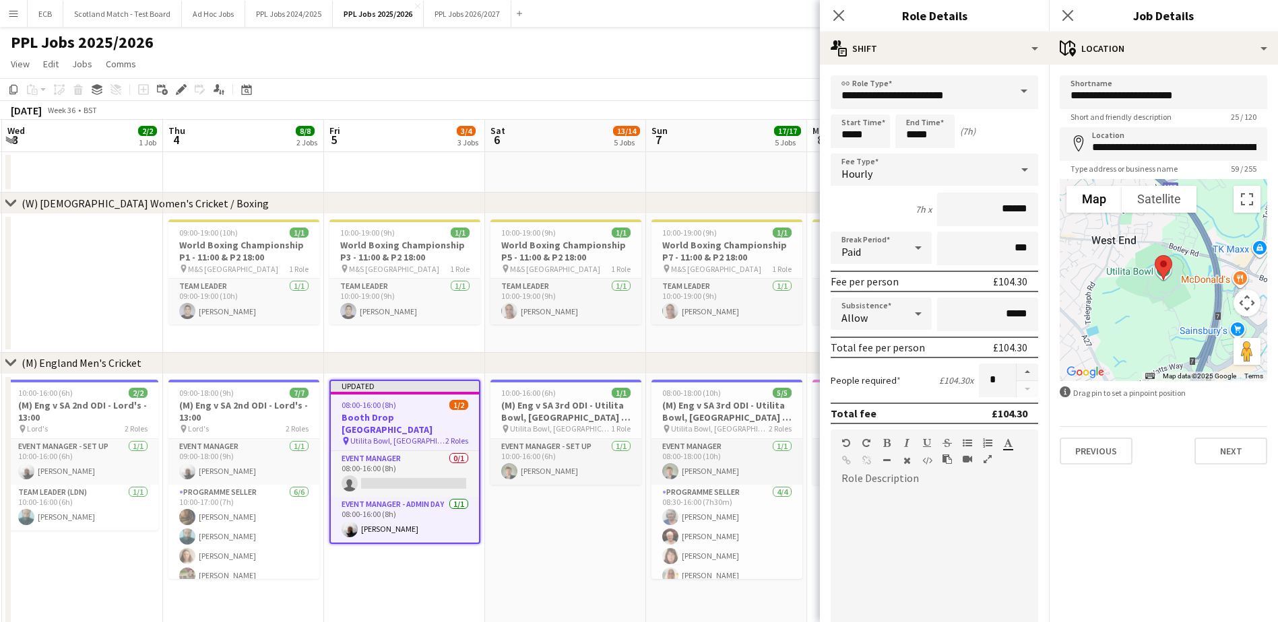
scroll to position [182, 0]
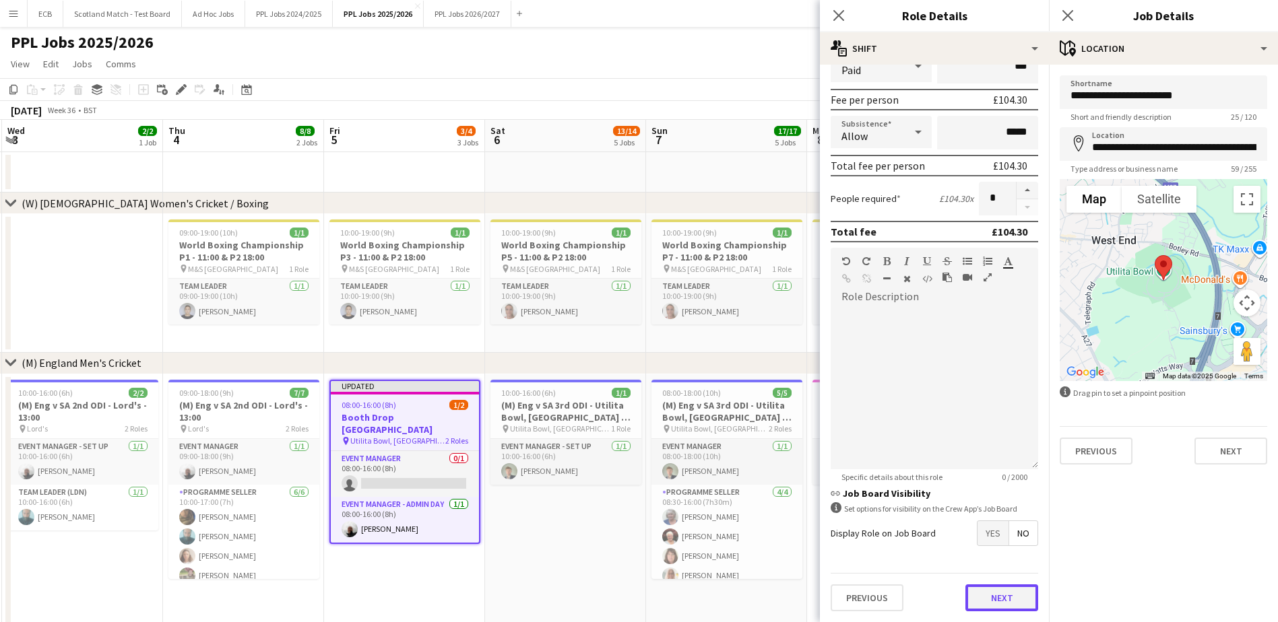
click at [856, 379] on button "Next" at bounding box center [1001, 598] width 73 height 27
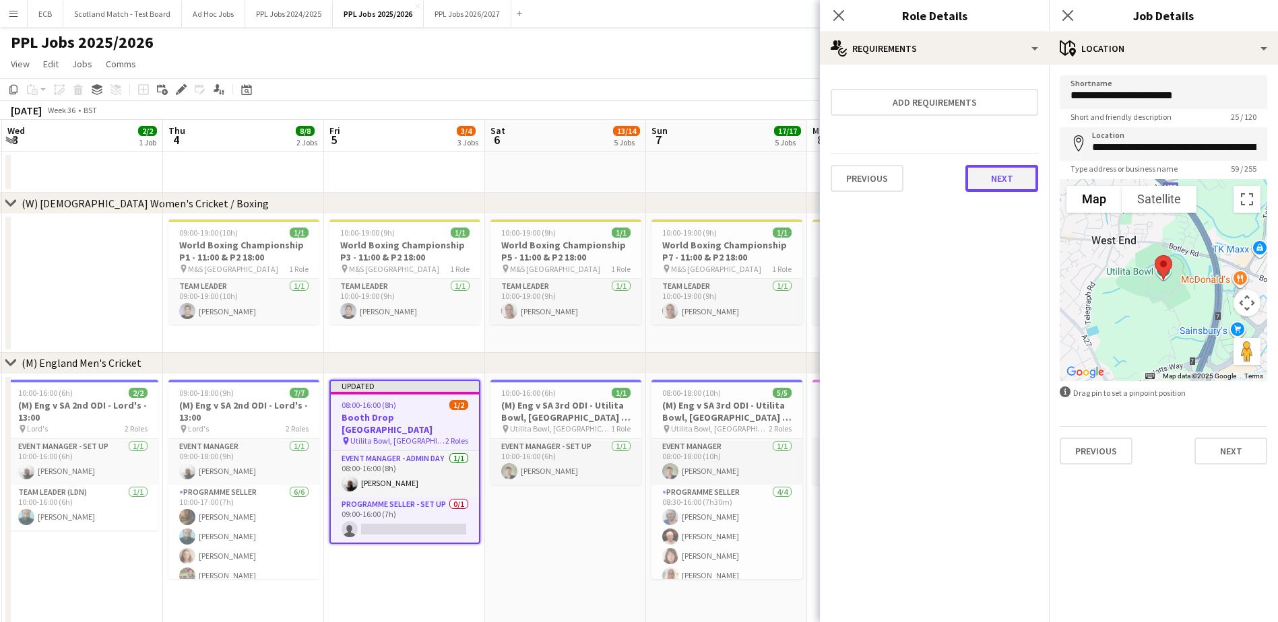
click at [856, 179] on button "Next" at bounding box center [1001, 178] width 73 height 27
click at [856, 179] on button "Finish" at bounding box center [1012, 180] width 51 height 27
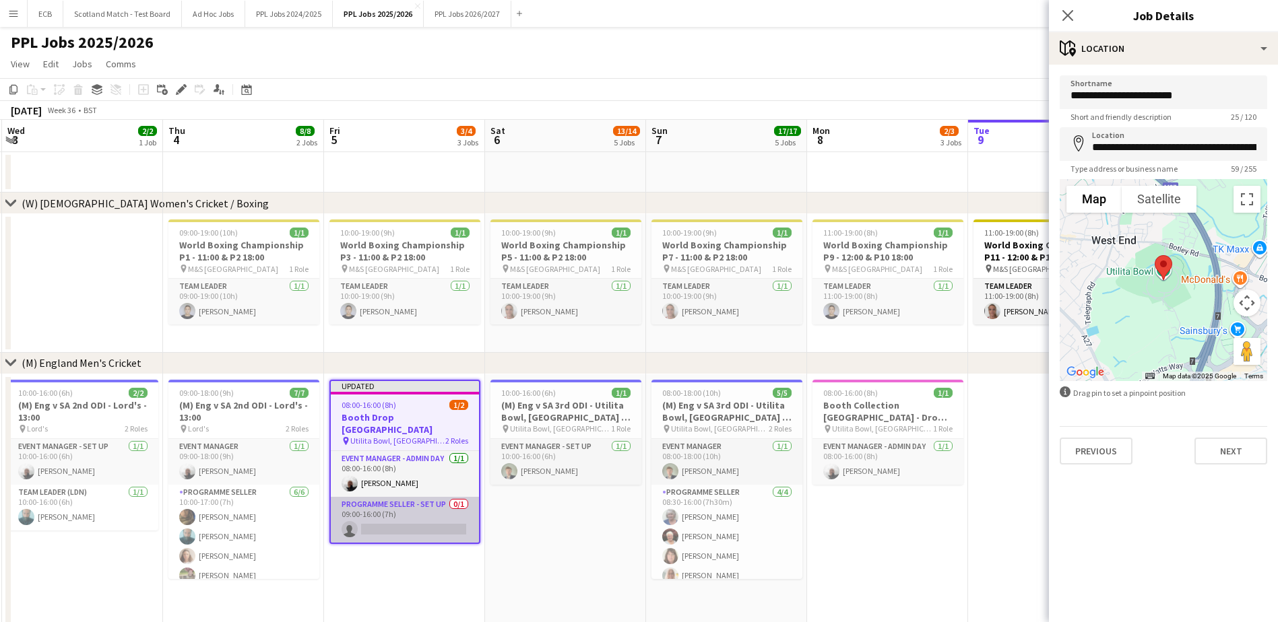
click at [424, 379] on app-card-role "Programme Seller - Set Up 0/1 09:00-16:00 (7h) single-neutral-actions" at bounding box center [405, 520] width 148 height 46
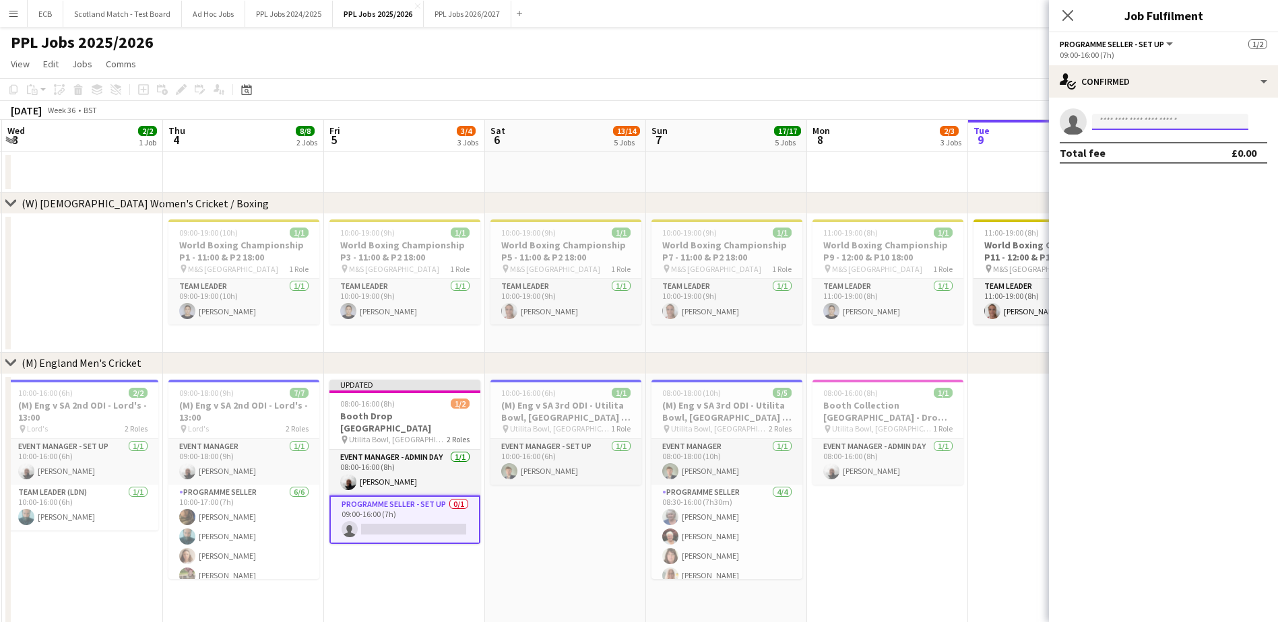
click at [856, 124] on input at bounding box center [1170, 122] width 156 height 16
type input "***"
click at [856, 137] on span "[PERSON_NAME]" at bounding box center [1141, 140] width 77 height 11
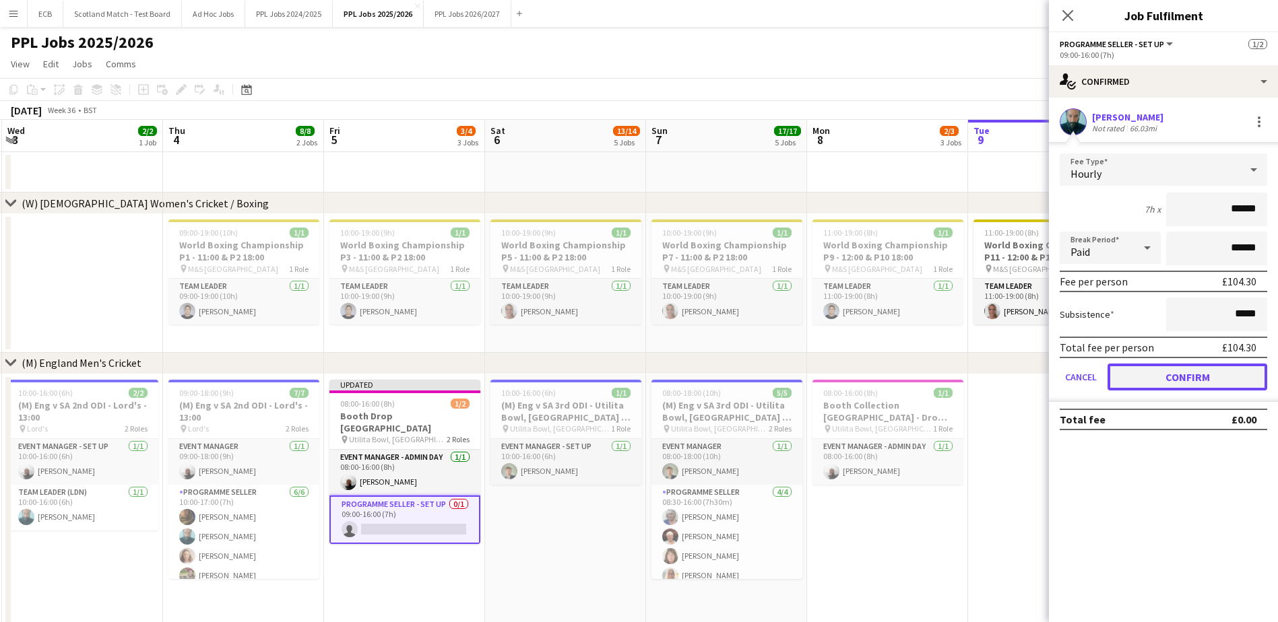
click at [856, 368] on button "Confirm" at bounding box center [1187, 377] width 160 height 27
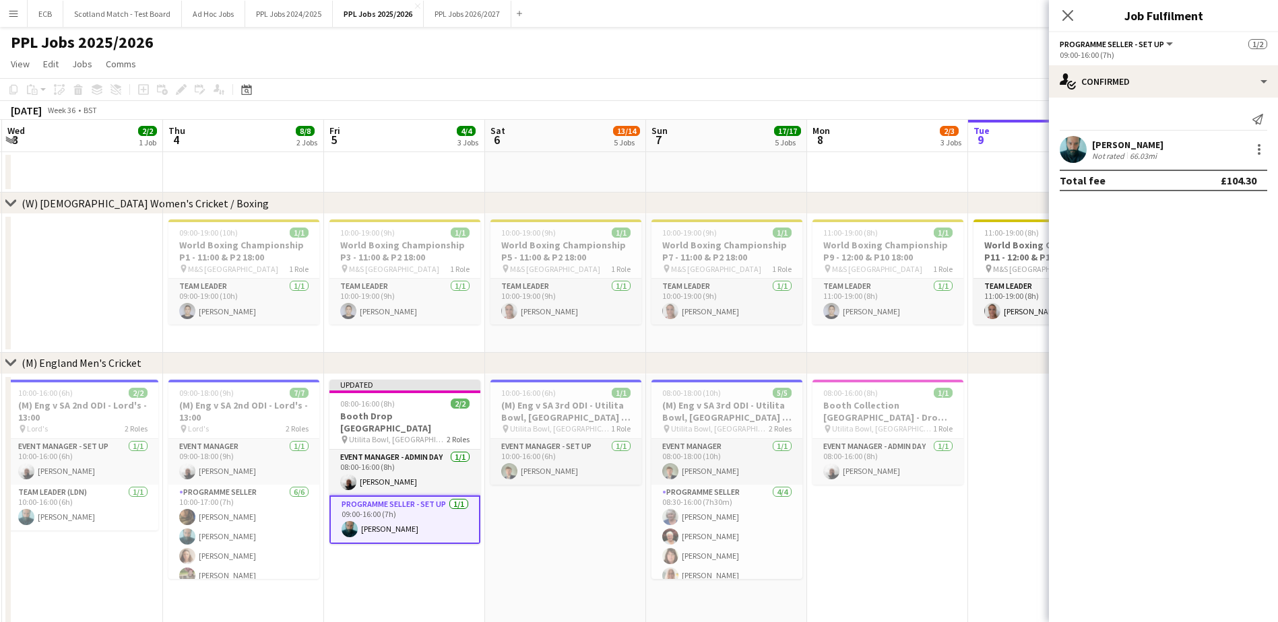
click at [856, 379] on app-date-cell at bounding box center [1048, 568] width 161 height 389
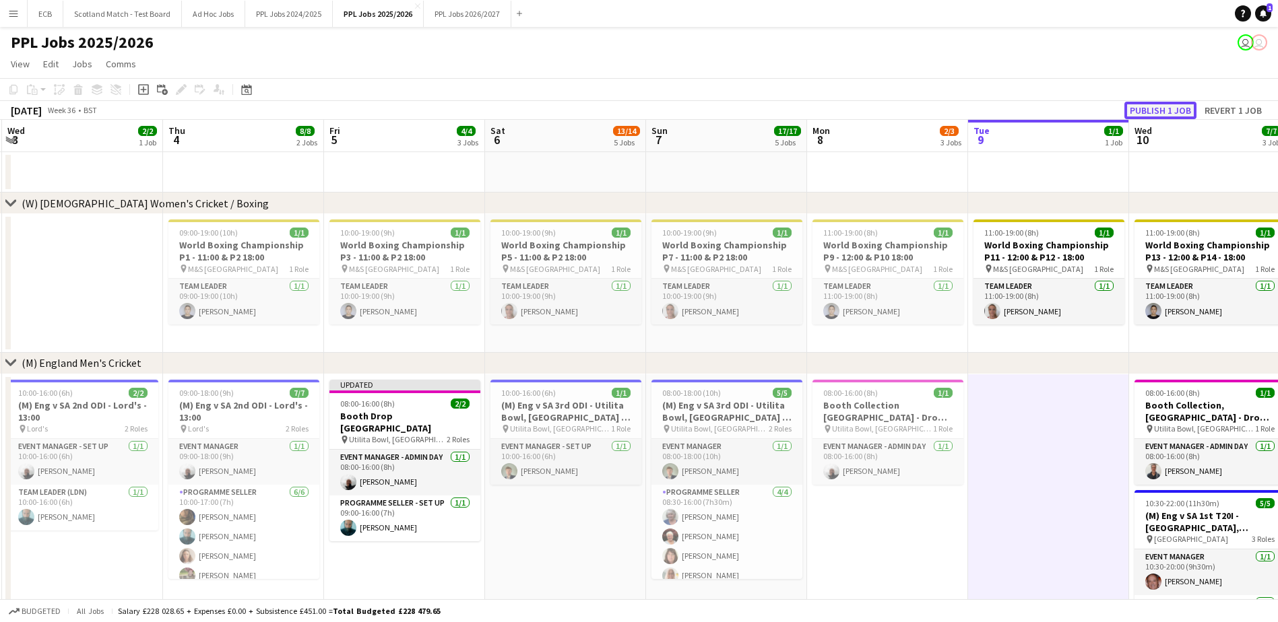
click at [856, 110] on button "Publish 1 job" at bounding box center [1160, 111] width 72 height 18
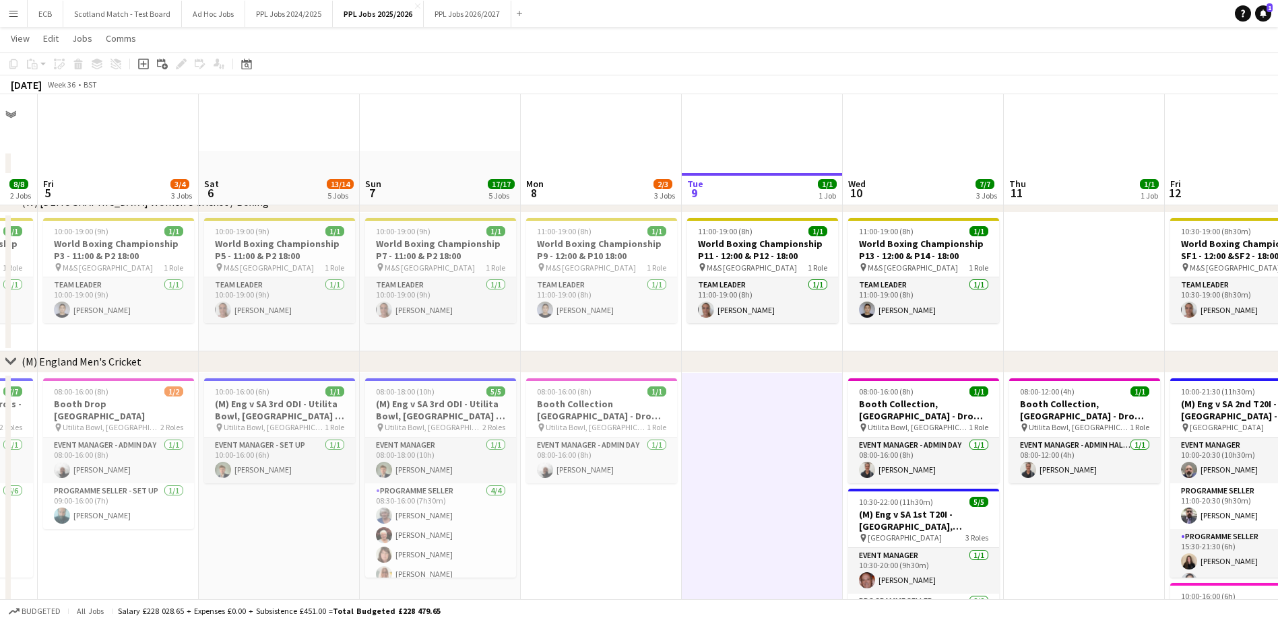
scroll to position [89, 0]
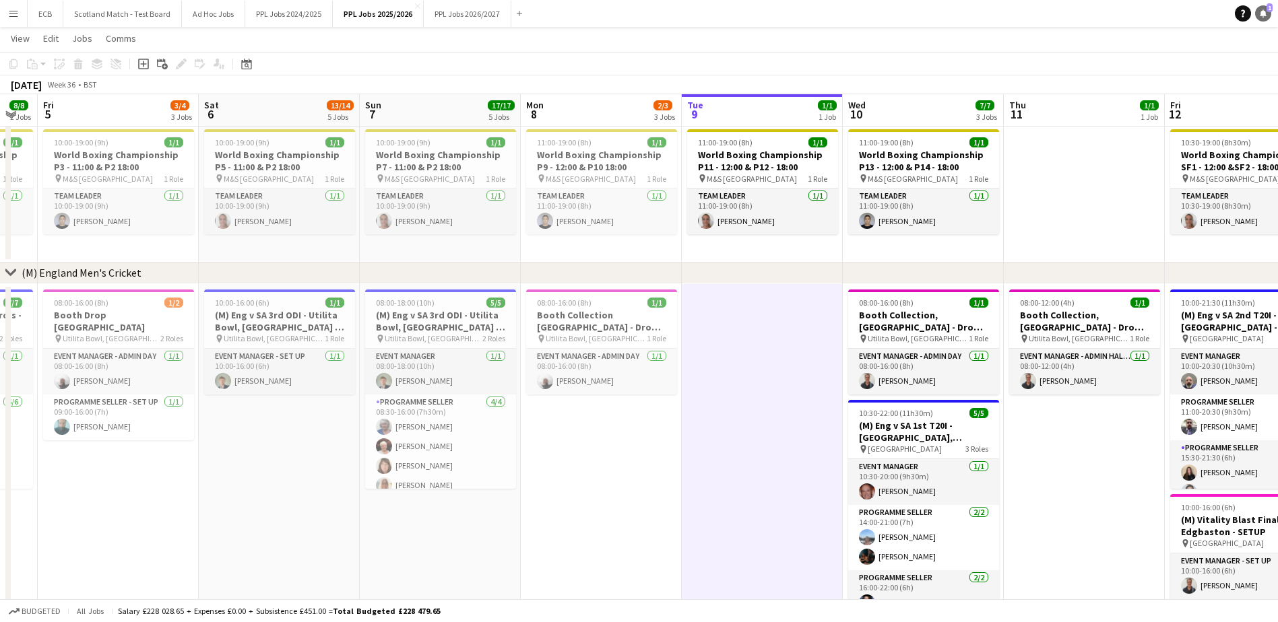
click at [856, 13] on icon at bounding box center [1263, 12] width 7 height 7
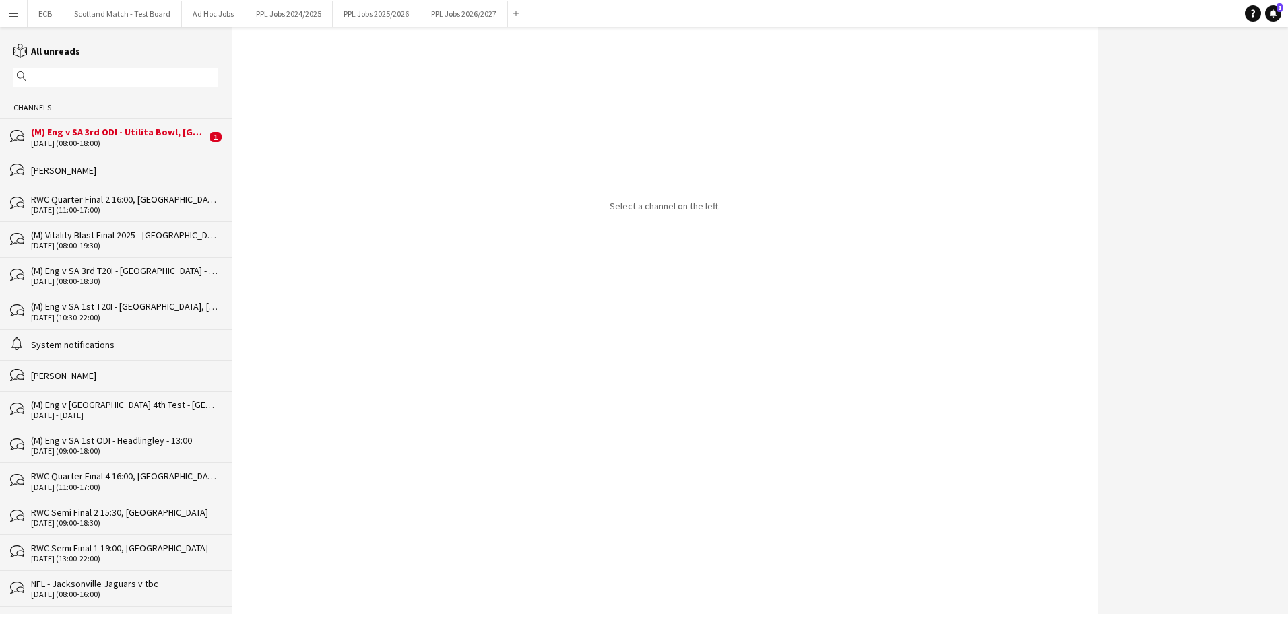
click at [106, 137] on div "(M) Eng v SA 3rd ODI - Utilita Bowl, [GEOGRAPHIC_DATA] - 11:00" at bounding box center [118, 132] width 175 height 12
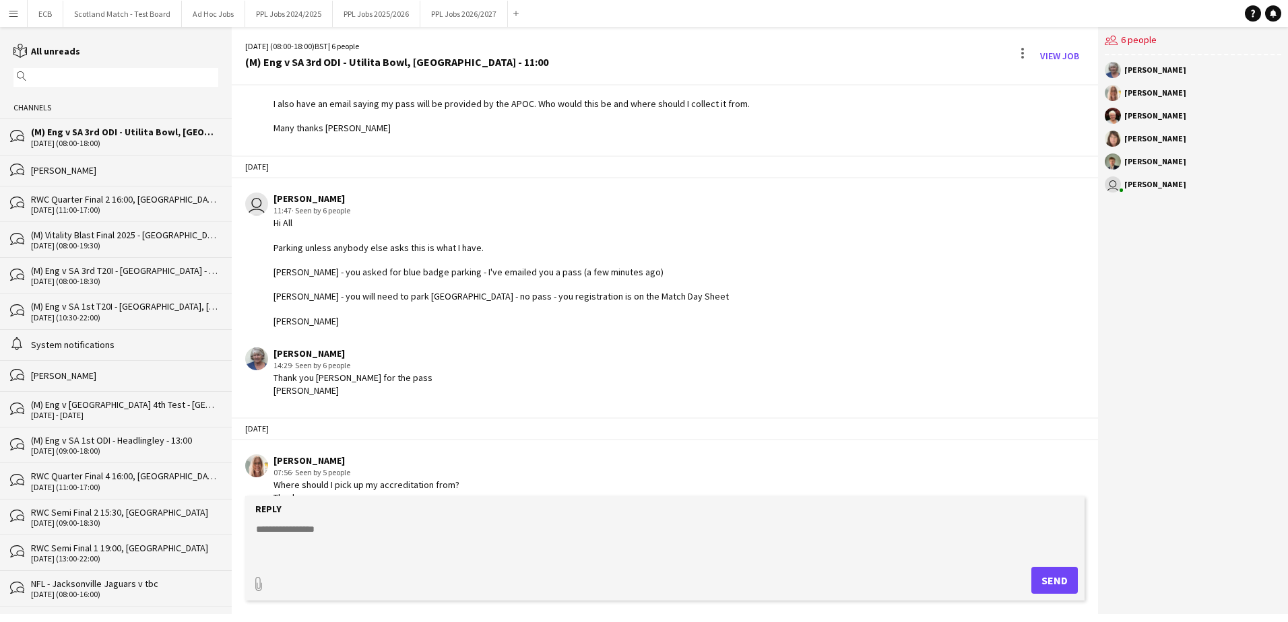
scroll to position [646, 0]
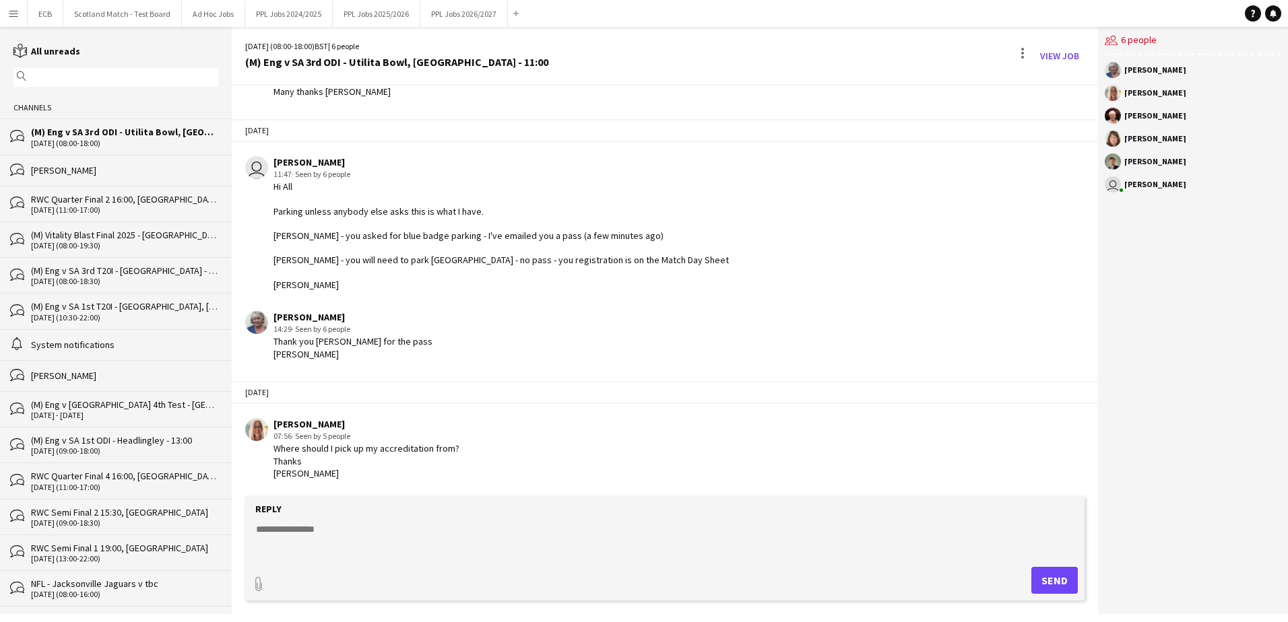
click at [11, 15] on app-icon "Menu" at bounding box center [13, 13] width 11 height 11
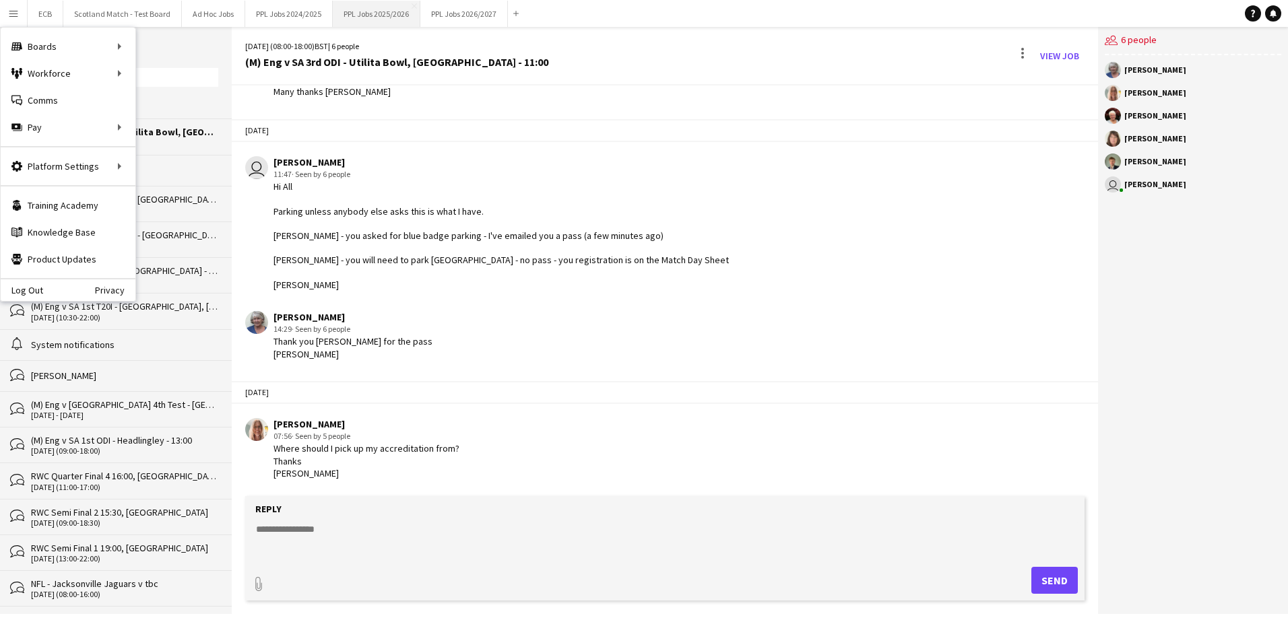
click at [368, 15] on button "PPL Jobs 2025/2026 Close" at bounding box center [377, 14] width 88 height 26
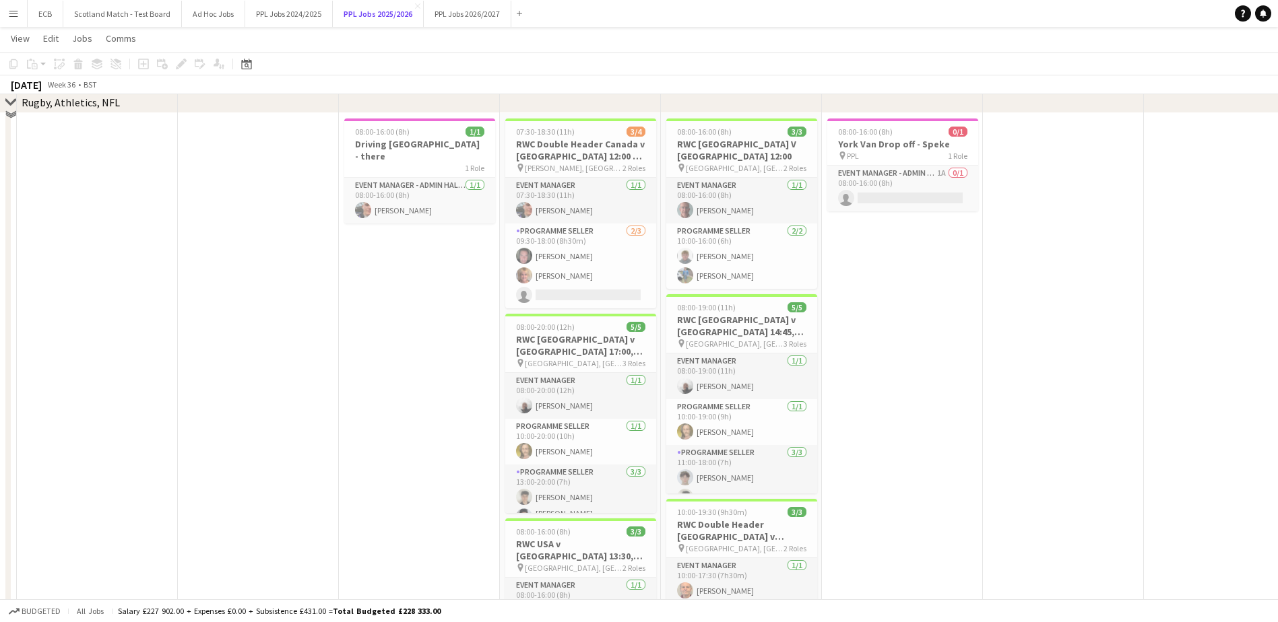
scroll to position [585, 0]
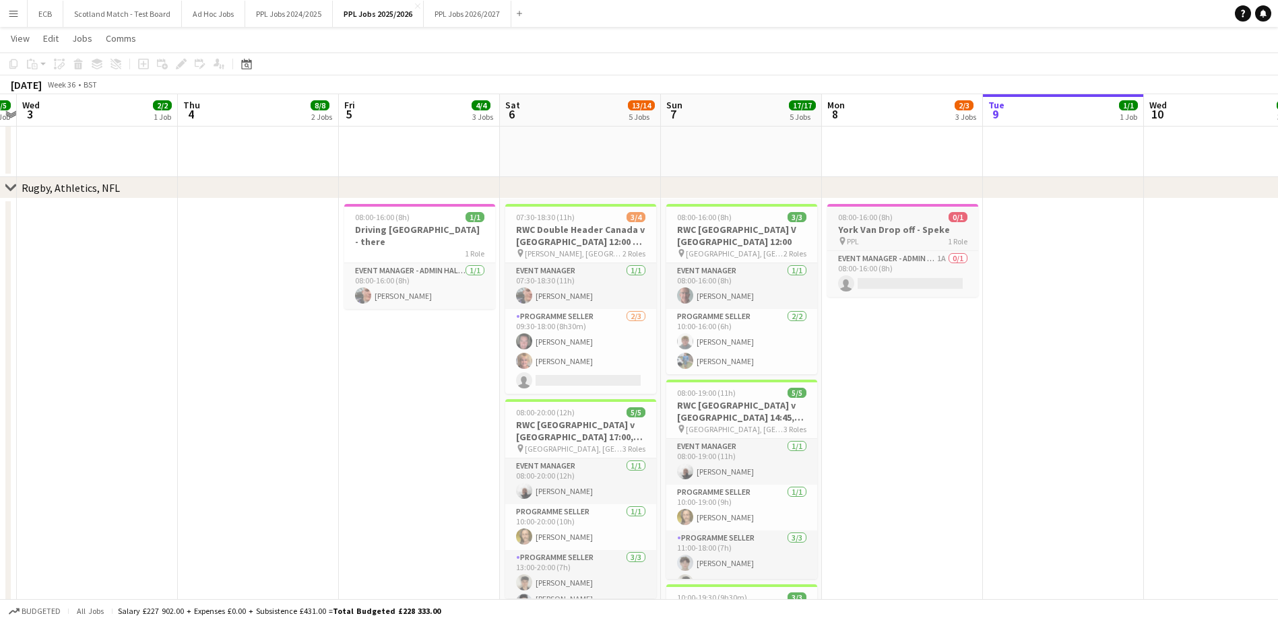
drag, startPoint x: 915, startPoint y: 225, endPoint x: 888, endPoint y: 224, distance: 27.0
click at [856, 224] on h3 "York Van Drop off - Speke" at bounding box center [902, 230] width 151 height 12
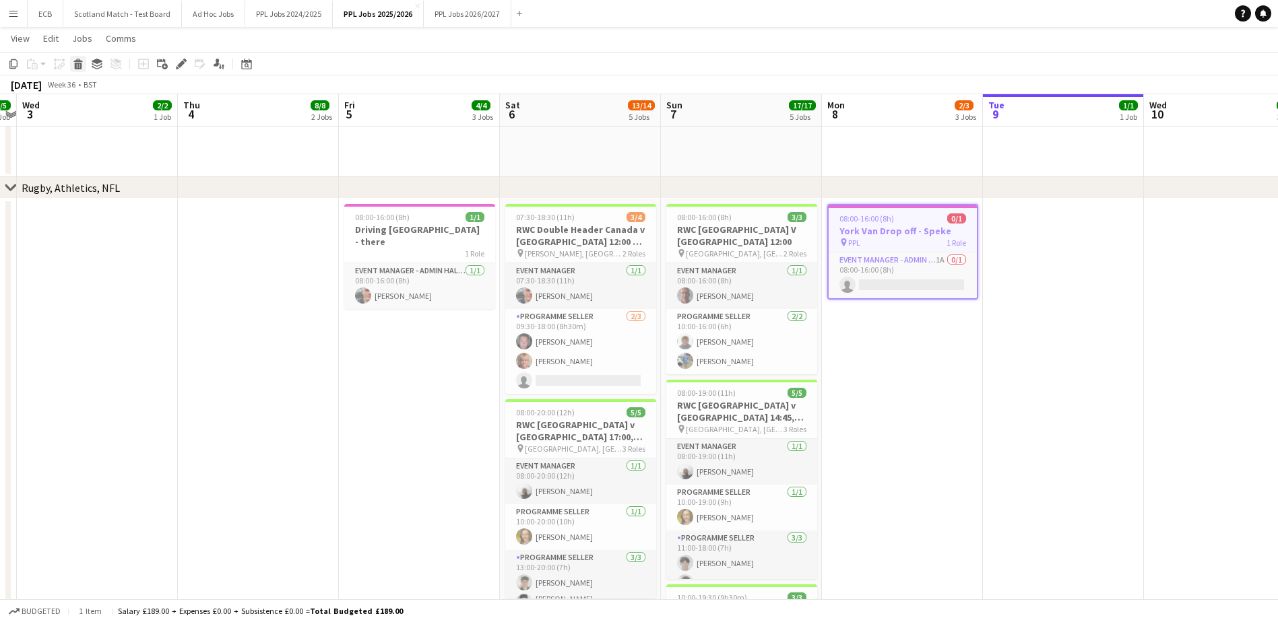
click at [72, 62] on div "Delete" at bounding box center [78, 64] width 16 height 16
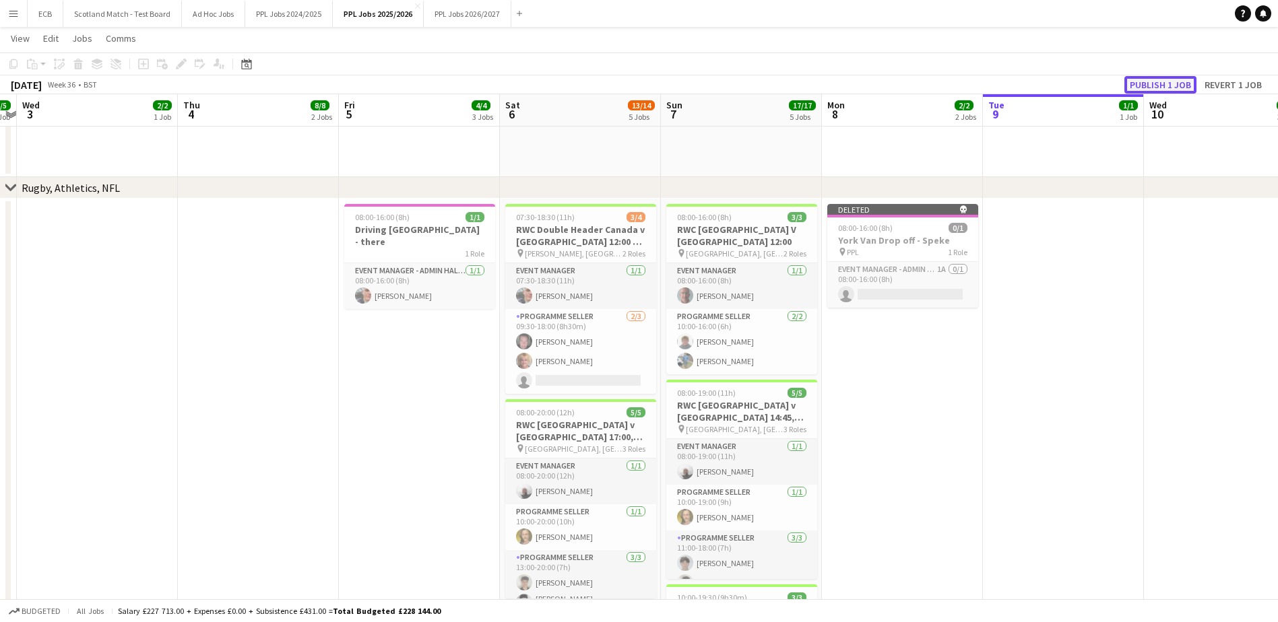
click at [856, 83] on button "Publish 1 job" at bounding box center [1160, 85] width 72 height 18
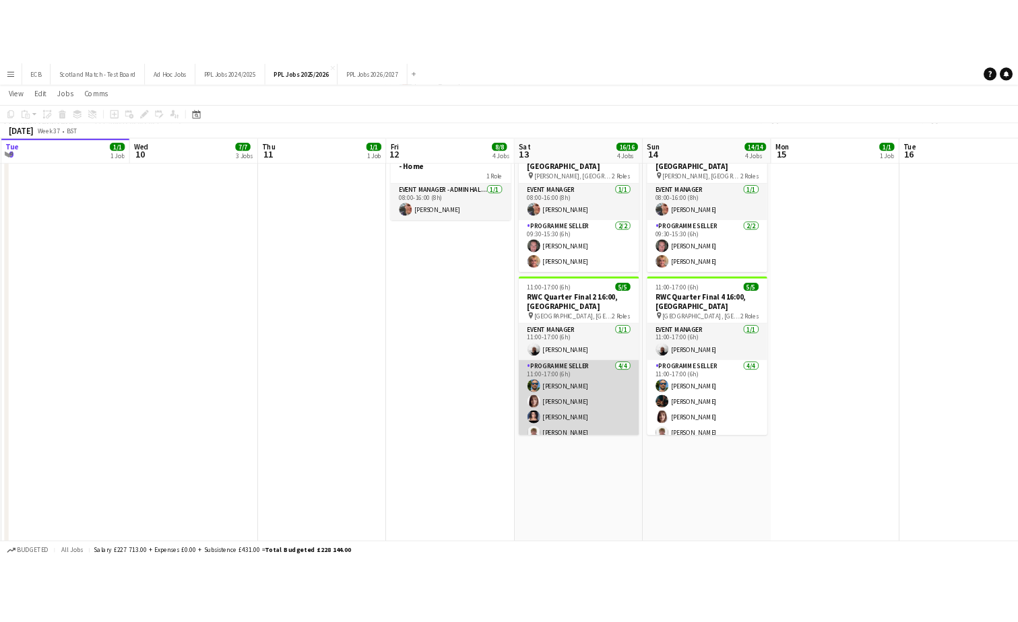
scroll to position [0, 0]
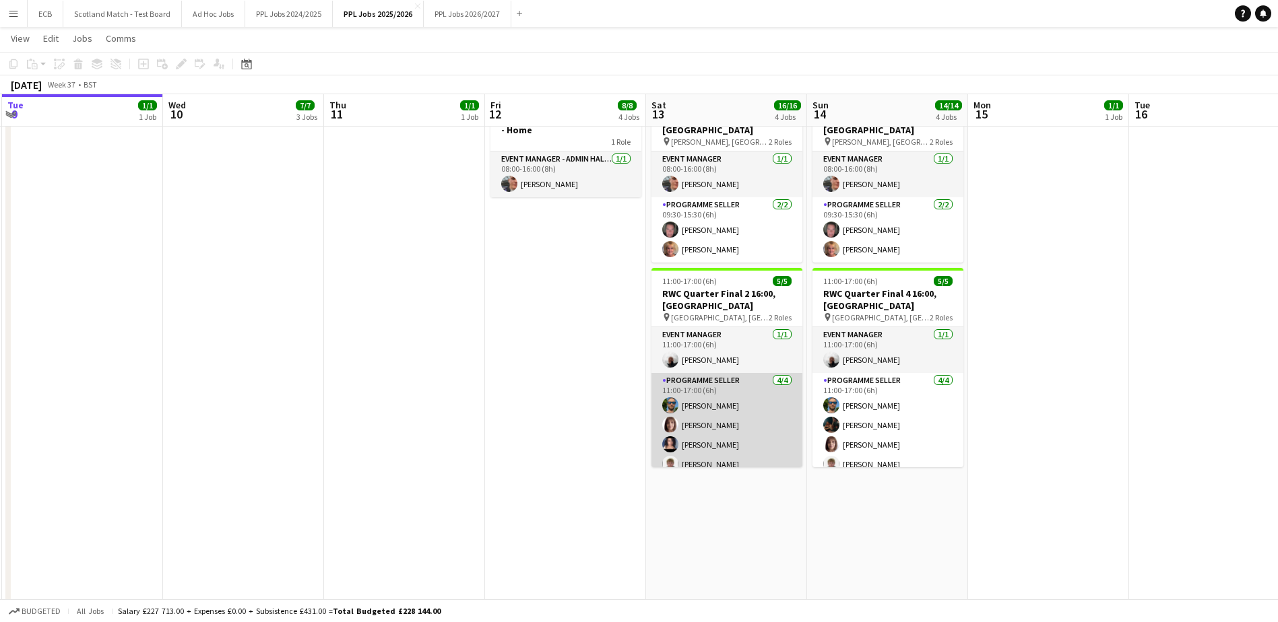
click at [714, 379] on app-card-role "Programme Seller 4/4 11:00-17:00 (6h) David Lee Naomi Page Ami Goff Cameron Kirk" at bounding box center [726, 425] width 151 height 104
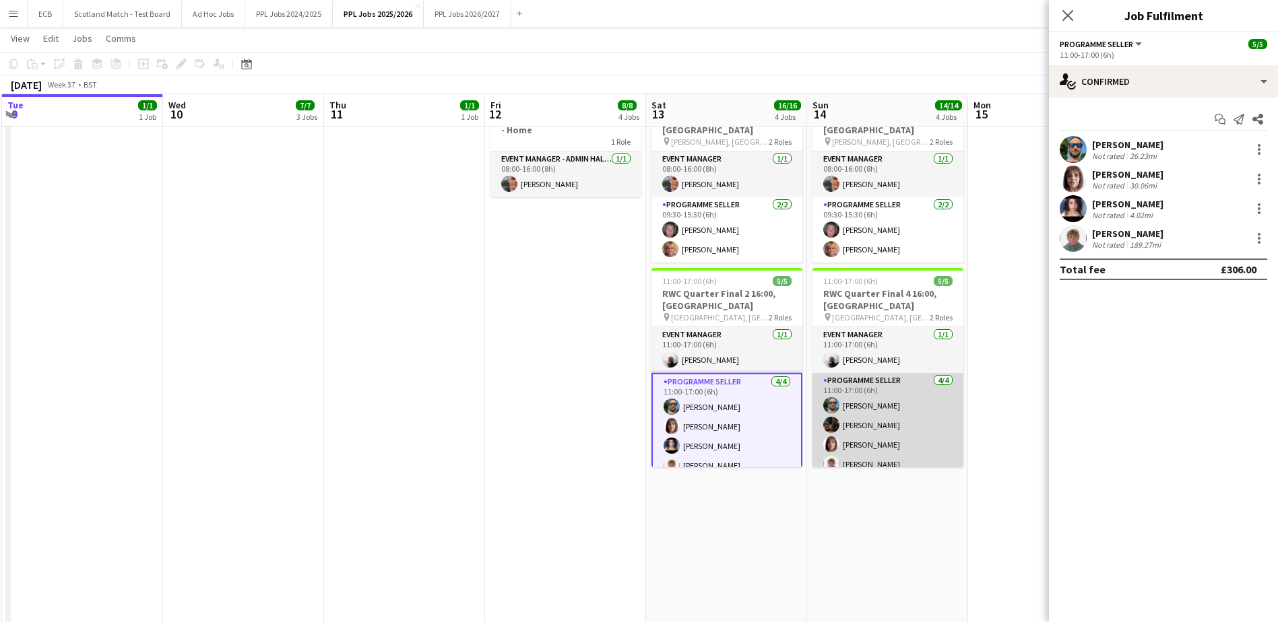
click at [856, 379] on app-card-role "Programme Seller 4/4 11:00-17:00 (6h) David Lee Raegan Todd Naomi Page Cameron …" at bounding box center [887, 425] width 151 height 104
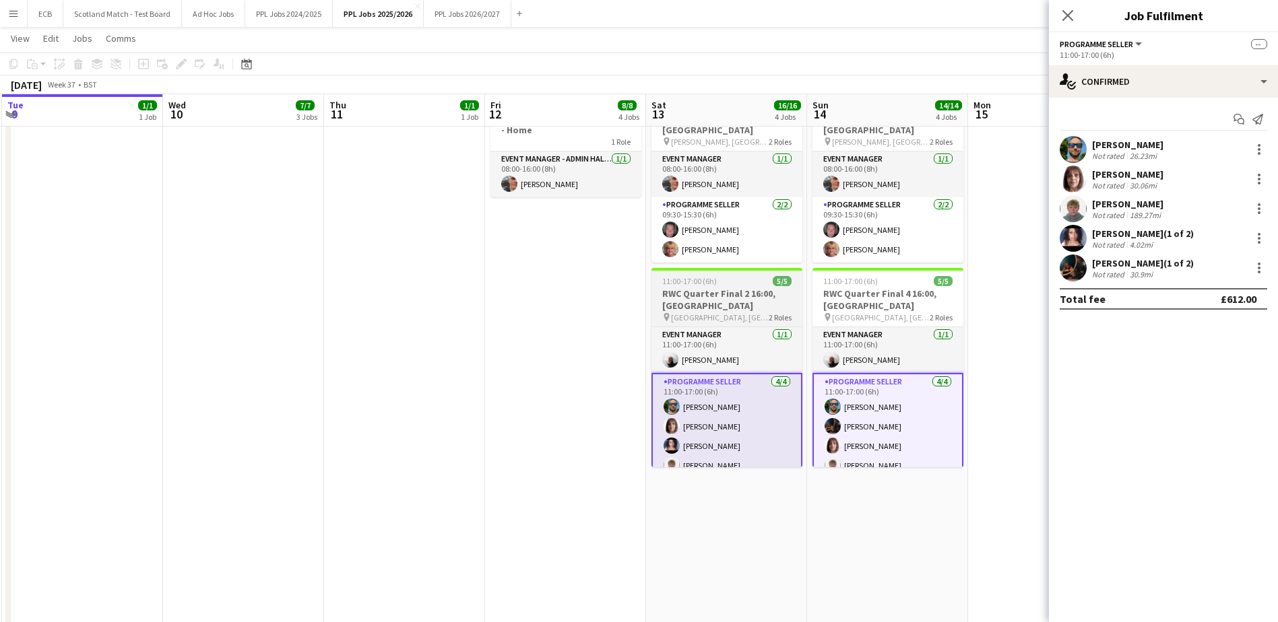
click at [726, 287] on app-job-card "11:00-17:00 (6h) 5/5 RWC Quarter Final 2 16:00, Bristol pin Ashton Gate Stadium…" at bounding box center [726, 367] width 151 height 199
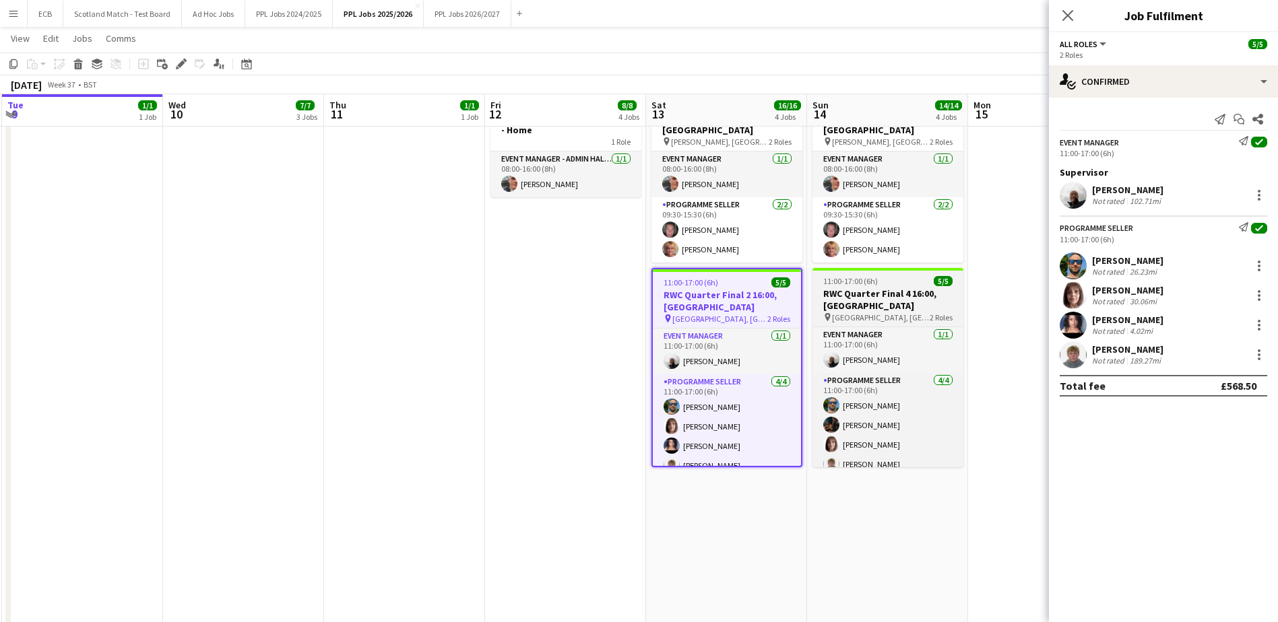
click at [856, 276] on div "11:00-17:00 (6h) 5/5" at bounding box center [887, 281] width 151 height 10
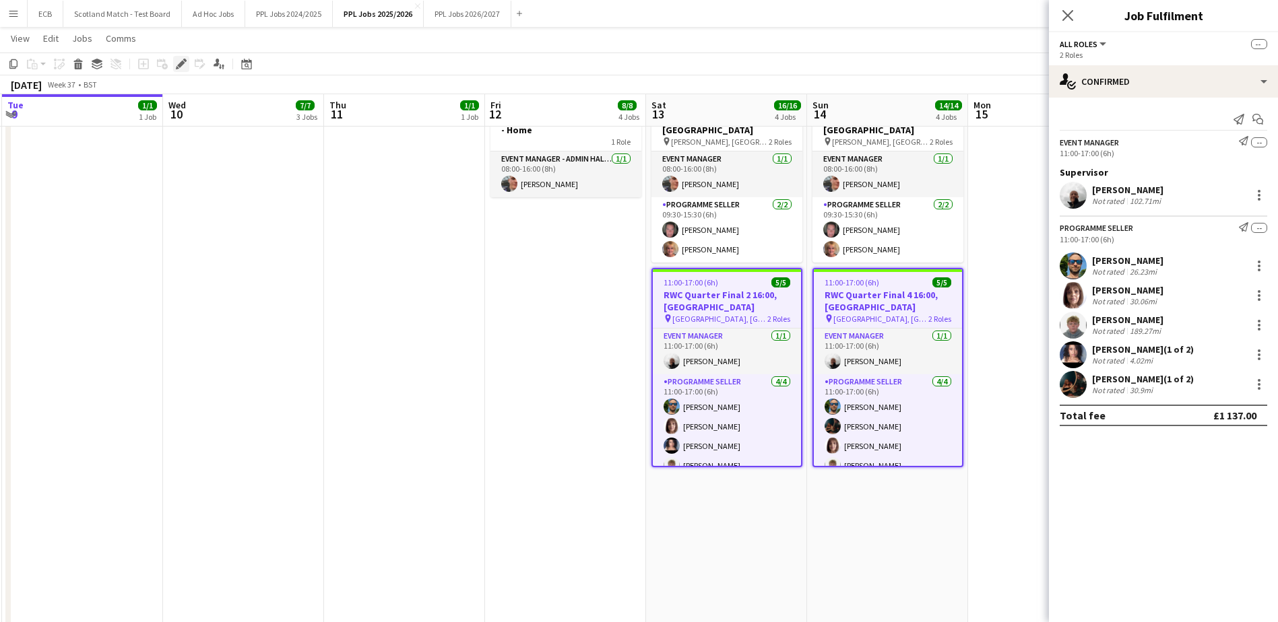
click at [177, 63] on icon "Edit" at bounding box center [181, 64] width 11 height 11
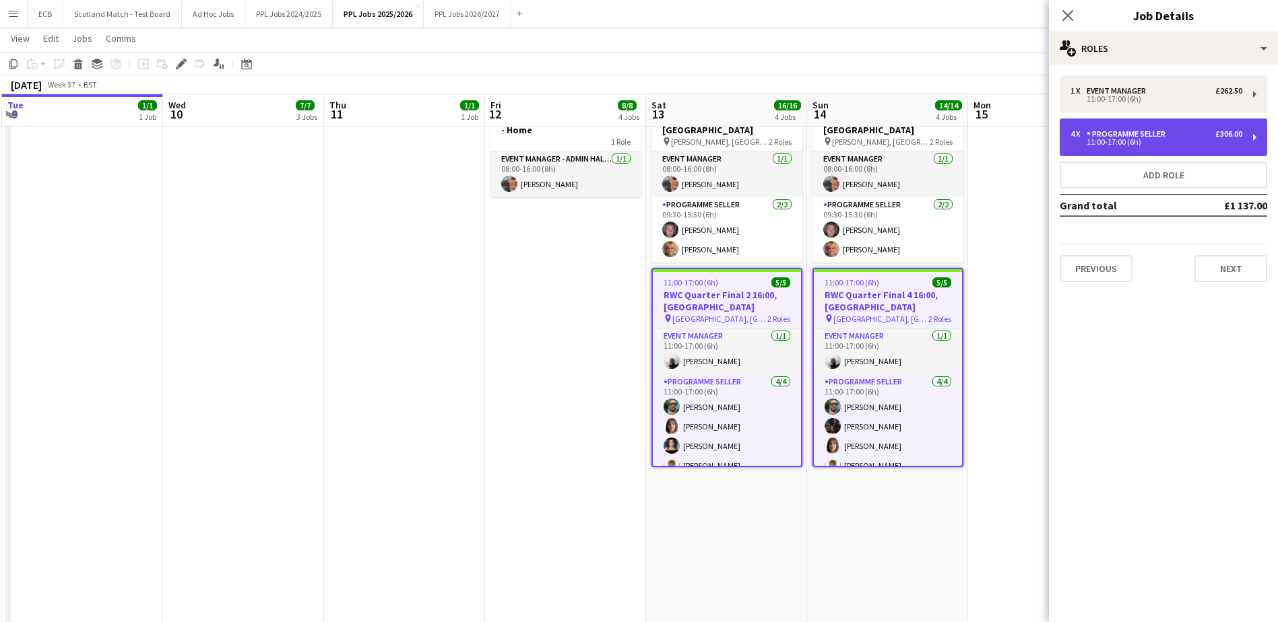
click at [856, 128] on div "4 x Programme Seller £306.00 11:00-17:00 (6h)" at bounding box center [1162, 138] width 207 height 38
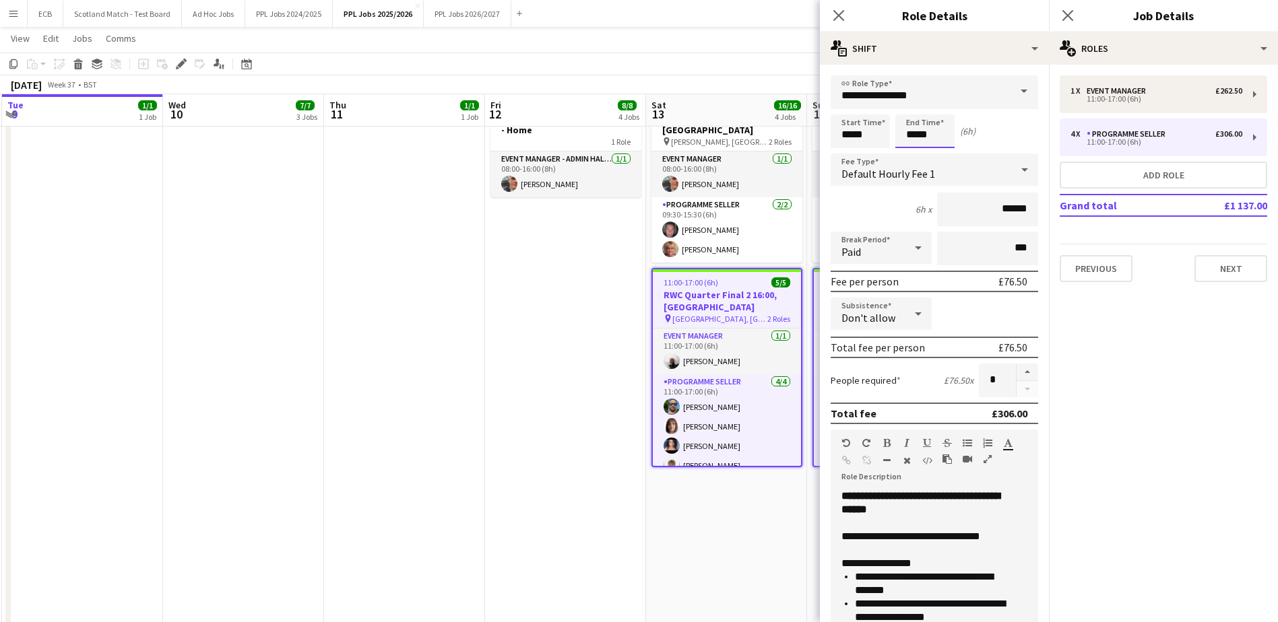
click at [856, 129] on input "*****" at bounding box center [924, 132] width 59 height 34
click at [856, 103] on div at bounding box center [911, 107] width 27 height 13
type input "*****"
click at [856, 103] on div at bounding box center [911, 107] width 27 height 13
click at [856, 137] on input "*****" at bounding box center [859, 132] width 59 height 34
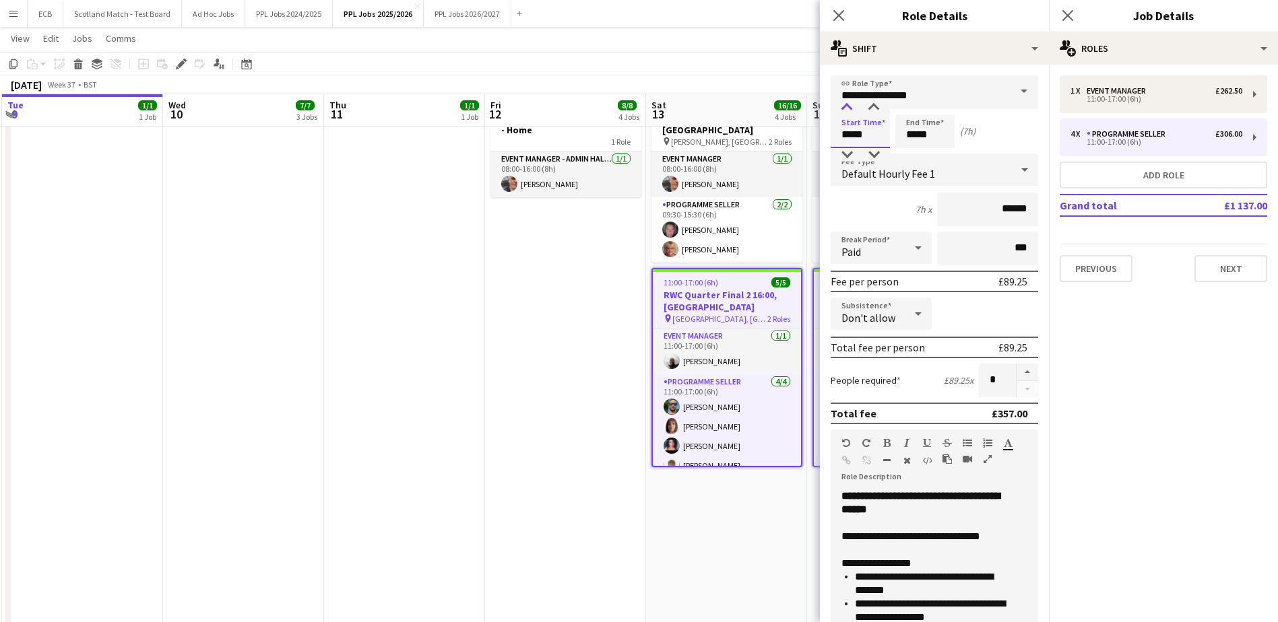
click at [848, 107] on div at bounding box center [846, 107] width 27 height 13
type input "*****"
click at [848, 107] on div at bounding box center [846, 107] width 27 height 13
click at [768, 379] on app-date-cell "08:00-16:00 (8h) 3/3 RWC Quarter Final 1 12:30, Exeter pin Sandy Park, Exeter 2…" at bounding box center [726, 389] width 161 height 605
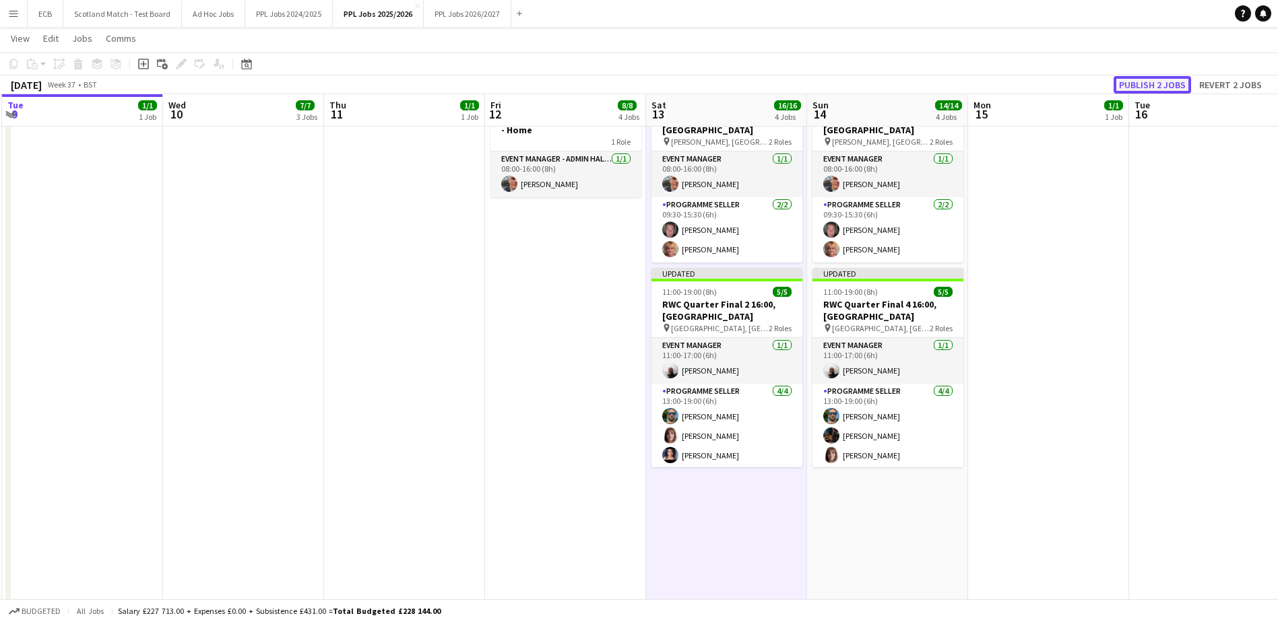
click at [856, 88] on button "Publish 2 jobs" at bounding box center [1151, 85] width 77 height 18
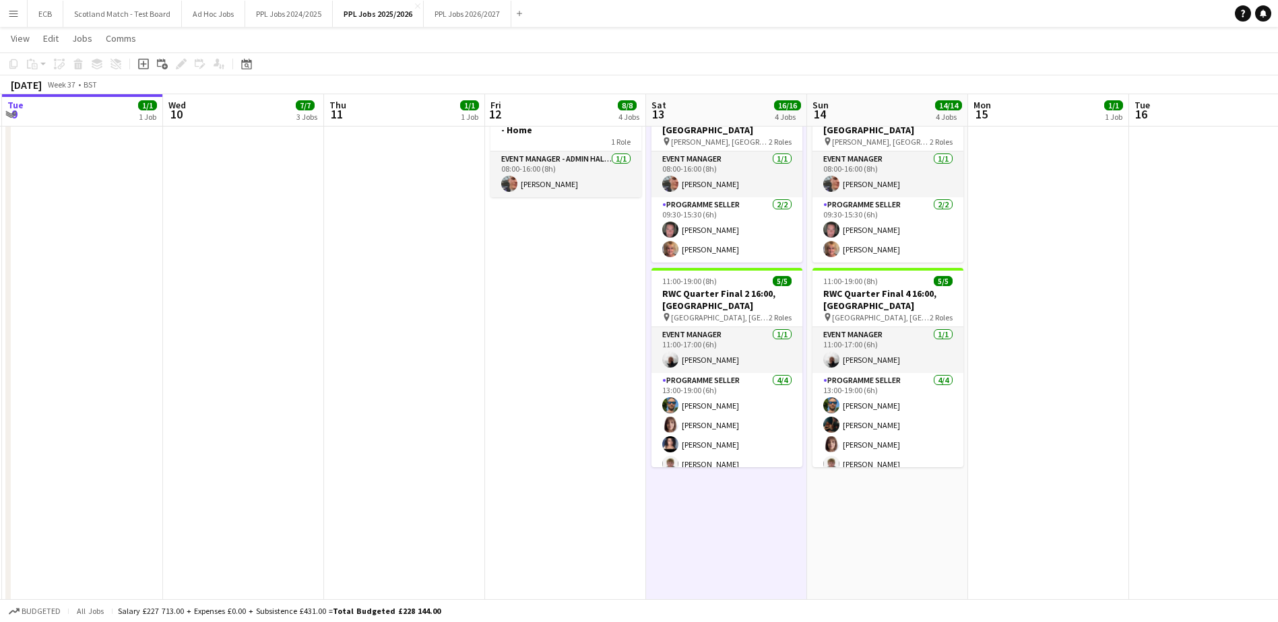
click at [856, 376] on app-date-cell at bounding box center [1048, 389] width 161 height 605
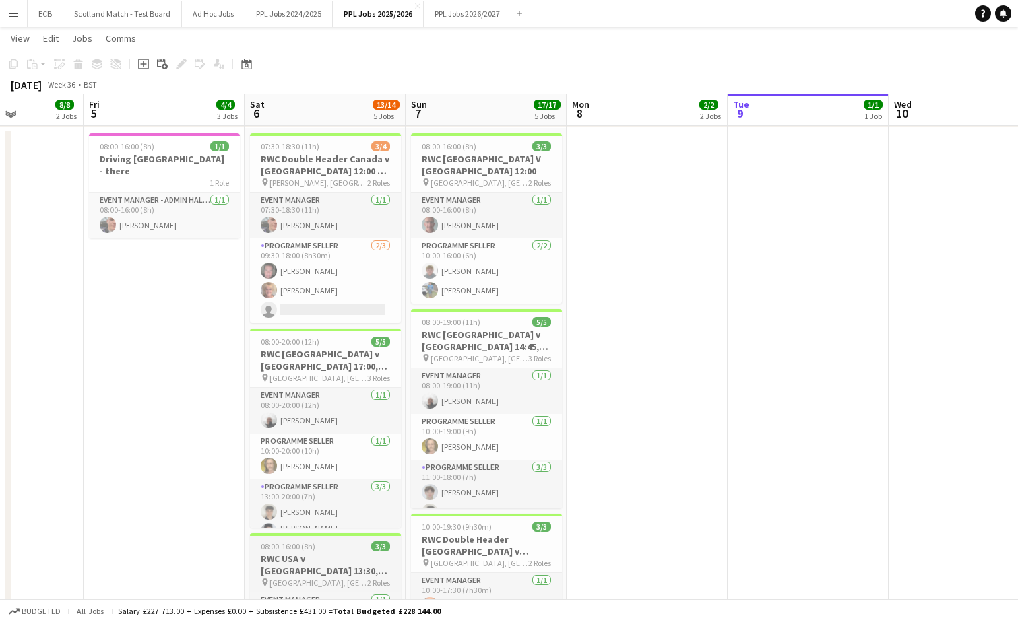
scroll to position [654, 0]
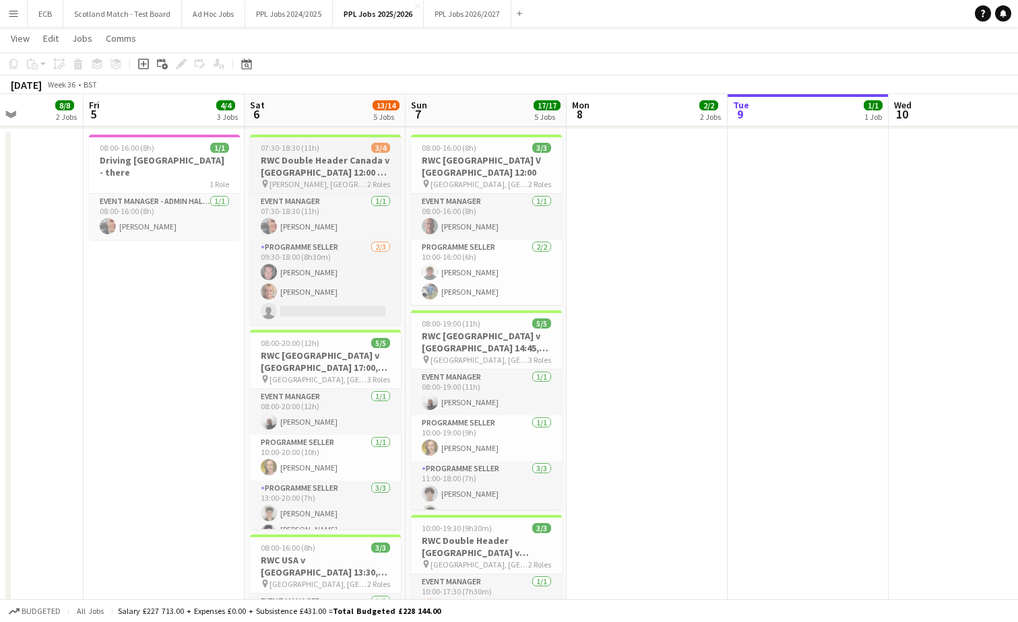
click at [317, 148] on span "07:30-18:30 (11h)" at bounding box center [290, 148] width 59 height 10
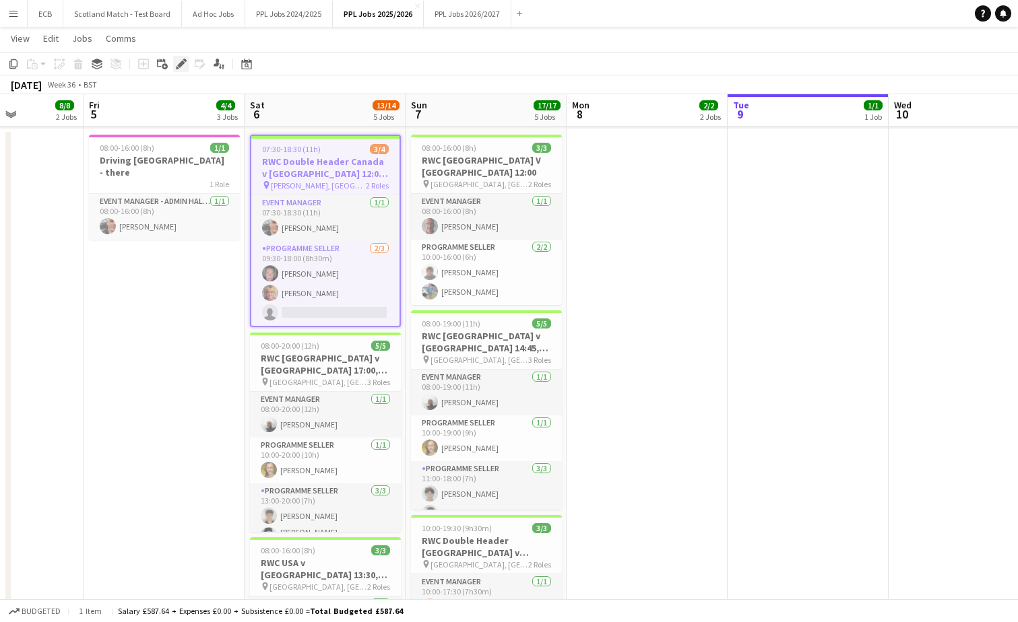
click at [181, 66] on icon at bounding box center [180, 64] width 7 height 7
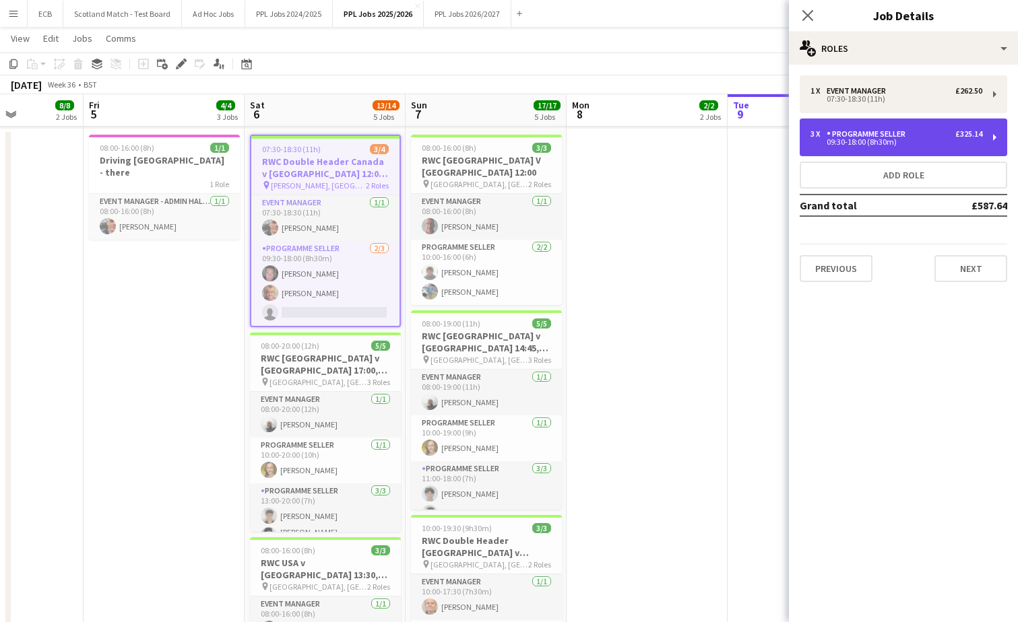
click at [856, 136] on div "Programme Seller" at bounding box center [868, 133] width 84 height 9
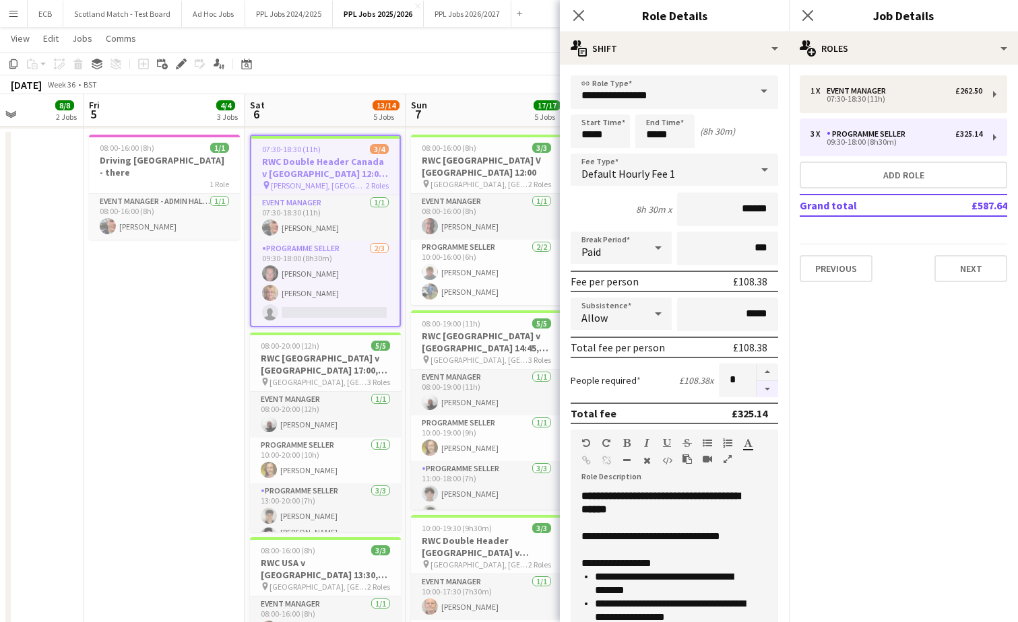
click at [761, 379] on button "button" at bounding box center [767, 389] width 22 height 17
type input "*"
click at [856, 372] on mat-expansion-panel "pencil3 General details 1 x Event Manager £262.50 07:30-18:30 (11h) 3 x Program…" at bounding box center [903, 344] width 229 height 558
click at [170, 379] on app-date-cell "08:00-16:00 (8h) 1/1 Driving [GEOGRAPHIC_DATA] - there 1 Role Event Manager - A…" at bounding box center [164, 431] width 161 height 605
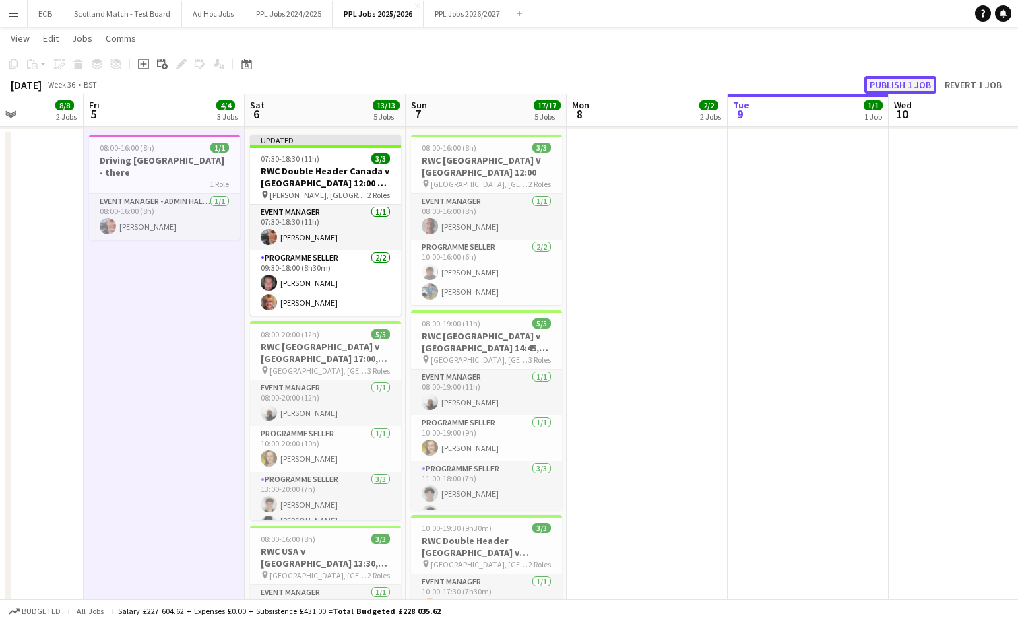
click at [856, 81] on button "Publish 1 job" at bounding box center [900, 85] width 72 height 18
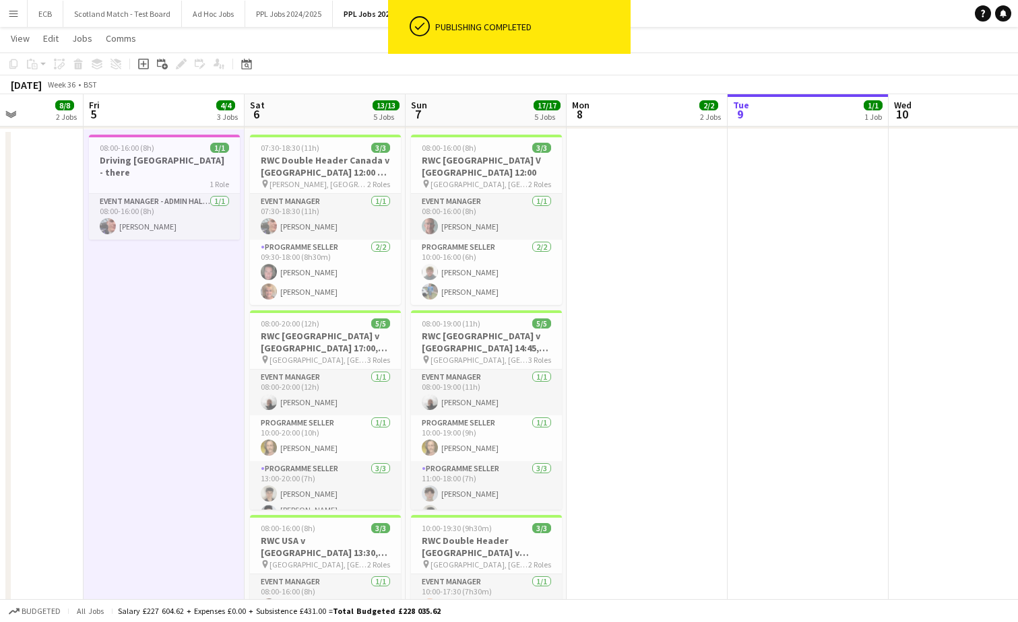
click at [695, 272] on app-date-cell at bounding box center [646, 427] width 161 height 596
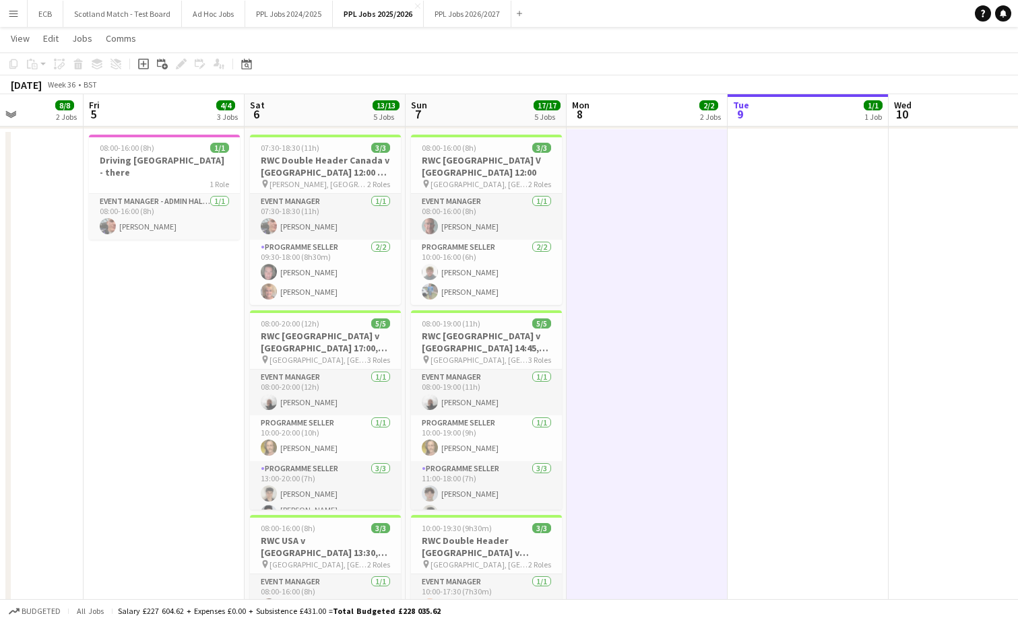
click at [687, 228] on app-date-cell at bounding box center [646, 427] width 161 height 596
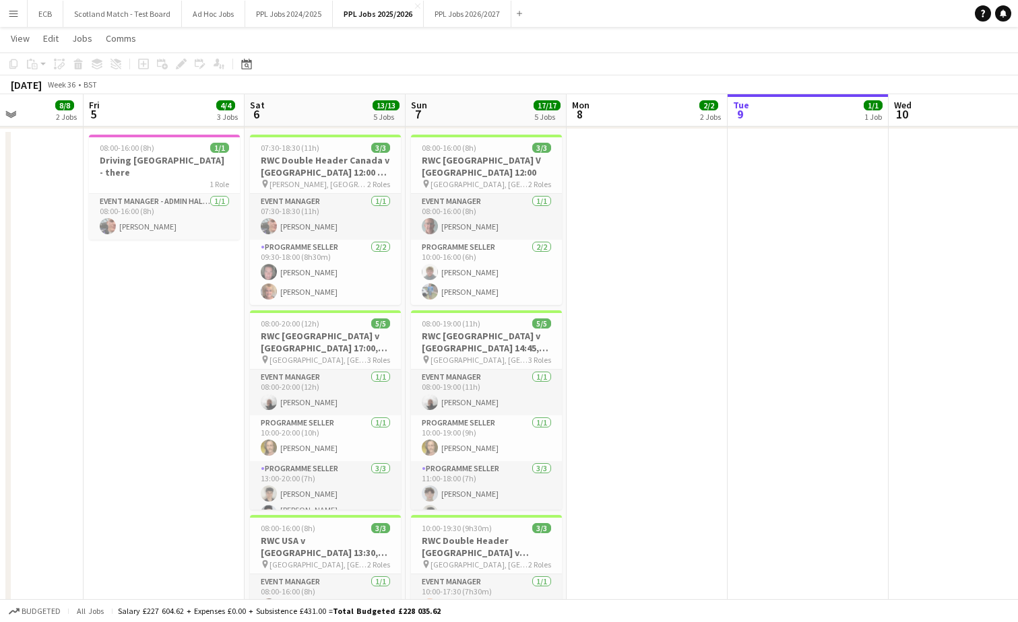
click at [8, 14] on app-icon "Menu" at bounding box center [13, 13] width 11 height 11
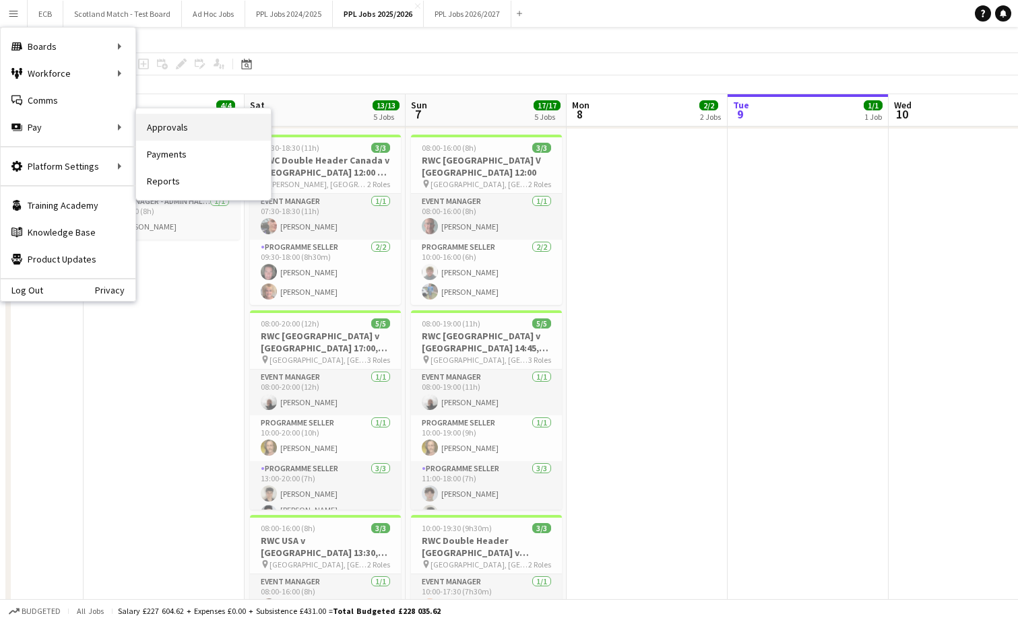
click at [170, 126] on link "Approvals" at bounding box center [203, 127] width 135 height 27
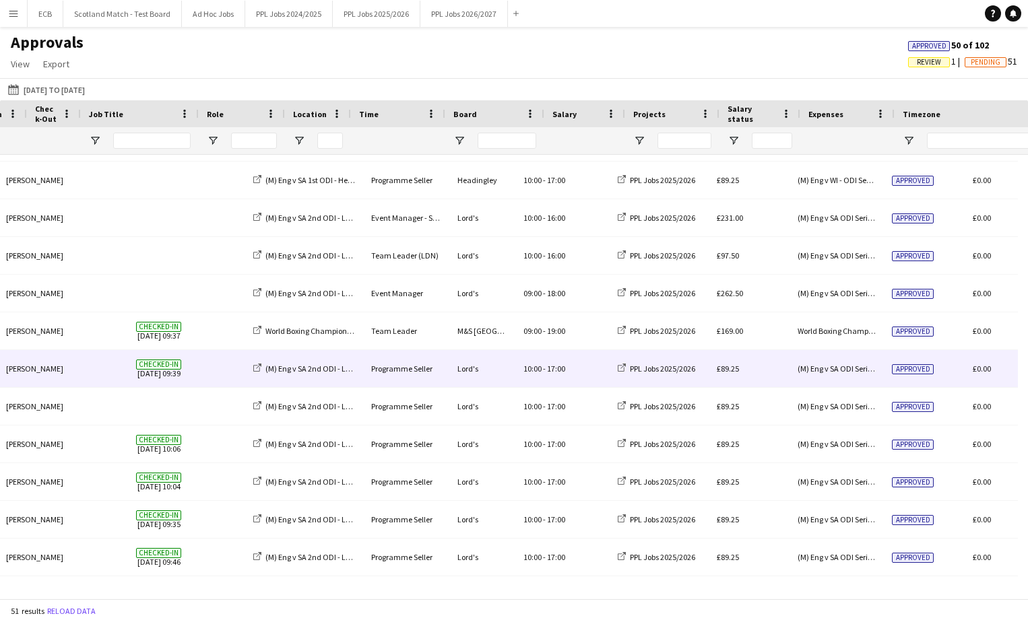
scroll to position [0, 96]
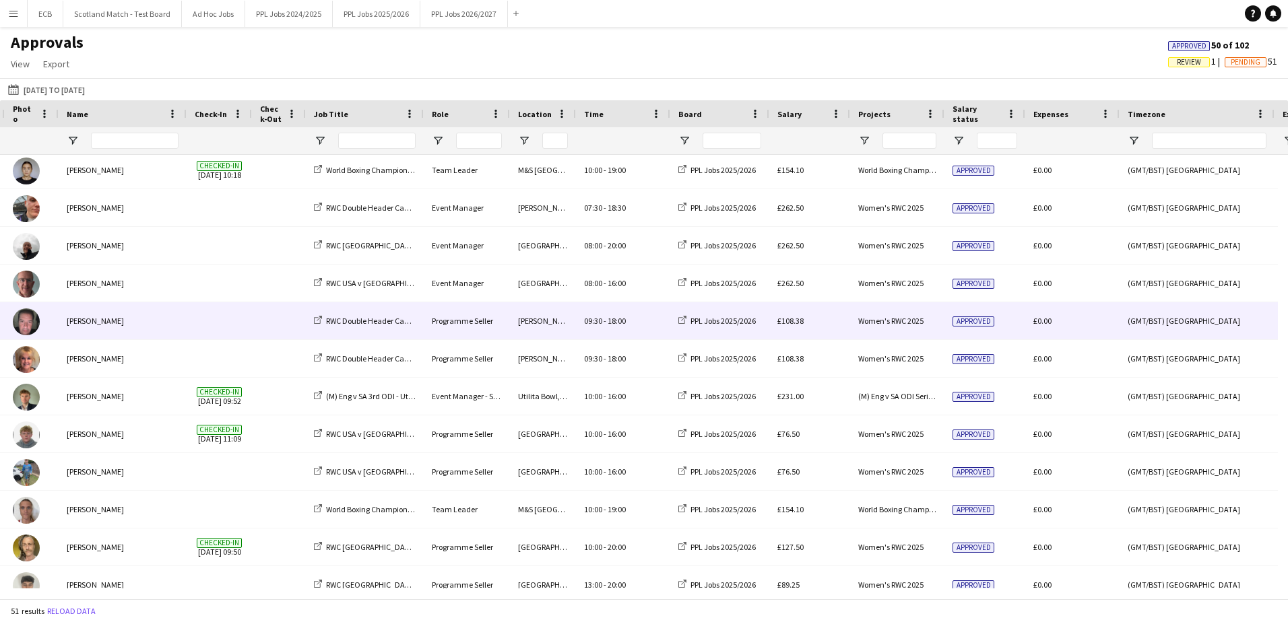
click at [613, 323] on span "18:00" at bounding box center [617, 321] width 18 height 10
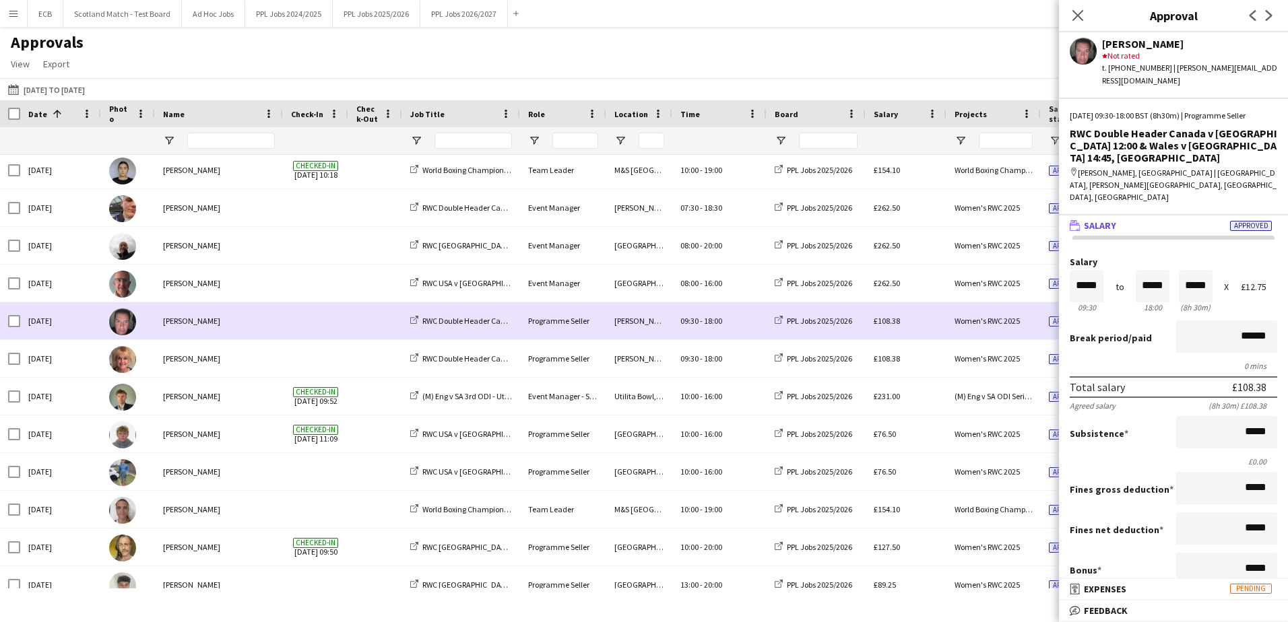
click at [721, 316] on span "18:00" at bounding box center [713, 321] width 18 height 10
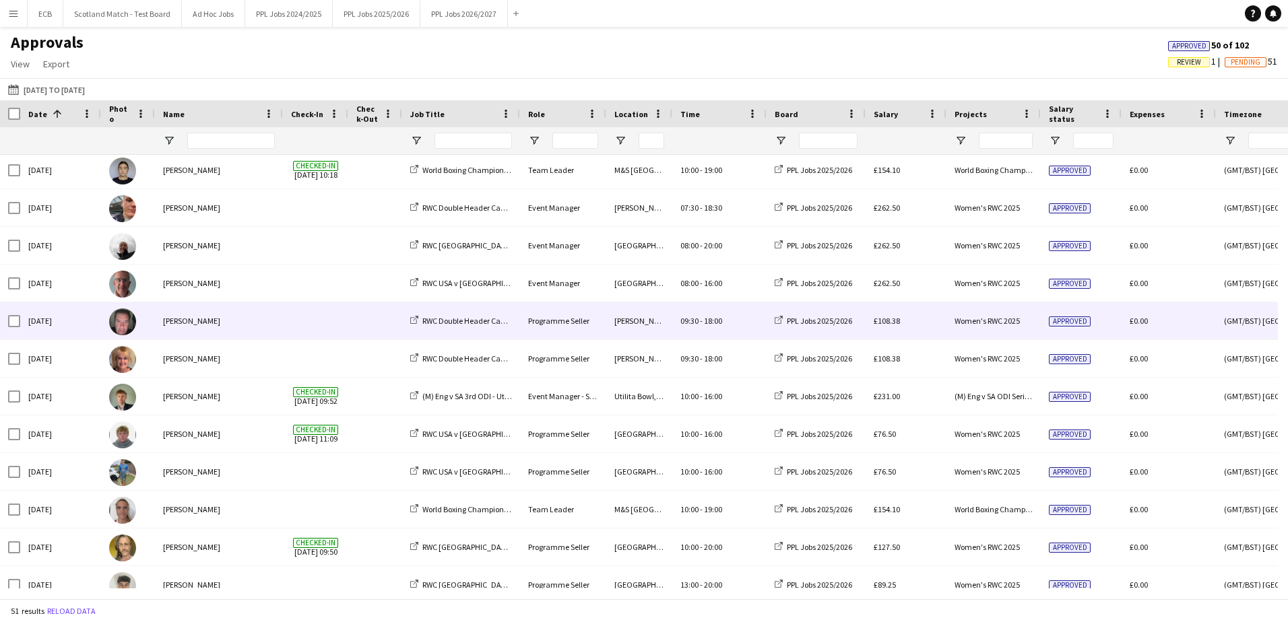
click at [721, 316] on span "18:00" at bounding box center [713, 321] width 18 height 10
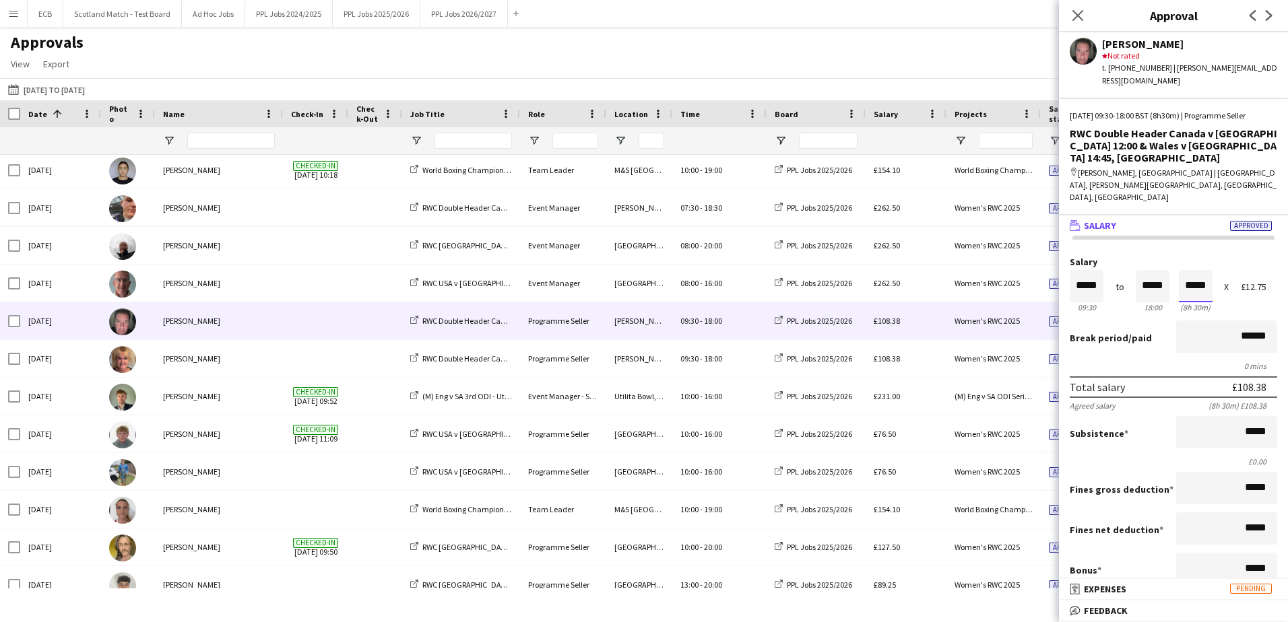
click at [856, 270] on input "*****" at bounding box center [1196, 286] width 34 height 32
type input "*****"
click at [856, 304] on div at bounding box center [1187, 310] width 17 height 13
click at [856, 319] on form "Salary ***** 09:30 to ***** 18:00 ***** (8h 30m) X £12.75 Break period /paid **…" at bounding box center [1173, 478] width 229 height 443
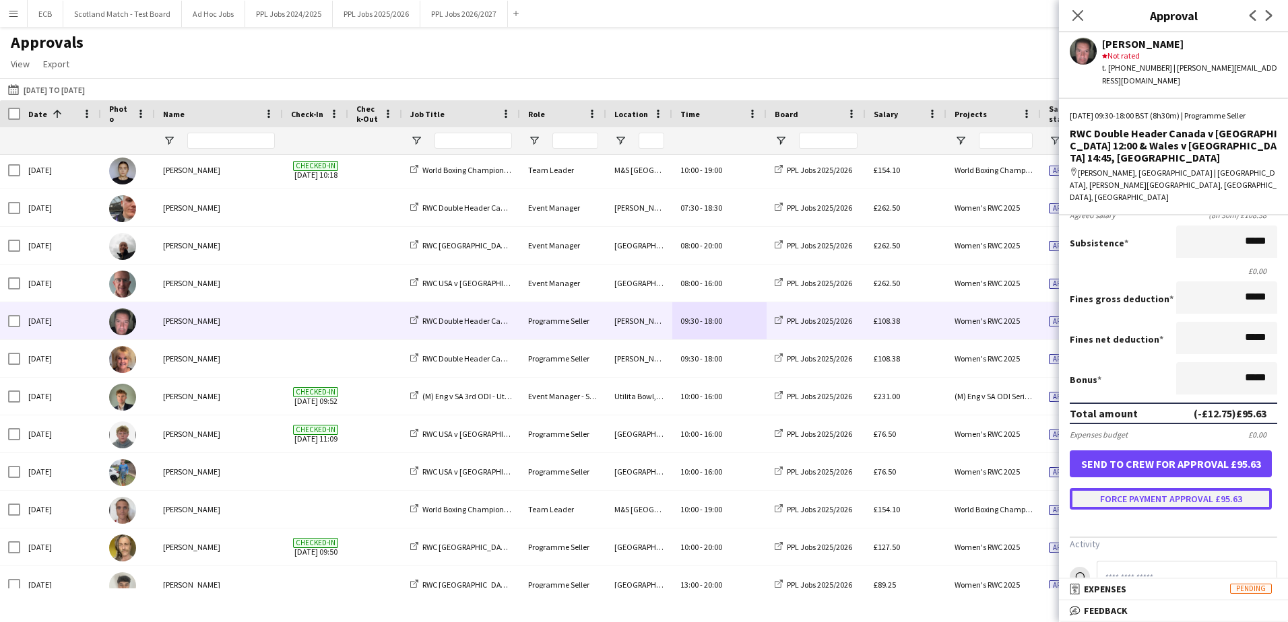
click at [856, 379] on button "Force payment approval £95.63" at bounding box center [1171, 499] width 202 height 22
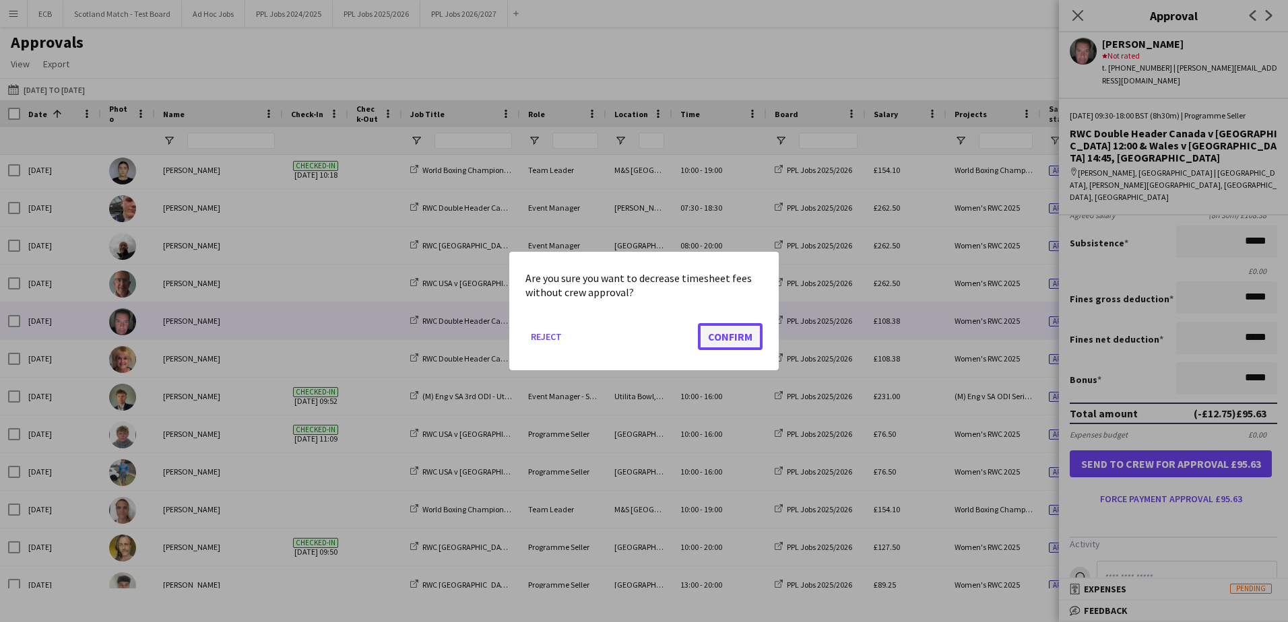
click at [734, 331] on button "Confirm" at bounding box center [730, 336] width 65 height 27
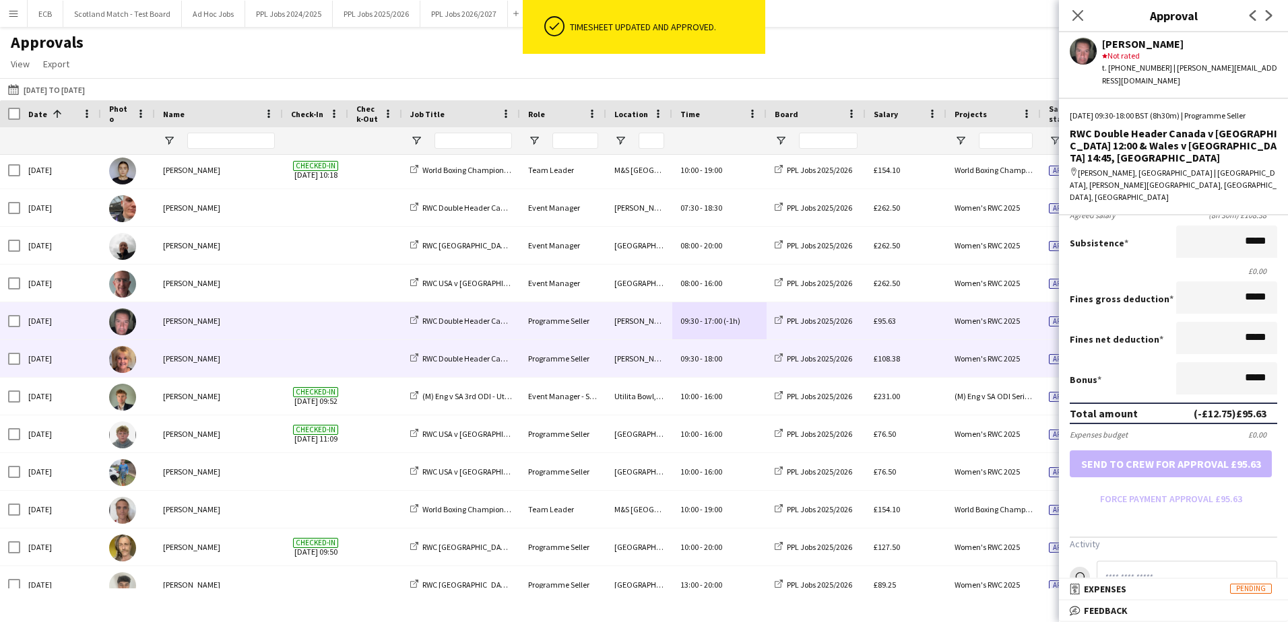
click at [696, 353] on div "09:30 - 18:00" at bounding box center [719, 358] width 94 height 37
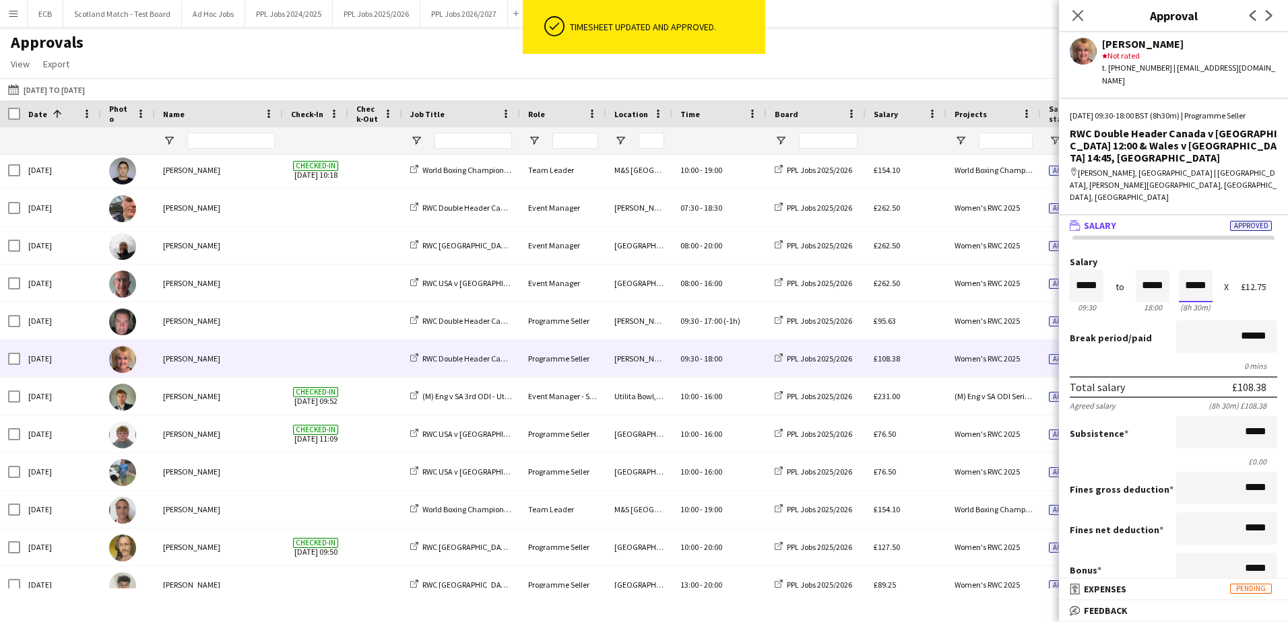
click at [856, 270] on input "*****" at bounding box center [1196, 286] width 34 height 32
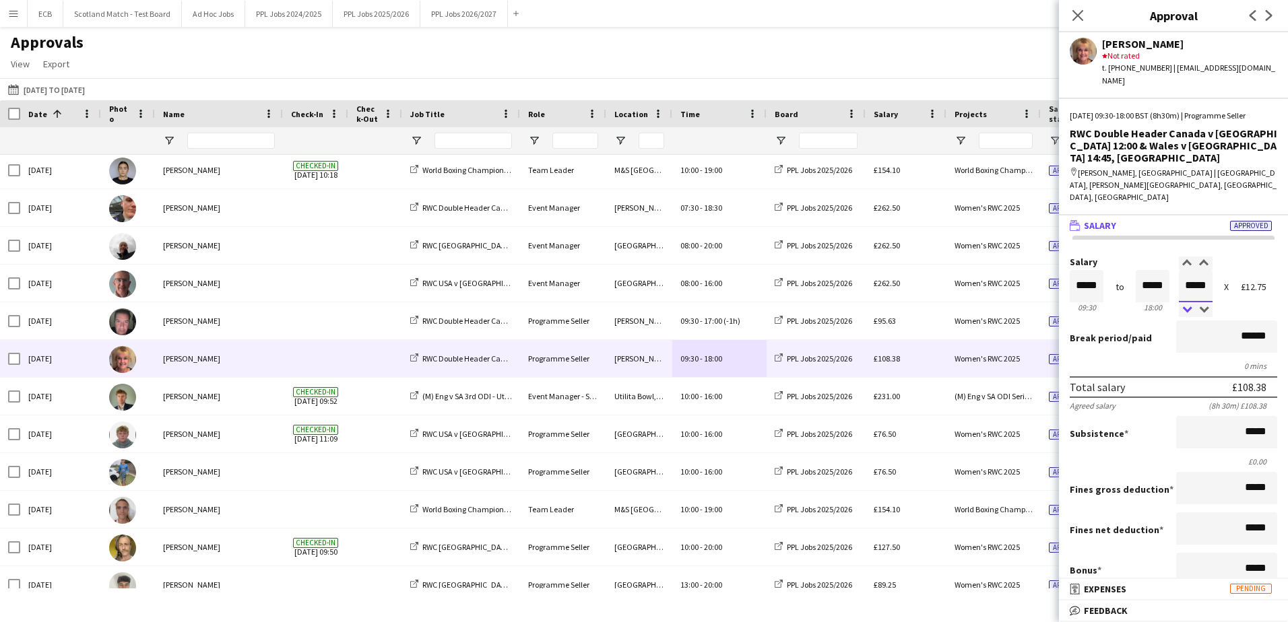
type input "*****"
click at [856, 304] on div at bounding box center [1187, 310] width 17 height 13
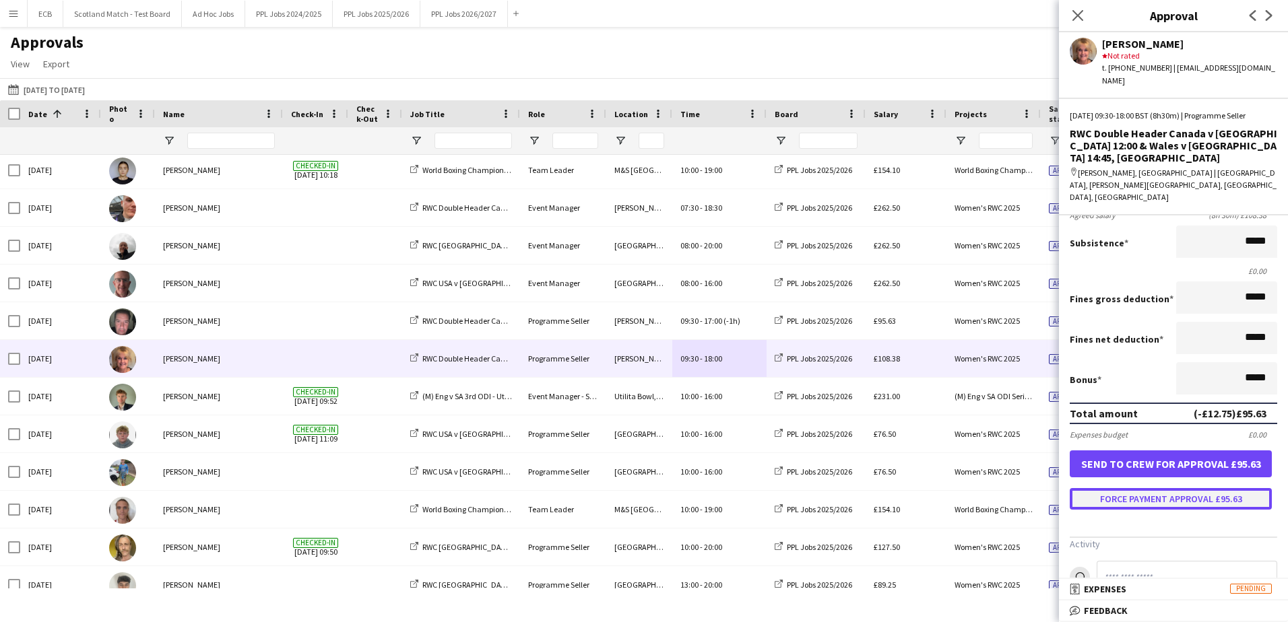
click at [856, 379] on button "Force payment approval £95.63" at bounding box center [1171, 499] width 202 height 22
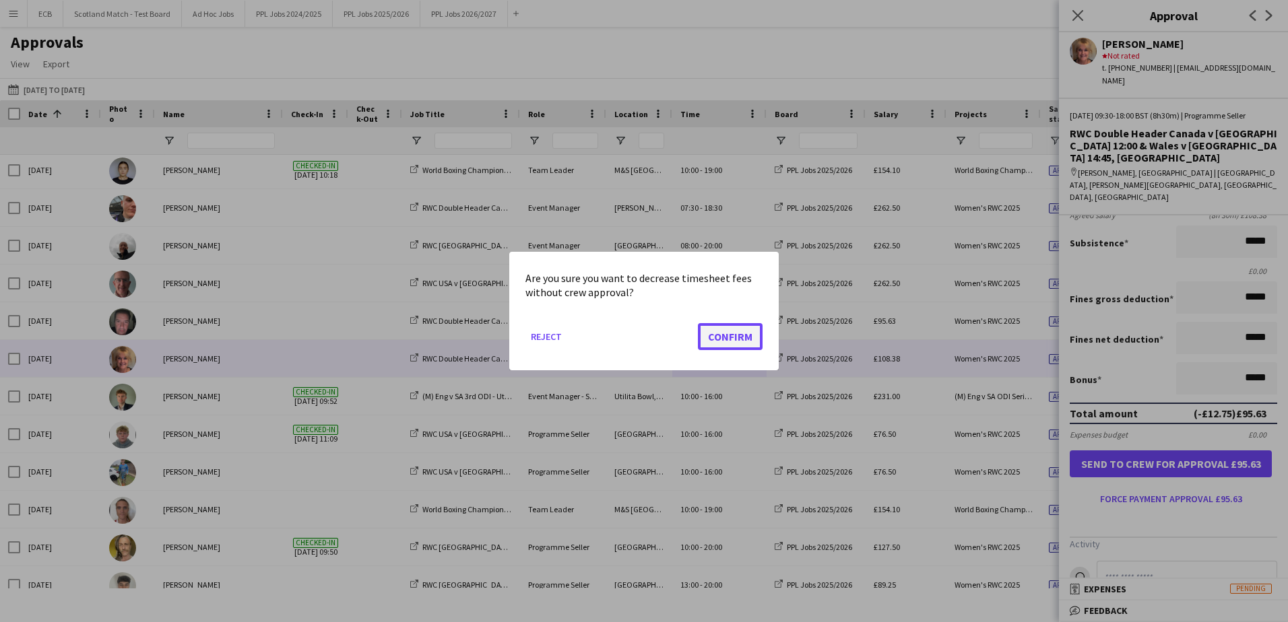
click at [731, 339] on button "Confirm" at bounding box center [730, 336] width 65 height 27
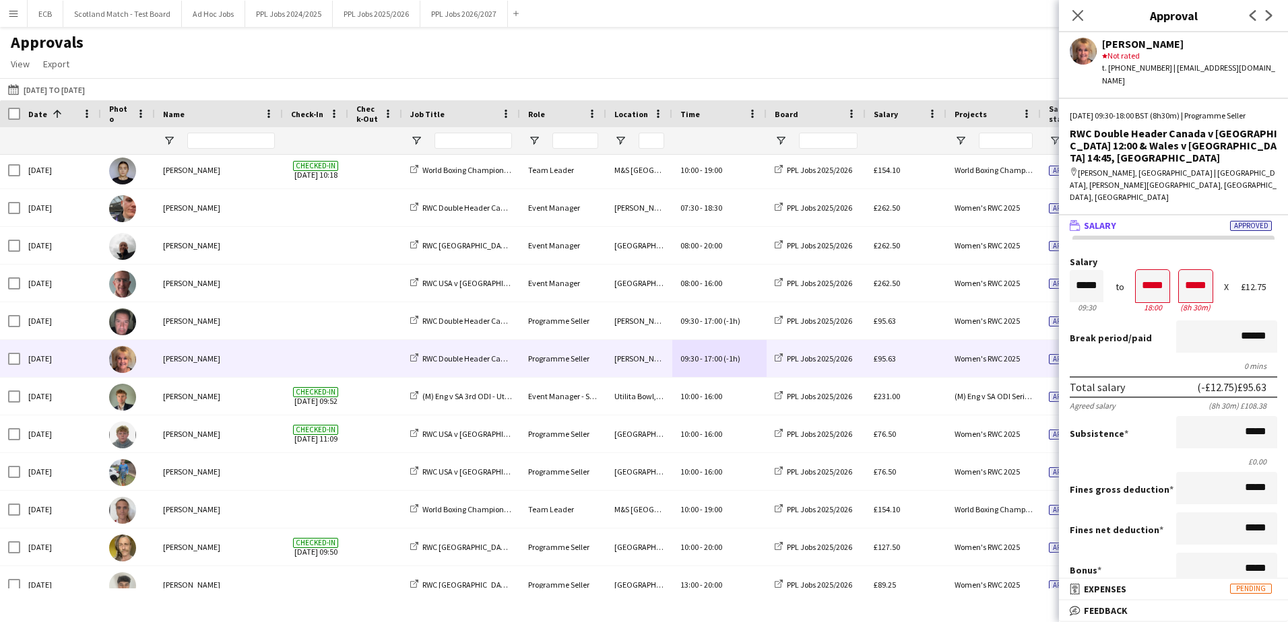
click at [856, 266] on div "Salary ***** 09:30 to ***** 18:00 ***** (8h 30m) X £12.75" at bounding box center [1173, 286] width 207 height 58
click at [56, 87] on button "01-09-2025 to 07-09-2025 01-09-2025 to 07-09-2025" at bounding box center [46, 89] width 82 height 16
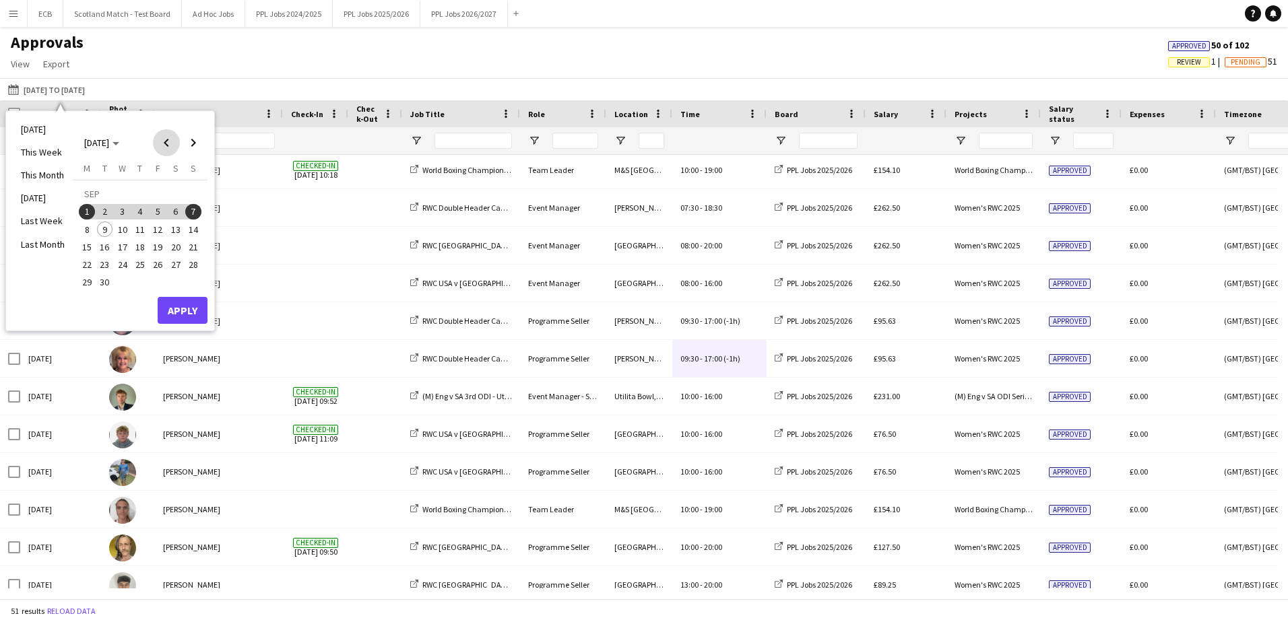
click at [163, 145] on span "Previous month" at bounding box center [166, 142] width 27 height 27
click at [82, 267] on span "25" at bounding box center [87, 268] width 16 height 16
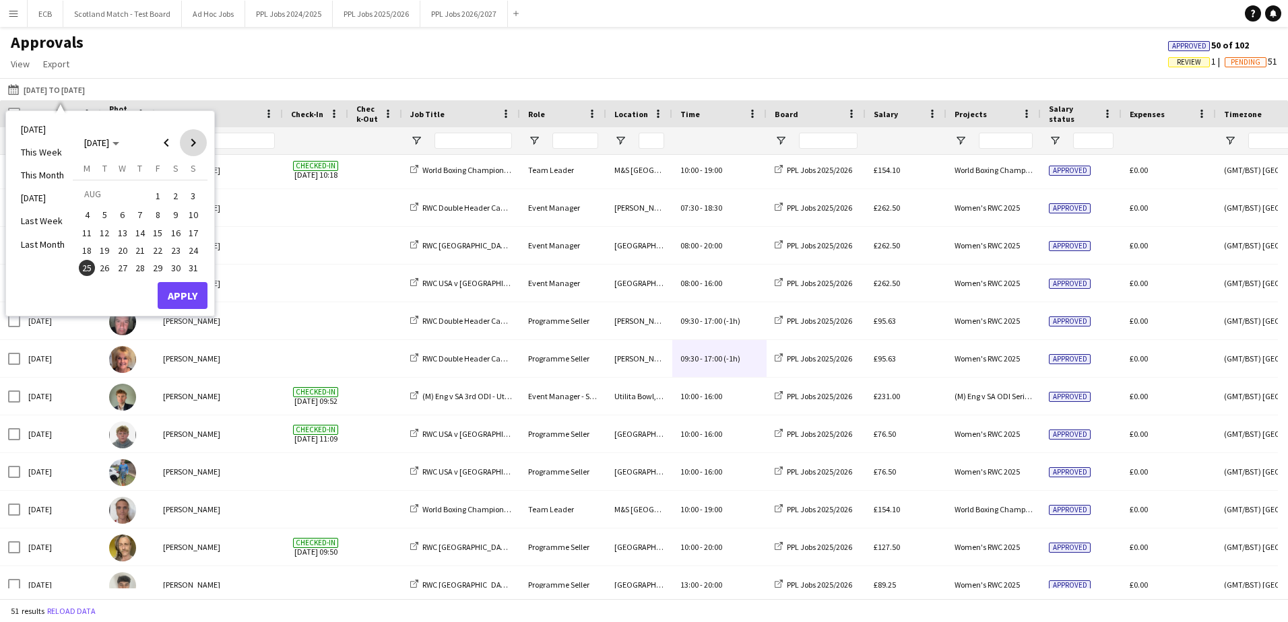
click at [191, 149] on span "Next month" at bounding box center [193, 142] width 27 height 27
click at [104, 282] on span "30" at bounding box center [105, 283] width 16 height 16
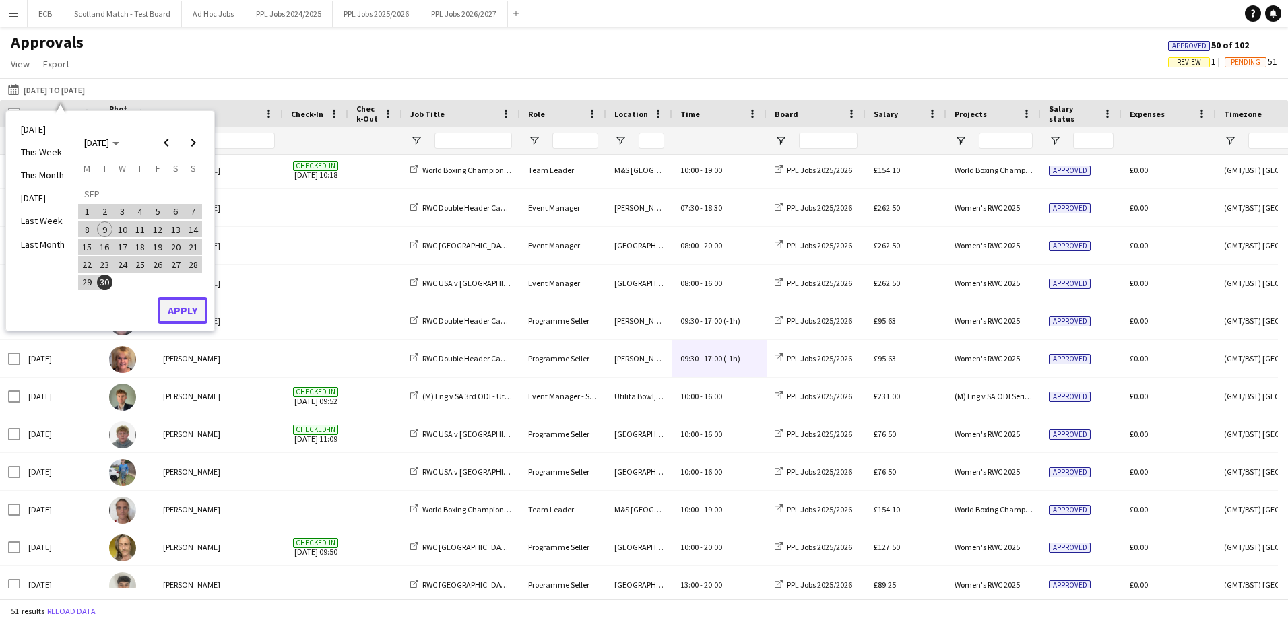
click at [194, 311] on button "Apply" at bounding box center [183, 310] width 50 height 27
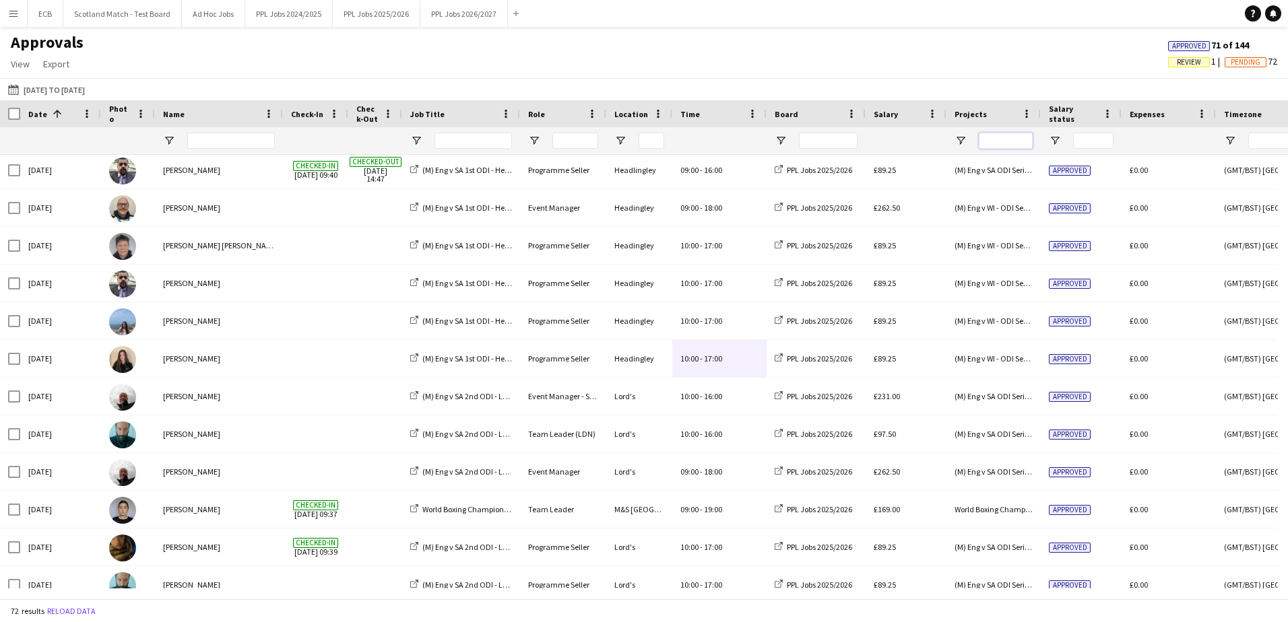
click at [856, 142] on input "Projects Filter Input" at bounding box center [1006, 141] width 54 height 16
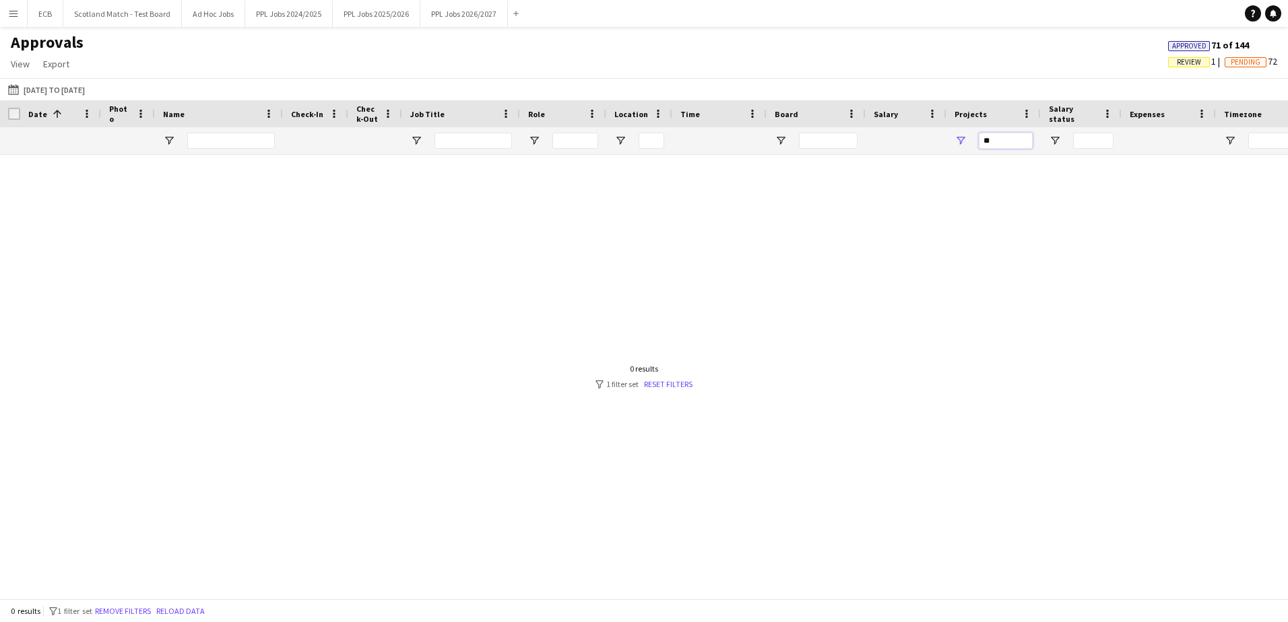
type input "*"
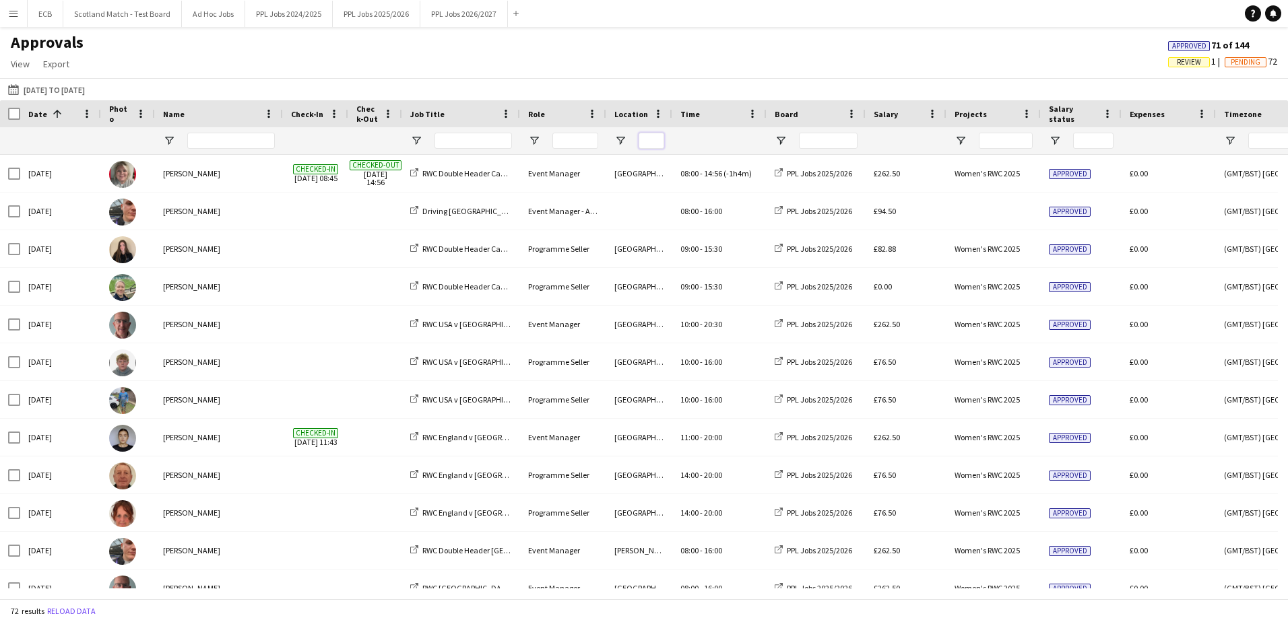
click at [650, 139] on input "Location Filter Input" at bounding box center [652, 141] width 26 height 16
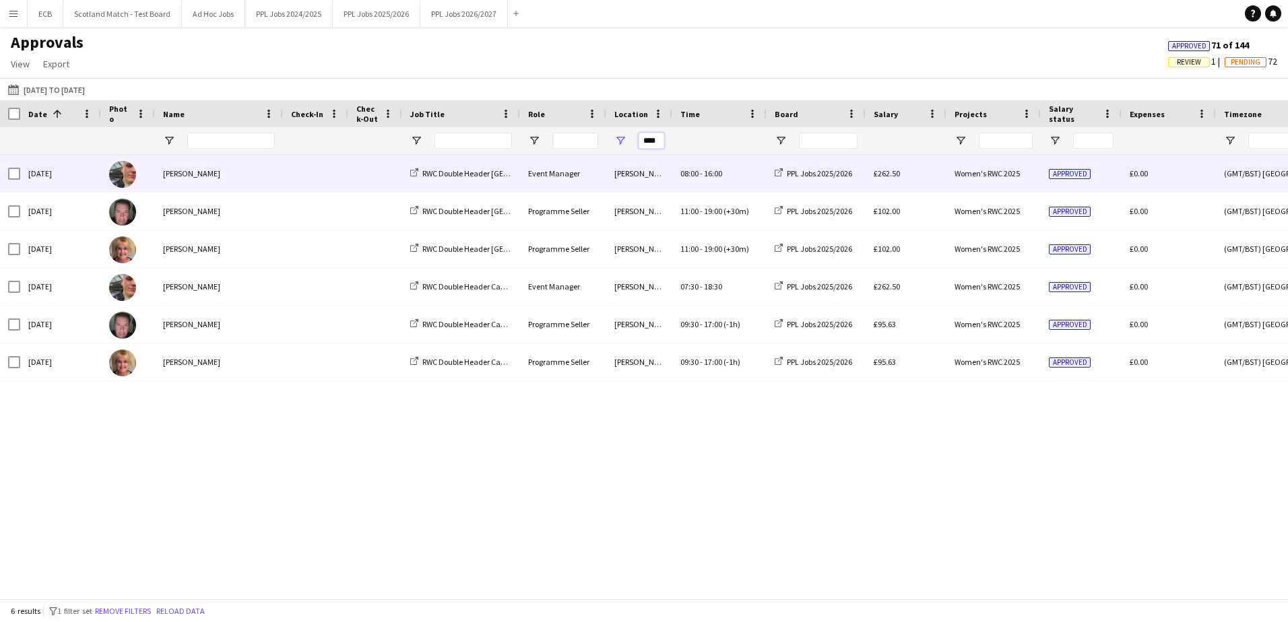
type input "****"
click at [856, 174] on div "£262.50" at bounding box center [906, 173] width 81 height 37
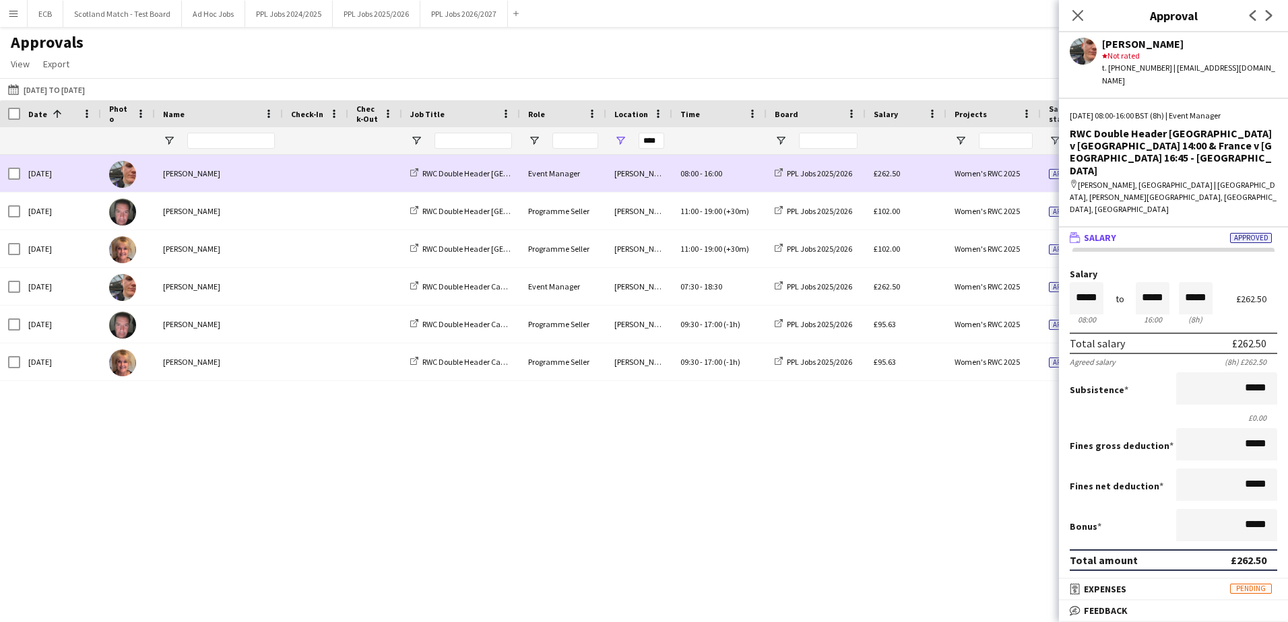
click at [856, 175] on div "£262.50" at bounding box center [906, 173] width 81 height 37
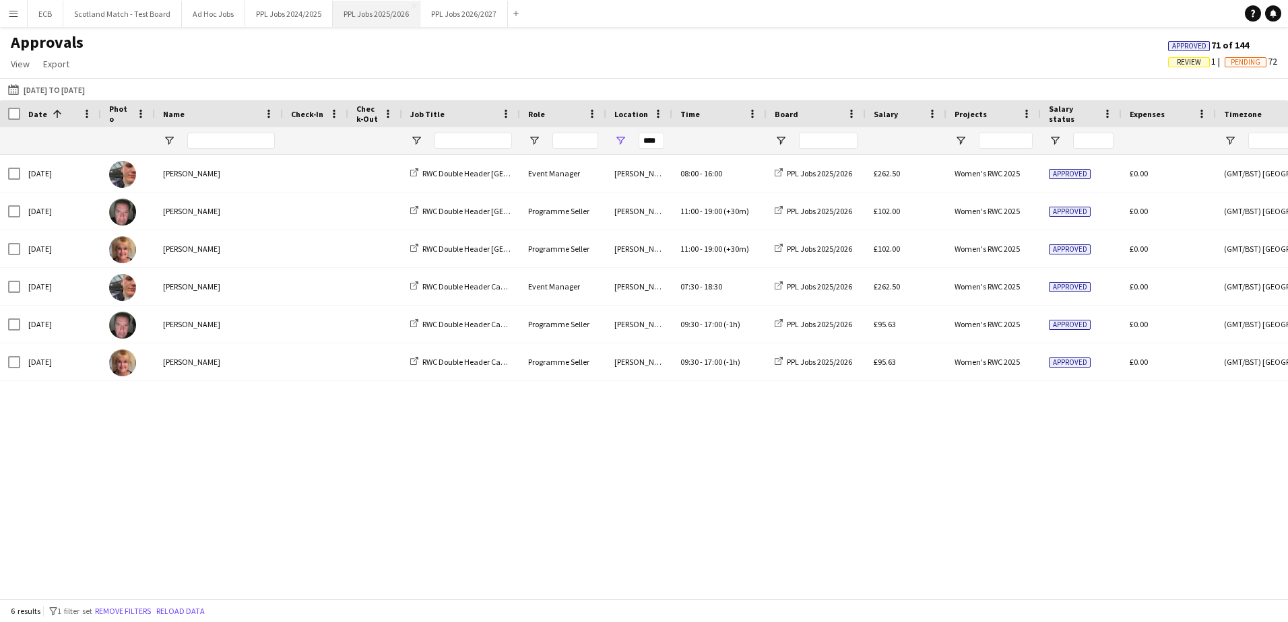
click at [404, 21] on button "PPL Jobs 2025/2026 Close" at bounding box center [377, 14] width 88 height 26
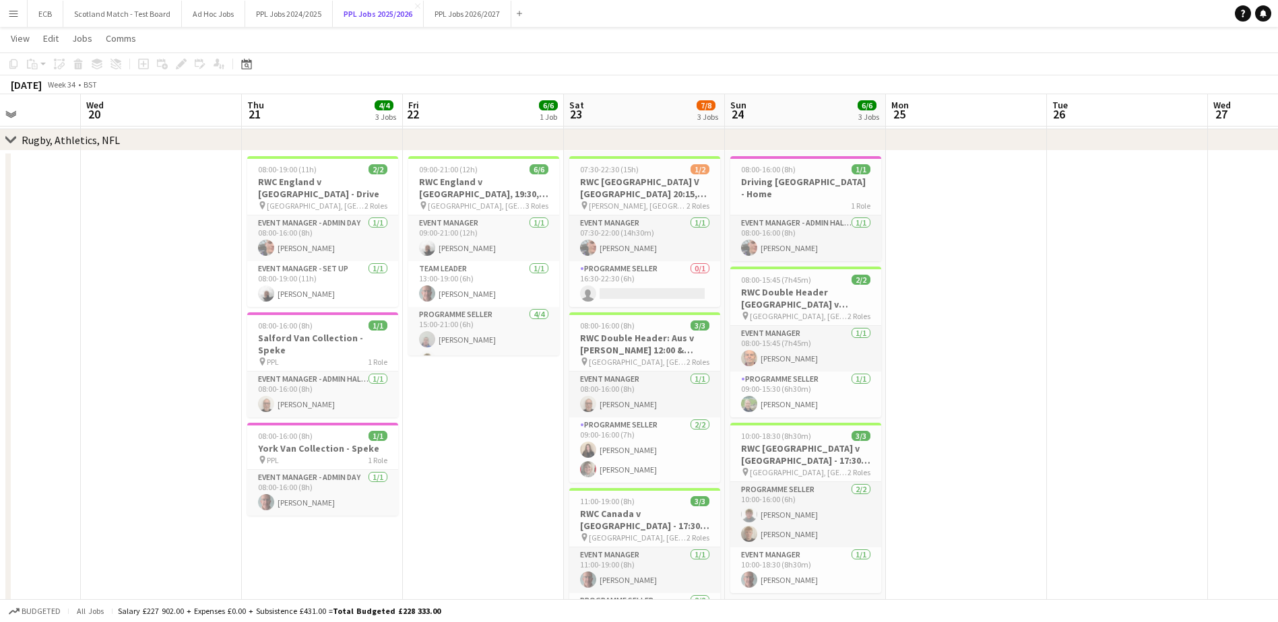
scroll to position [632, 0]
click at [751, 432] on span "10:00-18:30 (8h30m)" at bounding box center [776, 437] width 70 height 10
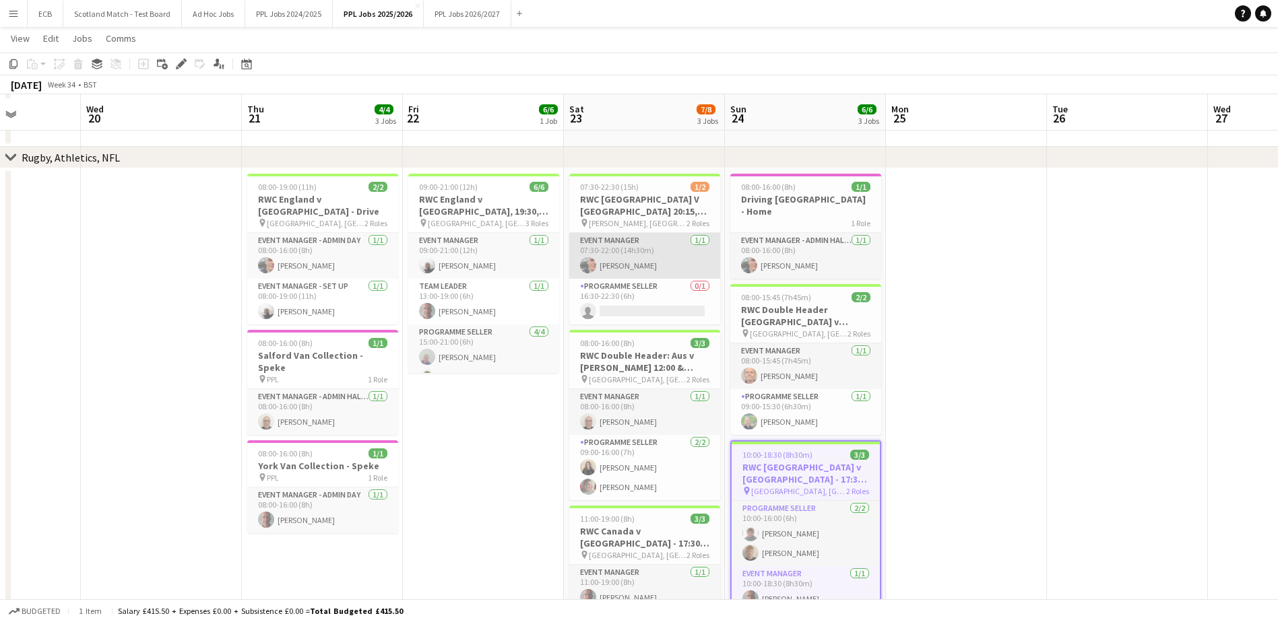
scroll to position [608, 0]
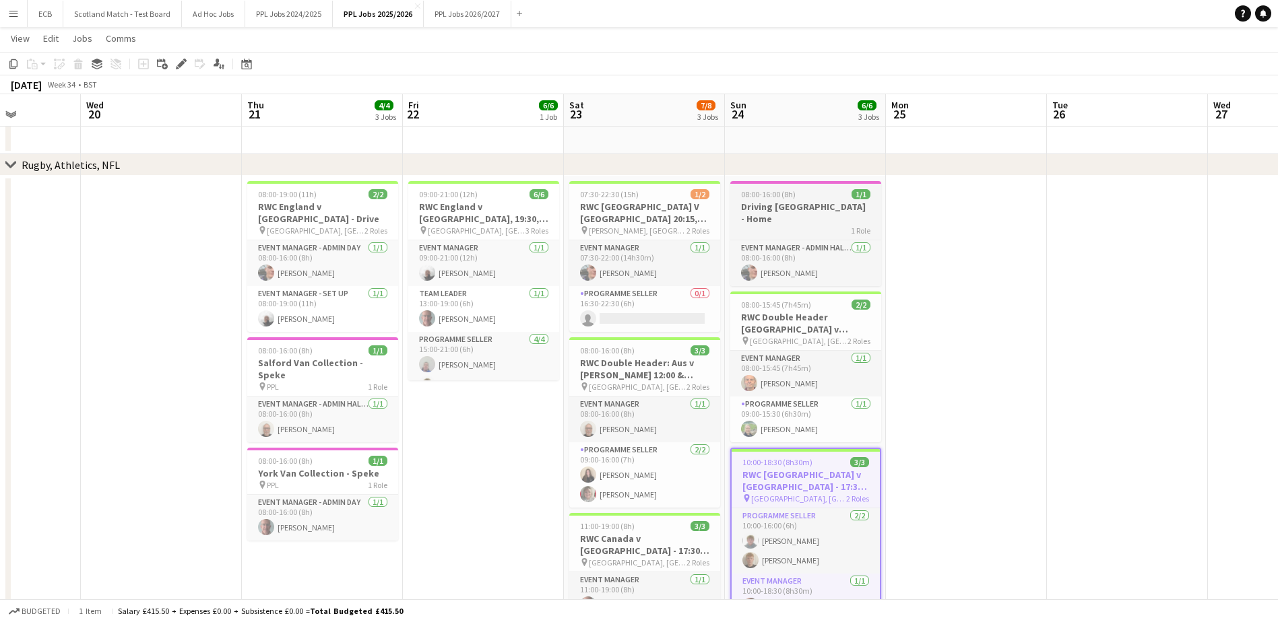
click at [779, 199] on app-job-card "08:00-16:00 (8h) 1/1 Driving [GEOGRAPHIC_DATA] - Home 1 Role Event Manager - Ad…" at bounding box center [805, 233] width 151 height 105
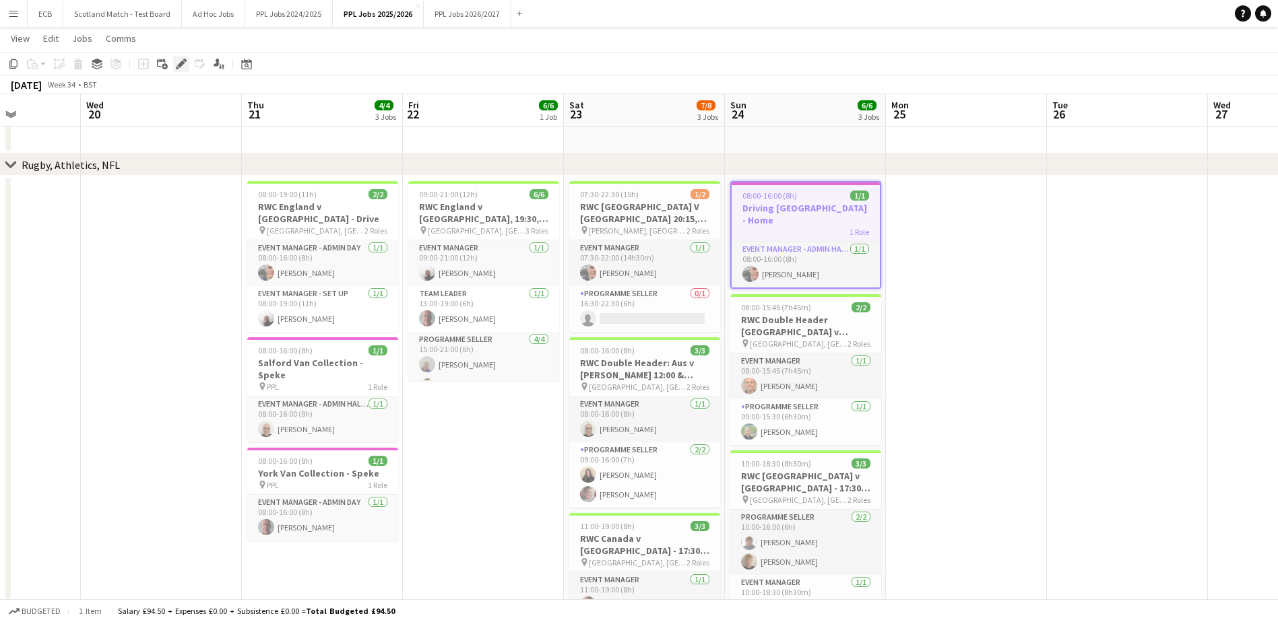
click at [181, 69] on icon "Edit" at bounding box center [181, 64] width 11 height 11
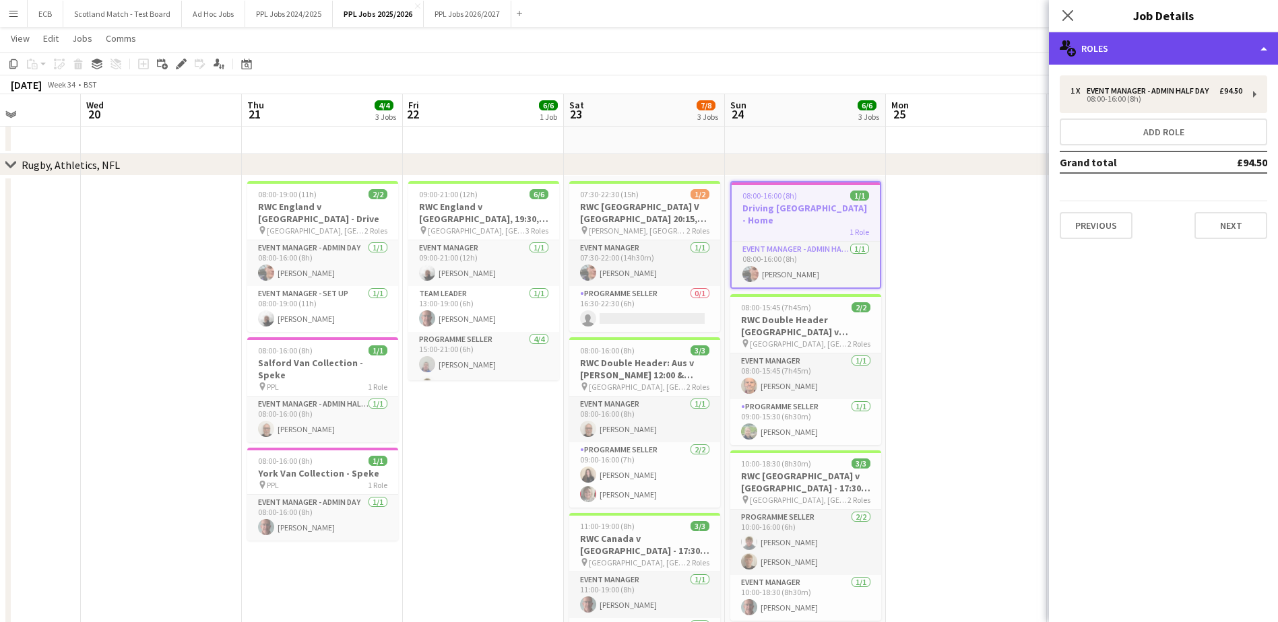
click at [1166, 48] on div "multiple-users-add Roles" at bounding box center [1163, 48] width 229 height 32
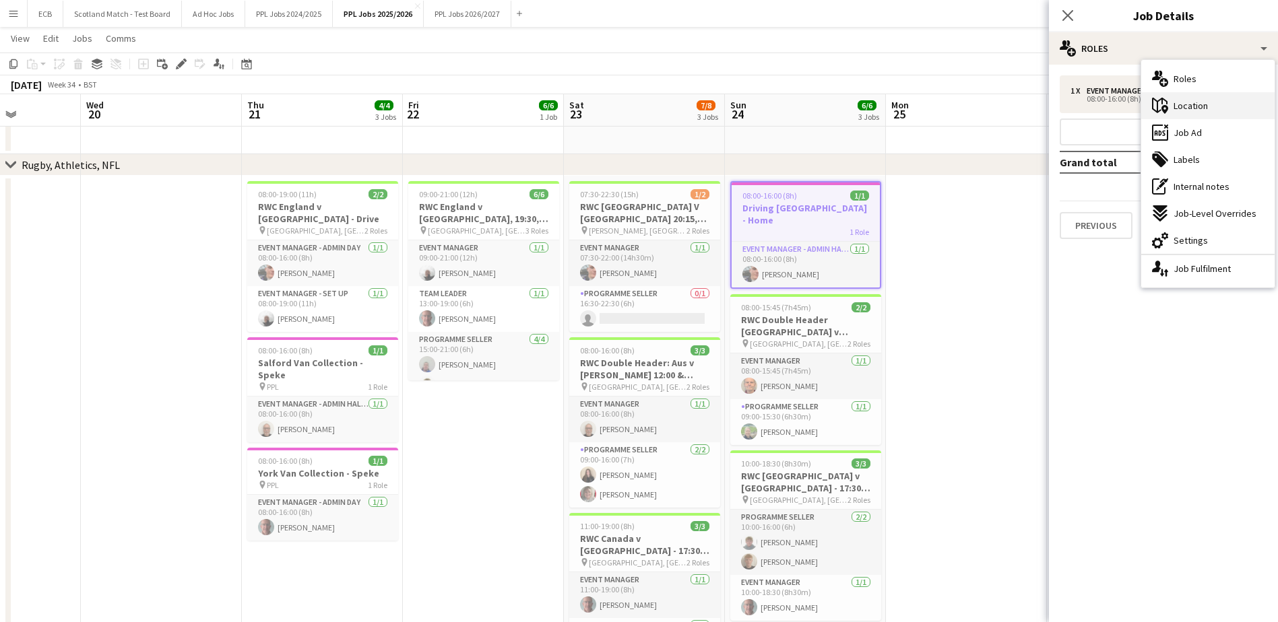
click at [1192, 110] on span "Location" at bounding box center [1190, 106] width 34 height 12
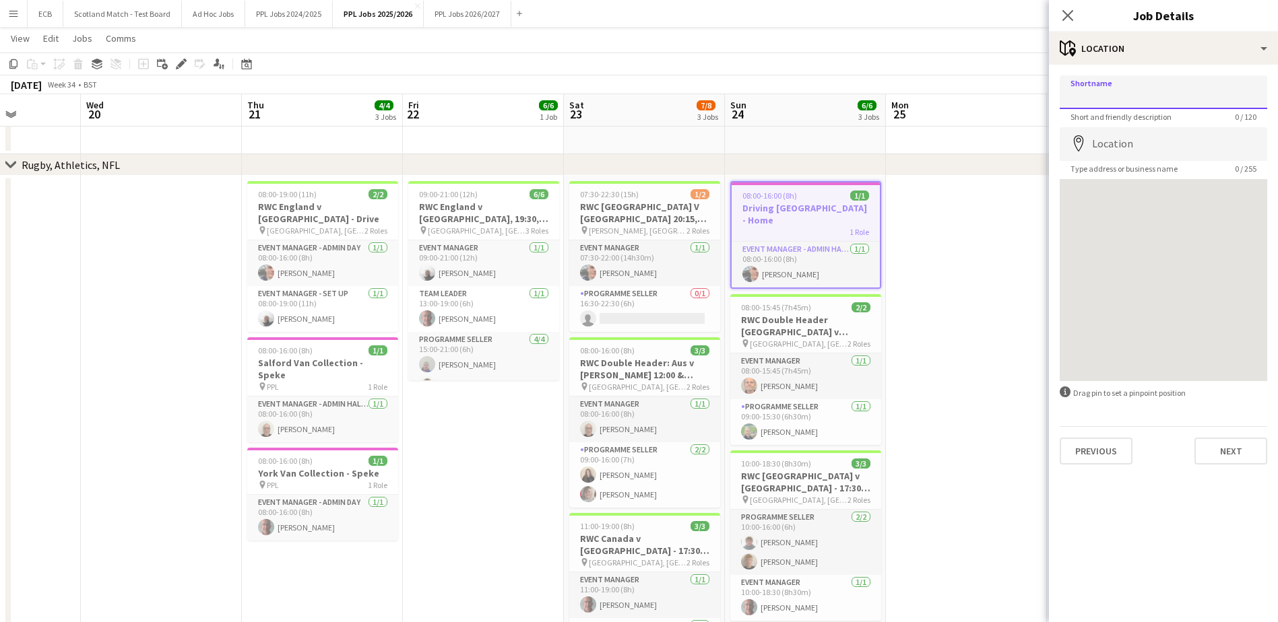
click at [1136, 104] on input "Shortname" at bounding box center [1162, 92] width 207 height 34
type input "******"
click at [1192, 521] on mat-expansion-panel "map-marker Location Shortname ****** Short and friendly description 6 / 120 Loc…" at bounding box center [1163, 344] width 229 height 558
click at [1244, 456] on button "Next" at bounding box center [1230, 451] width 73 height 27
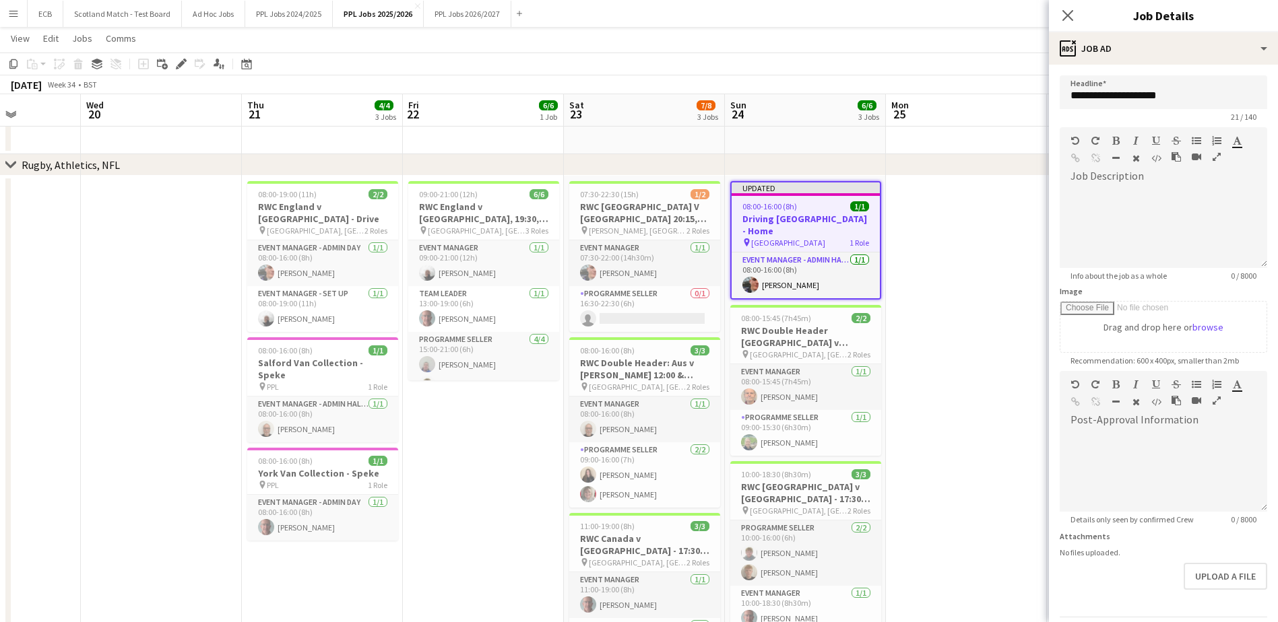
click at [946, 356] on app-date-cell at bounding box center [966, 510] width 161 height 669
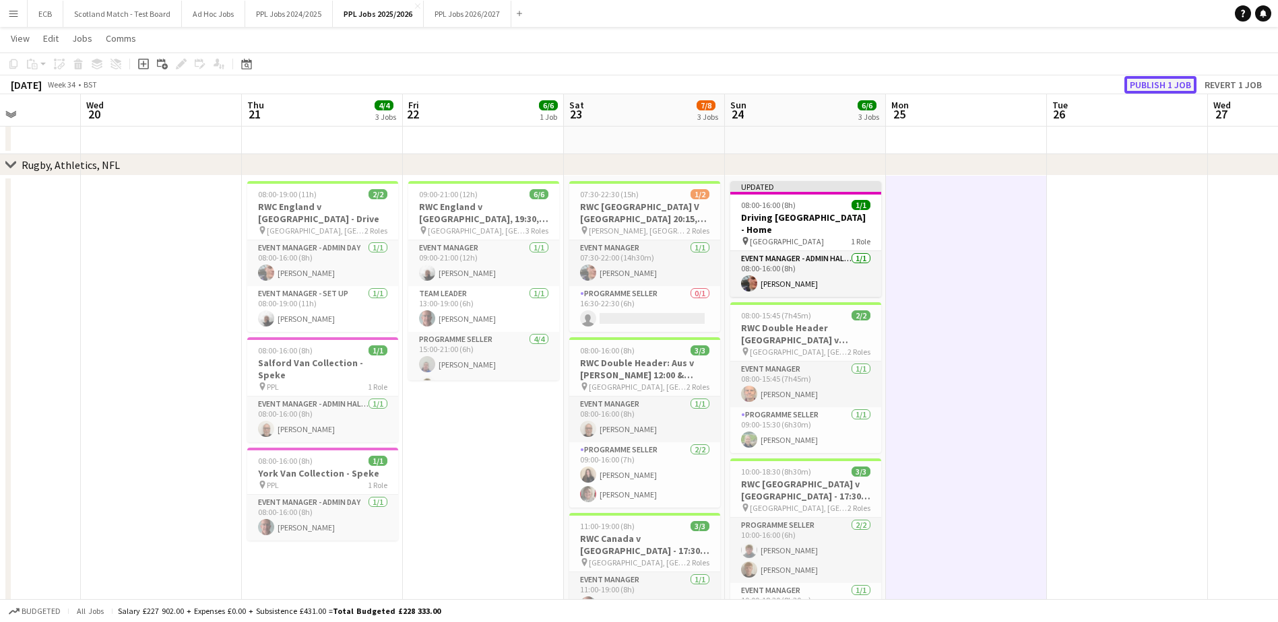
click at [1171, 79] on button "Publish 1 job" at bounding box center [1160, 85] width 72 height 18
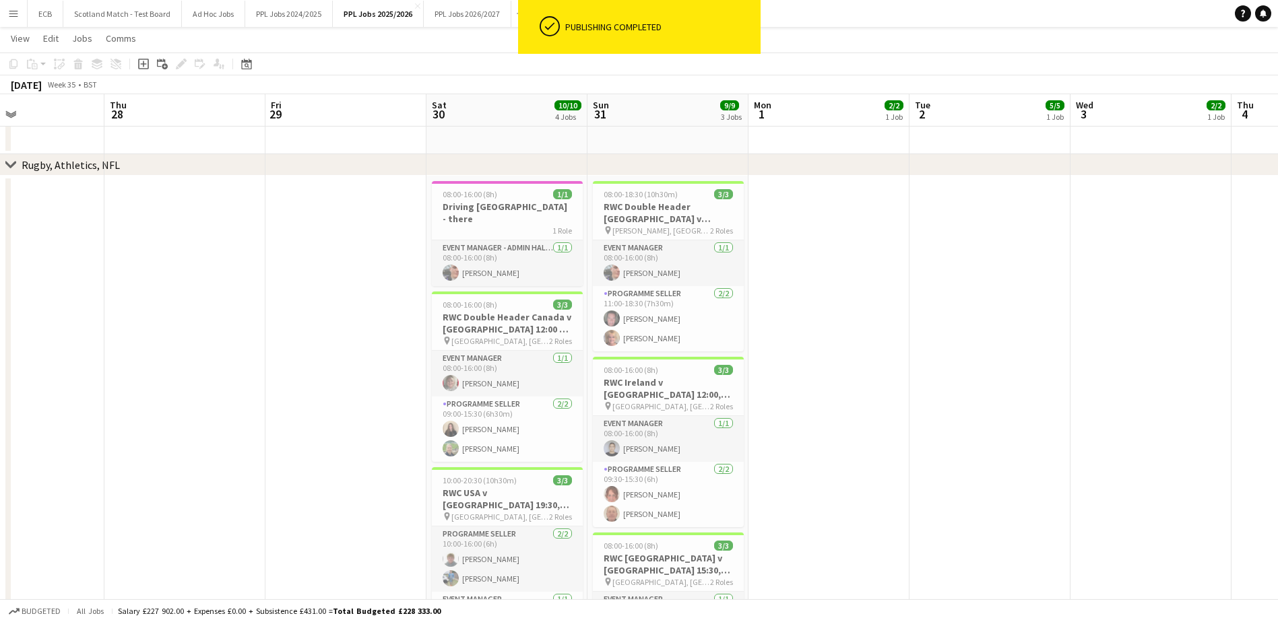
scroll to position [0, 471]
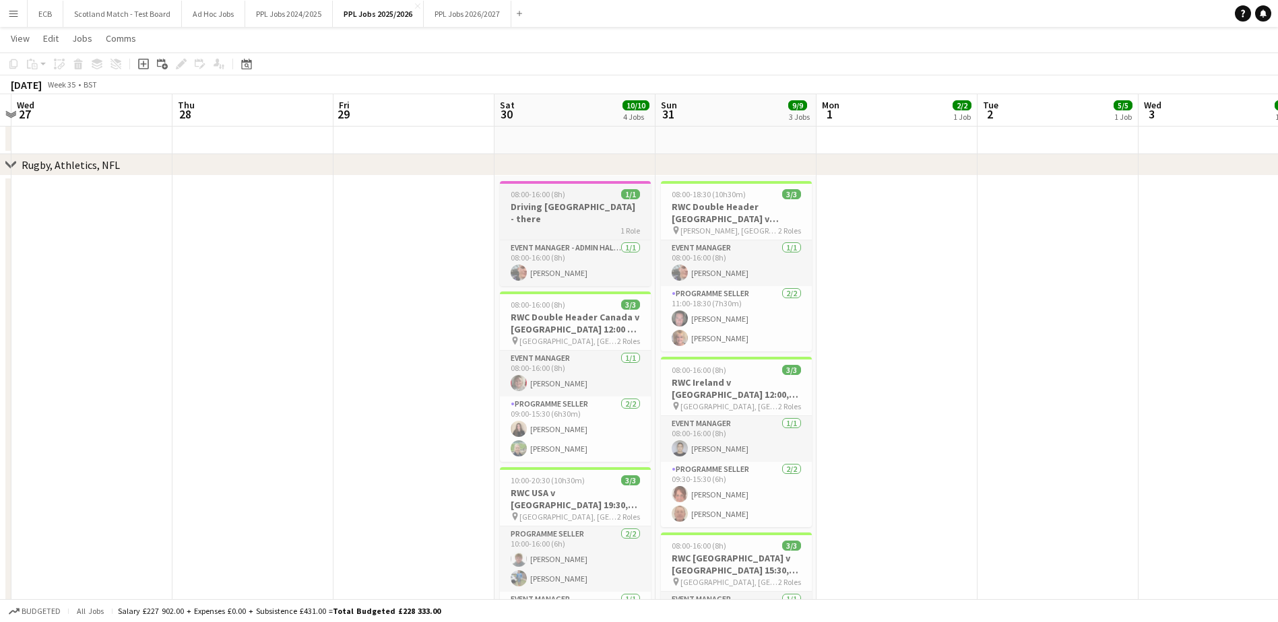
click at [586, 207] on h3 "Driving [GEOGRAPHIC_DATA] - there" at bounding box center [575, 213] width 151 height 24
